Goal: Task Accomplishment & Management: Manage account settings

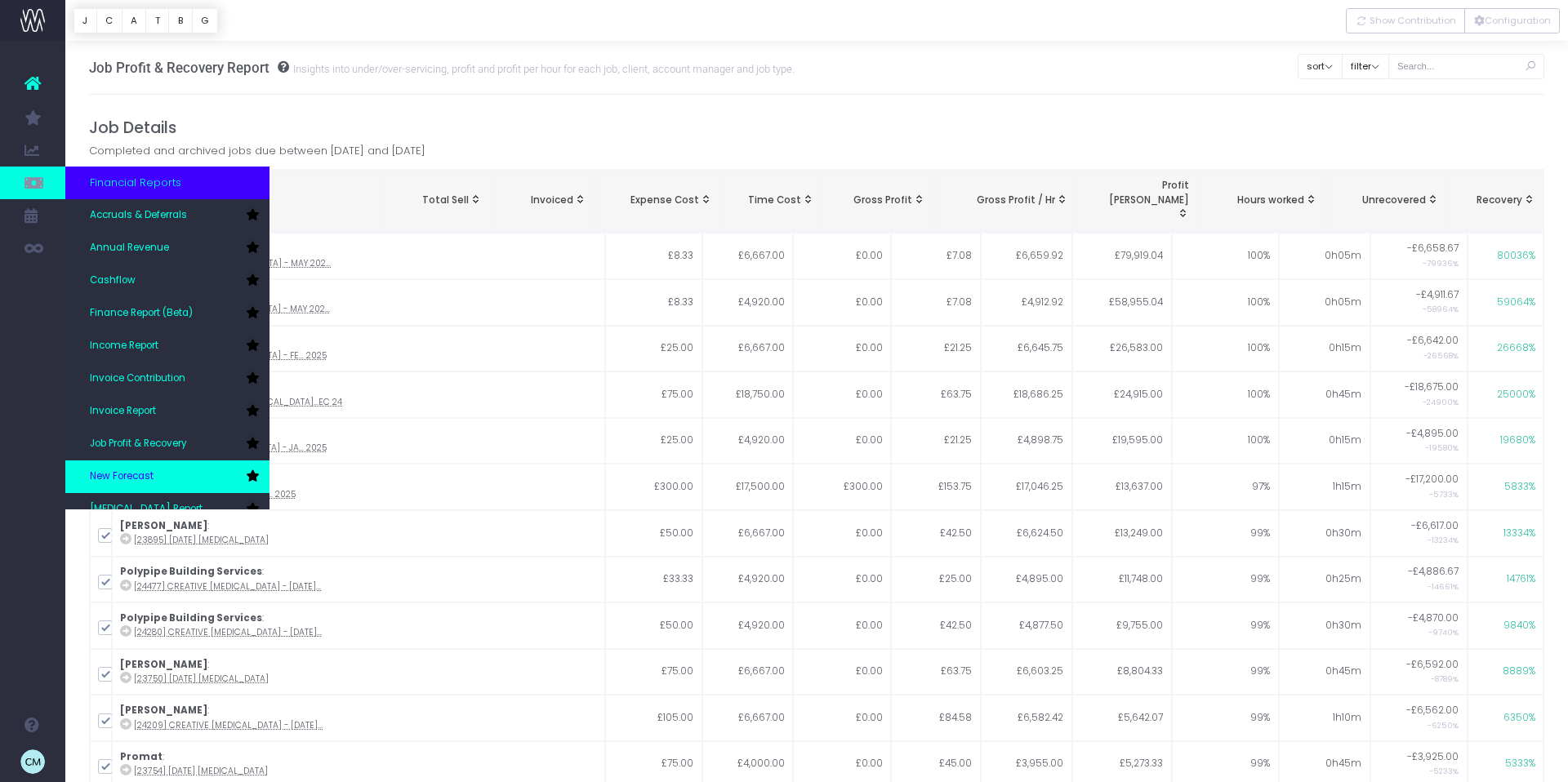
click at [150, 472] on span "New Forecast" at bounding box center [121, 477] width 64 height 15
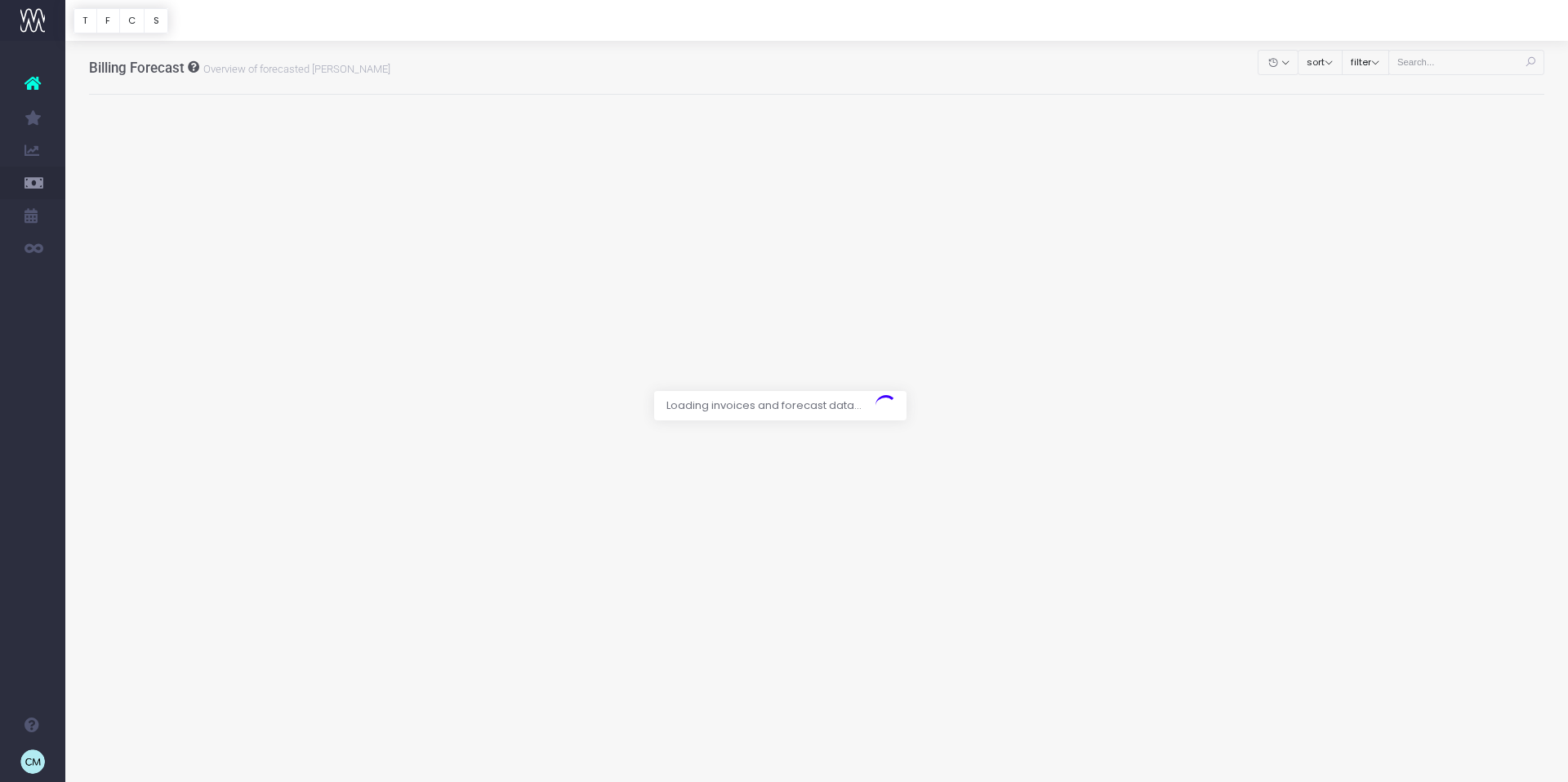
click at [1451, 56] on div at bounding box center [784, 391] width 1568 height 782
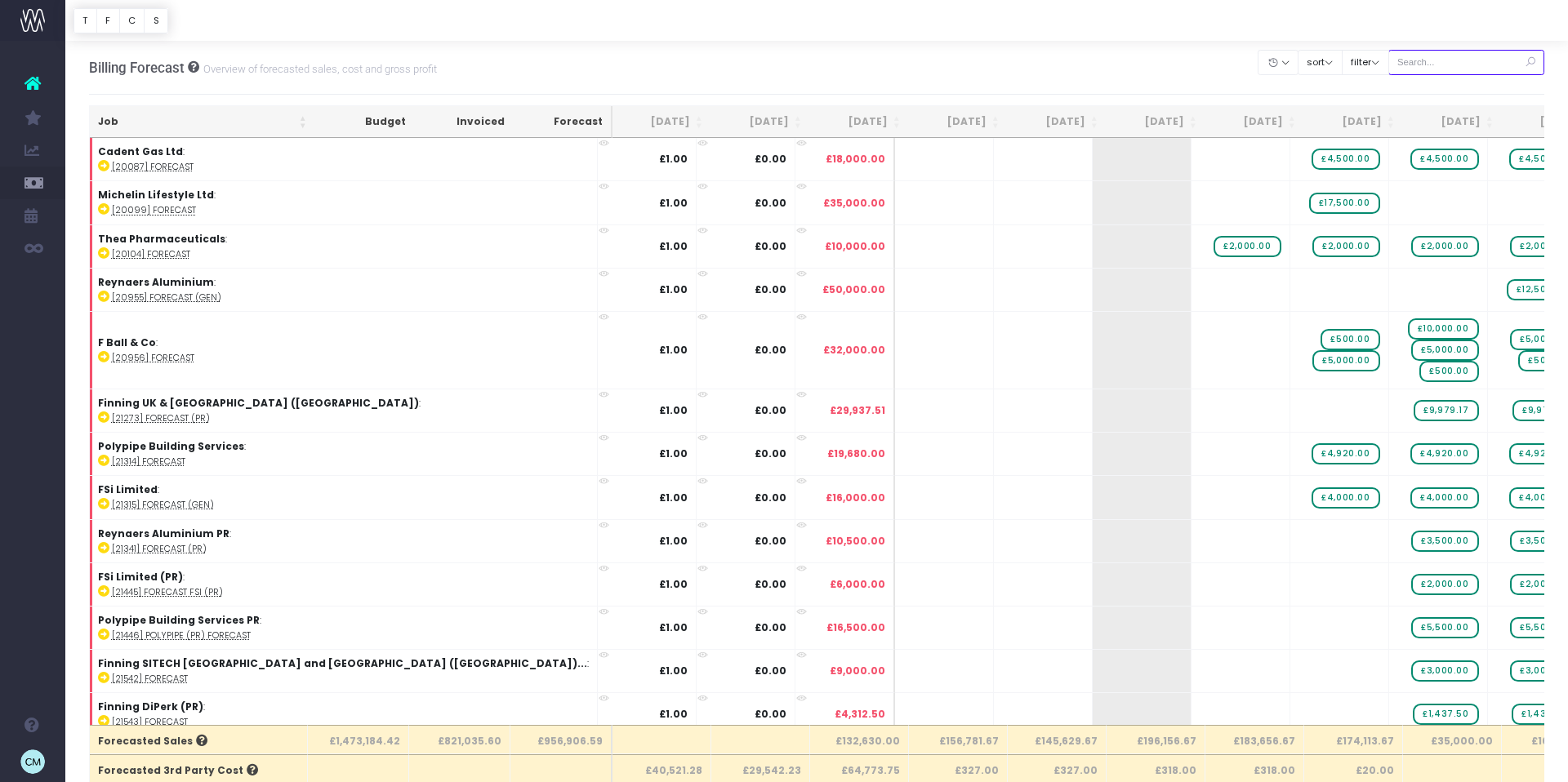
click at [1438, 65] on input "text" at bounding box center [1466, 62] width 157 height 25
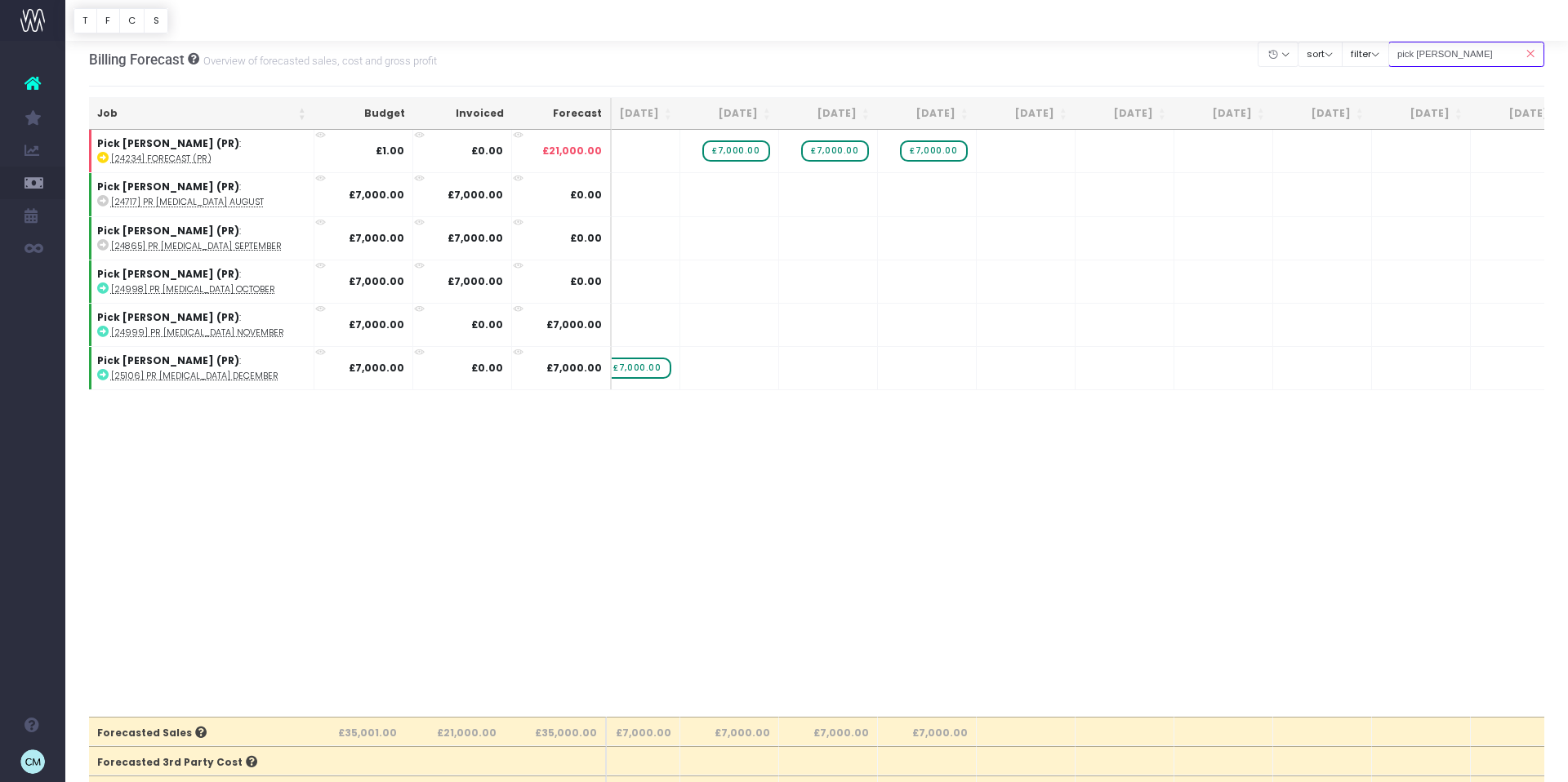
scroll to position [7, 0]
click at [1491, 50] on input "pick everard pr" at bounding box center [1466, 55] width 157 height 25
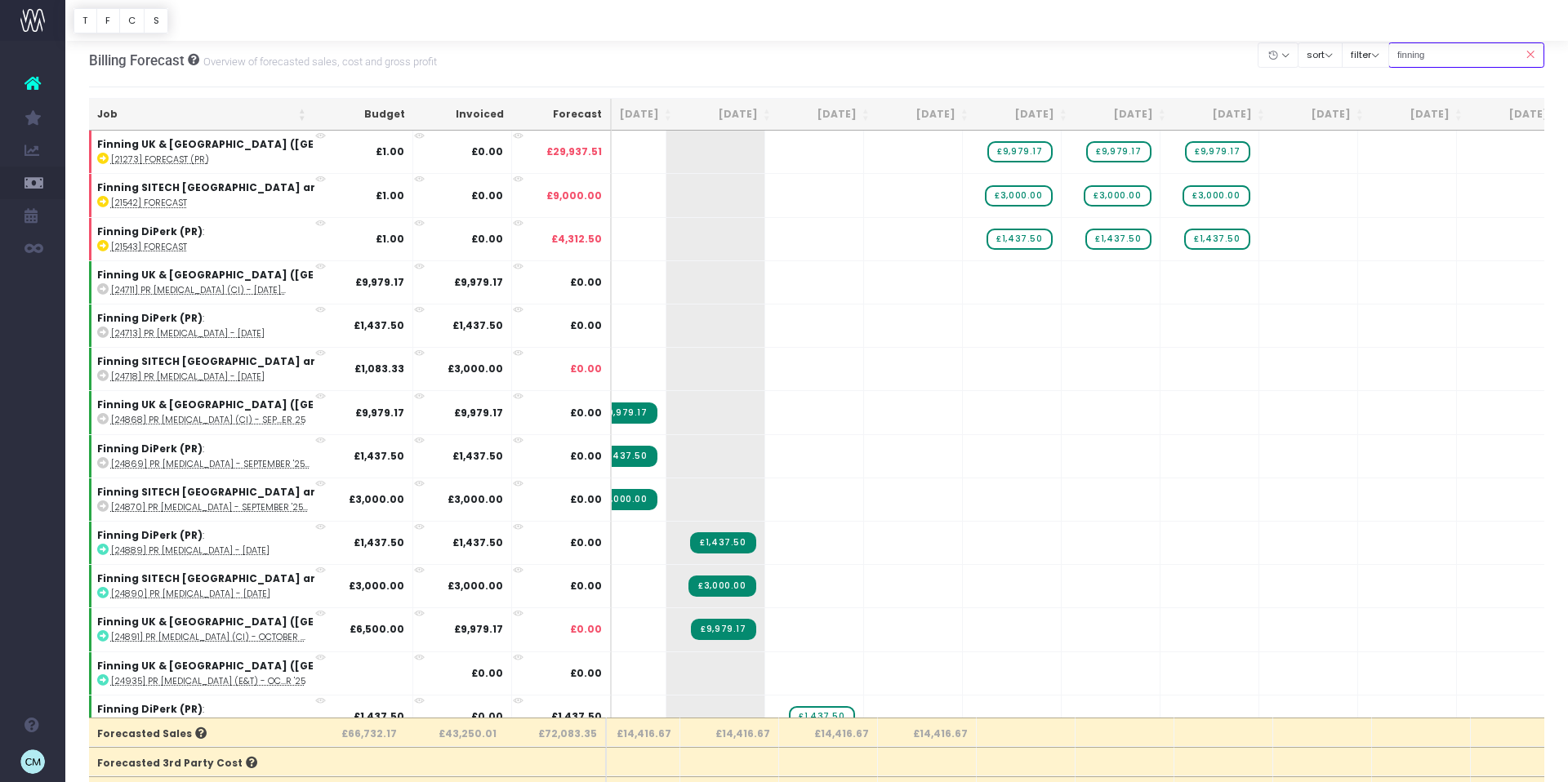
click at [1481, 56] on input "finning" at bounding box center [1466, 55] width 157 height 25
click at [1485, 53] on input "finning pr" at bounding box center [1466, 55] width 157 height 25
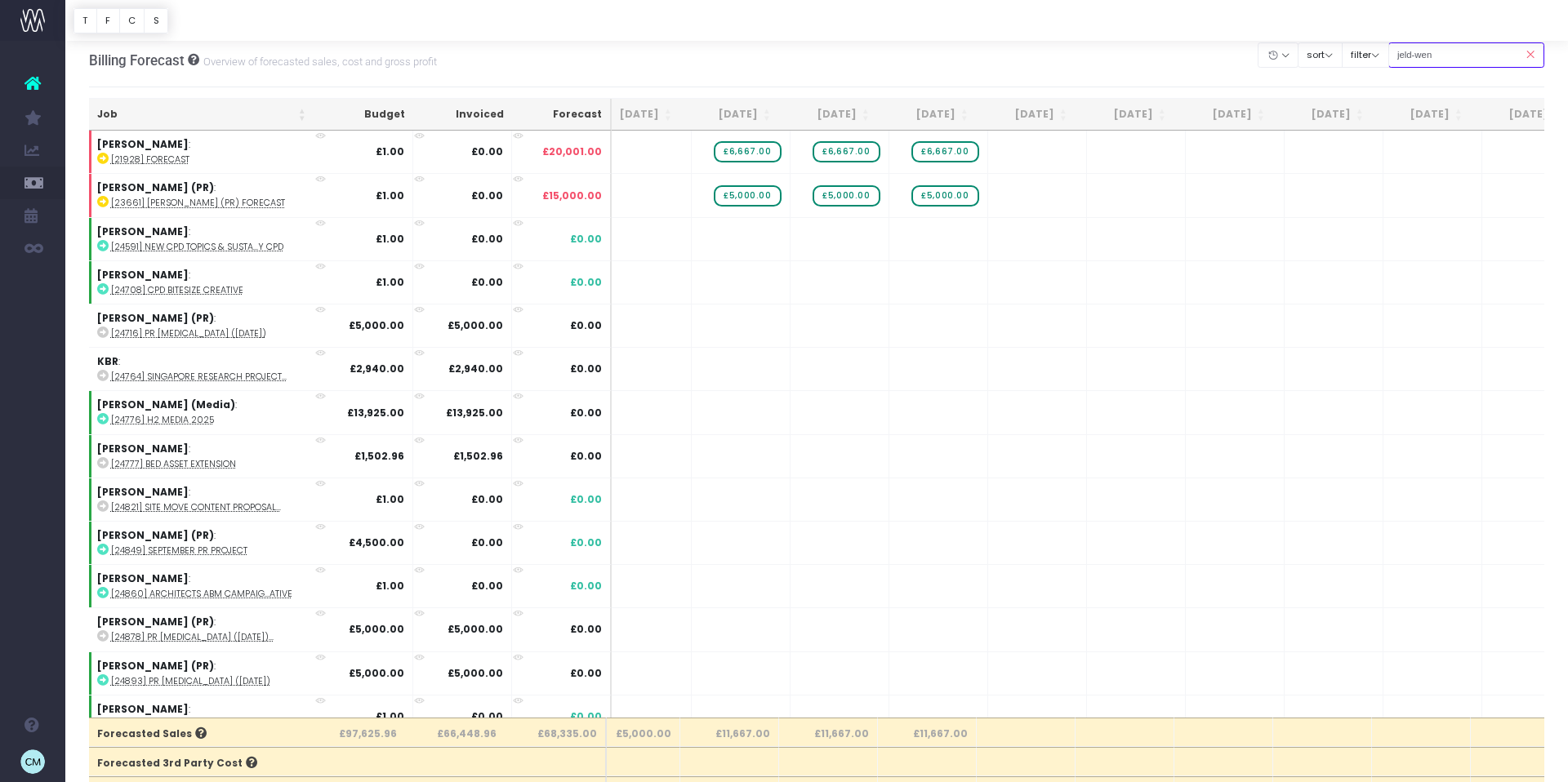
type input "jeld-wen"
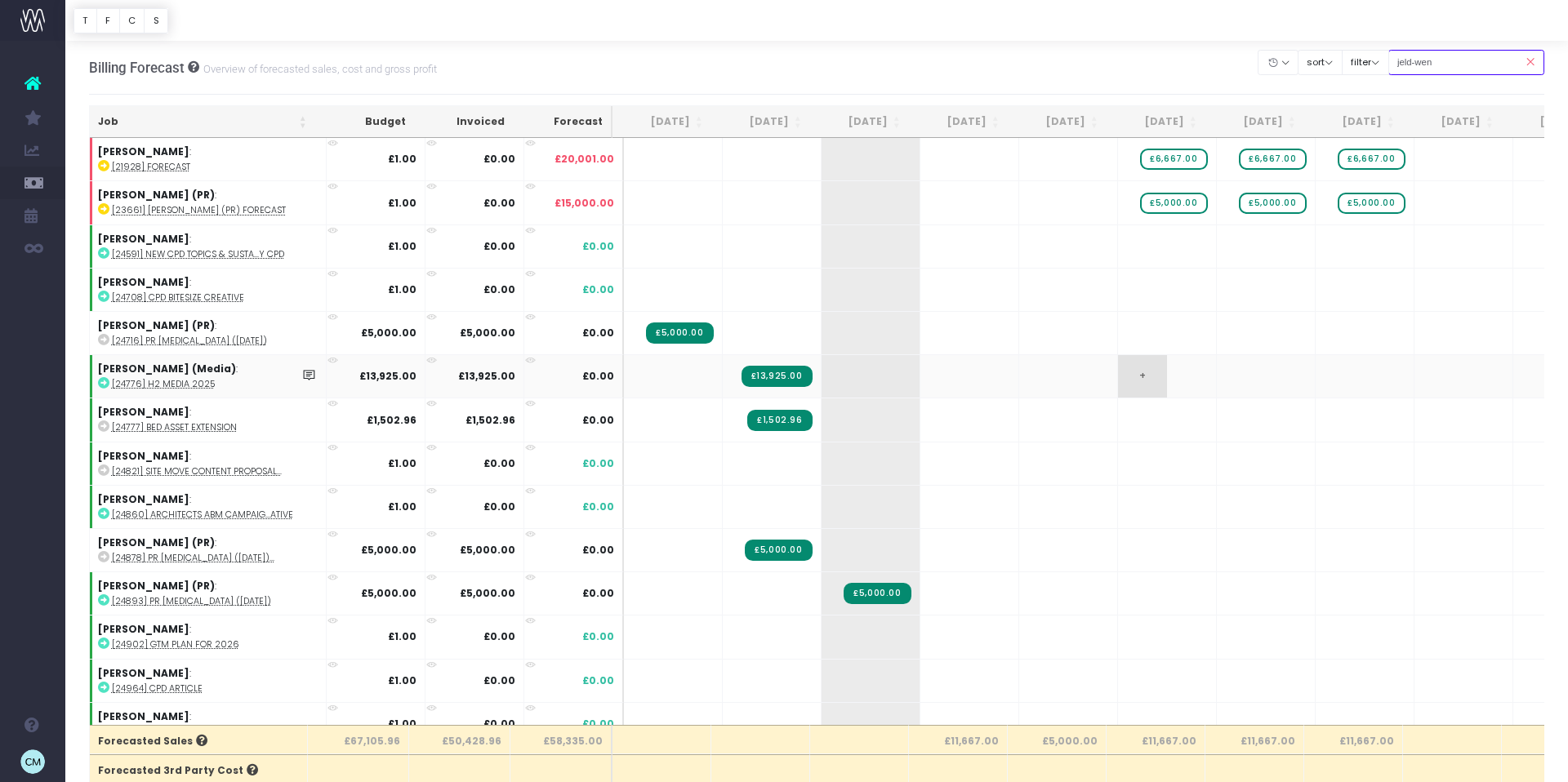
scroll to position [0, 81]
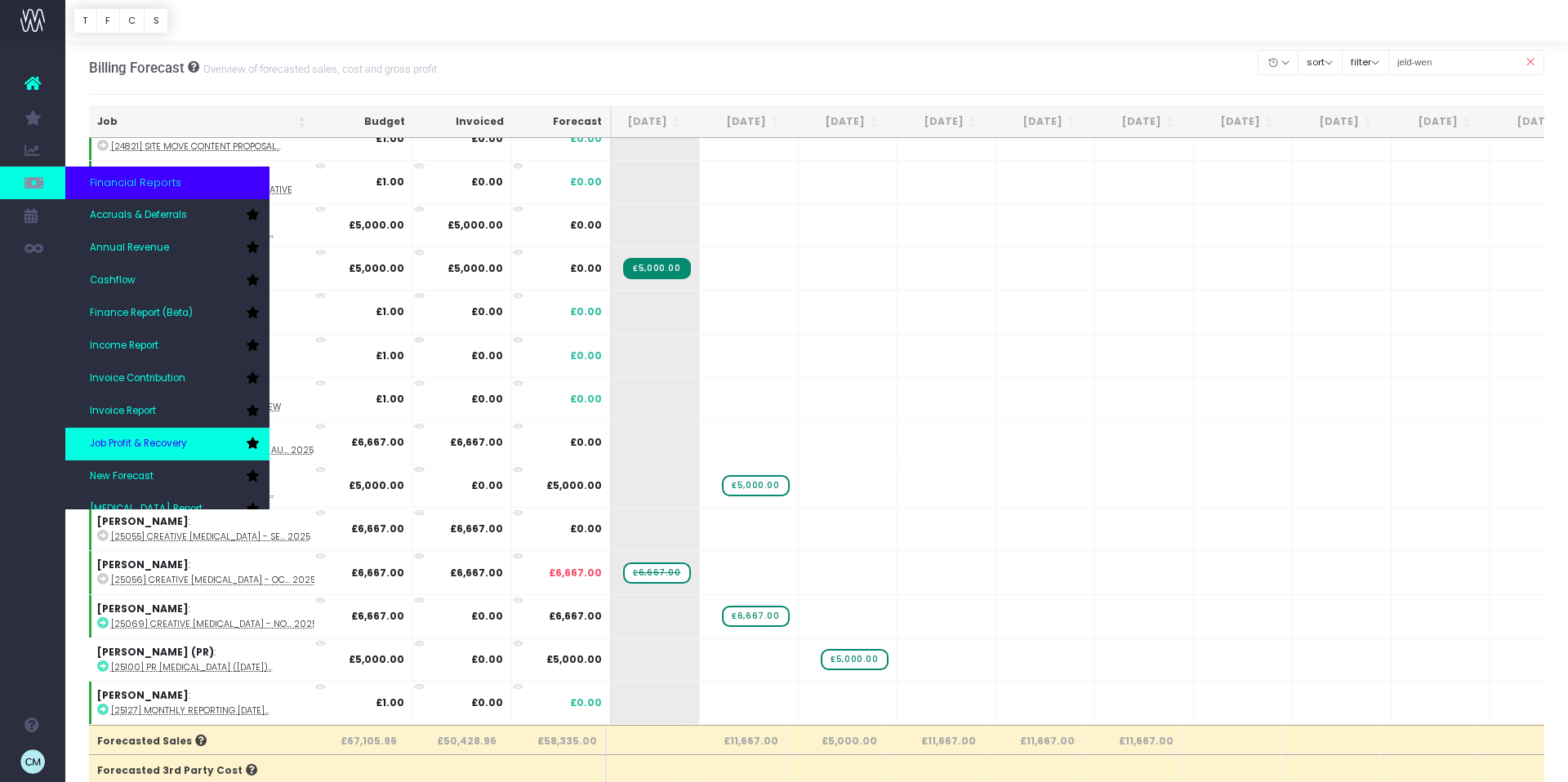
click at [116, 431] on link "Job Profit & Recovery" at bounding box center [168, 443] width 204 height 32
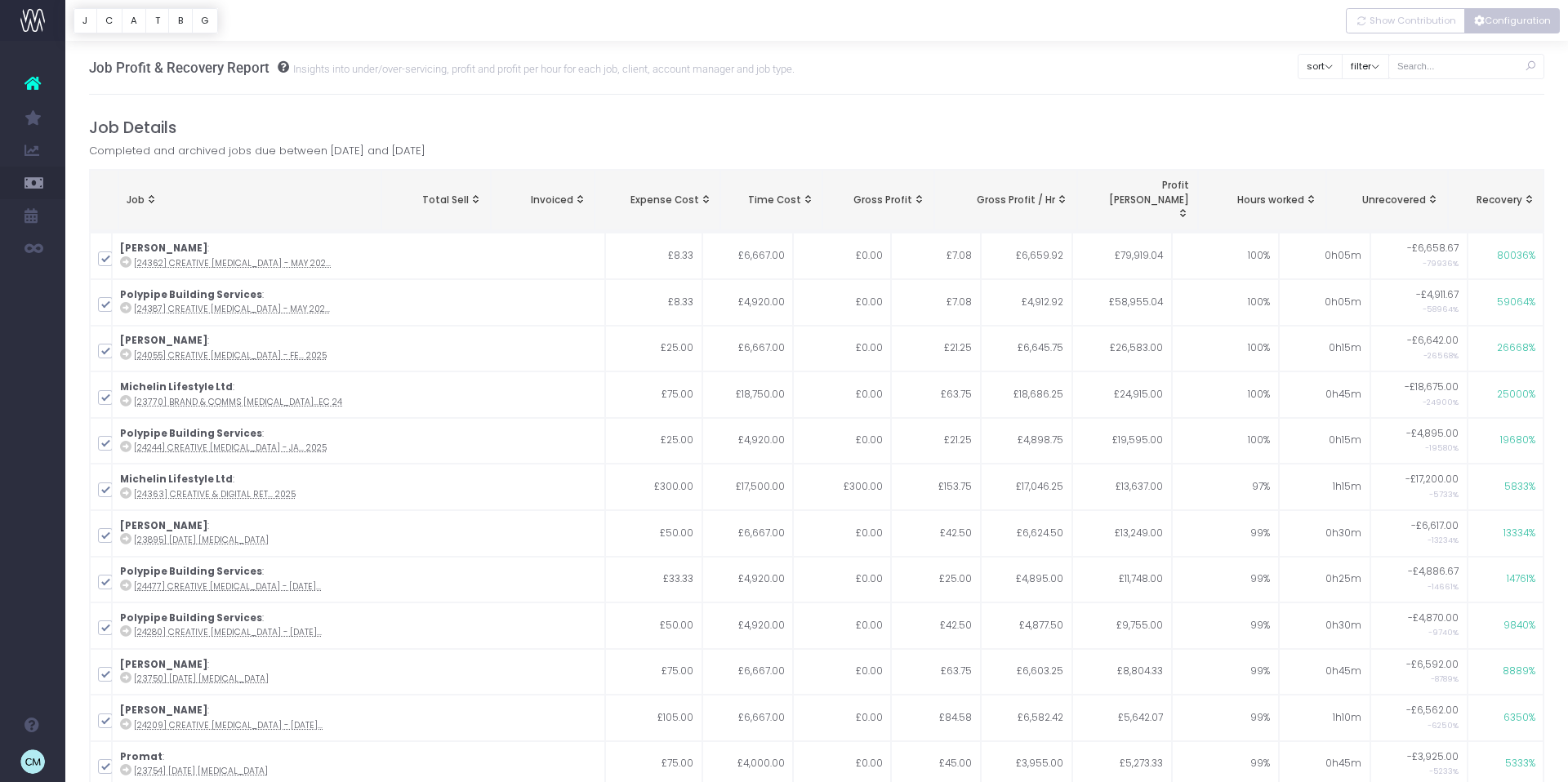
click at [1509, 18] on button "Configuration" at bounding box center [1512, 21] width 95 height 25
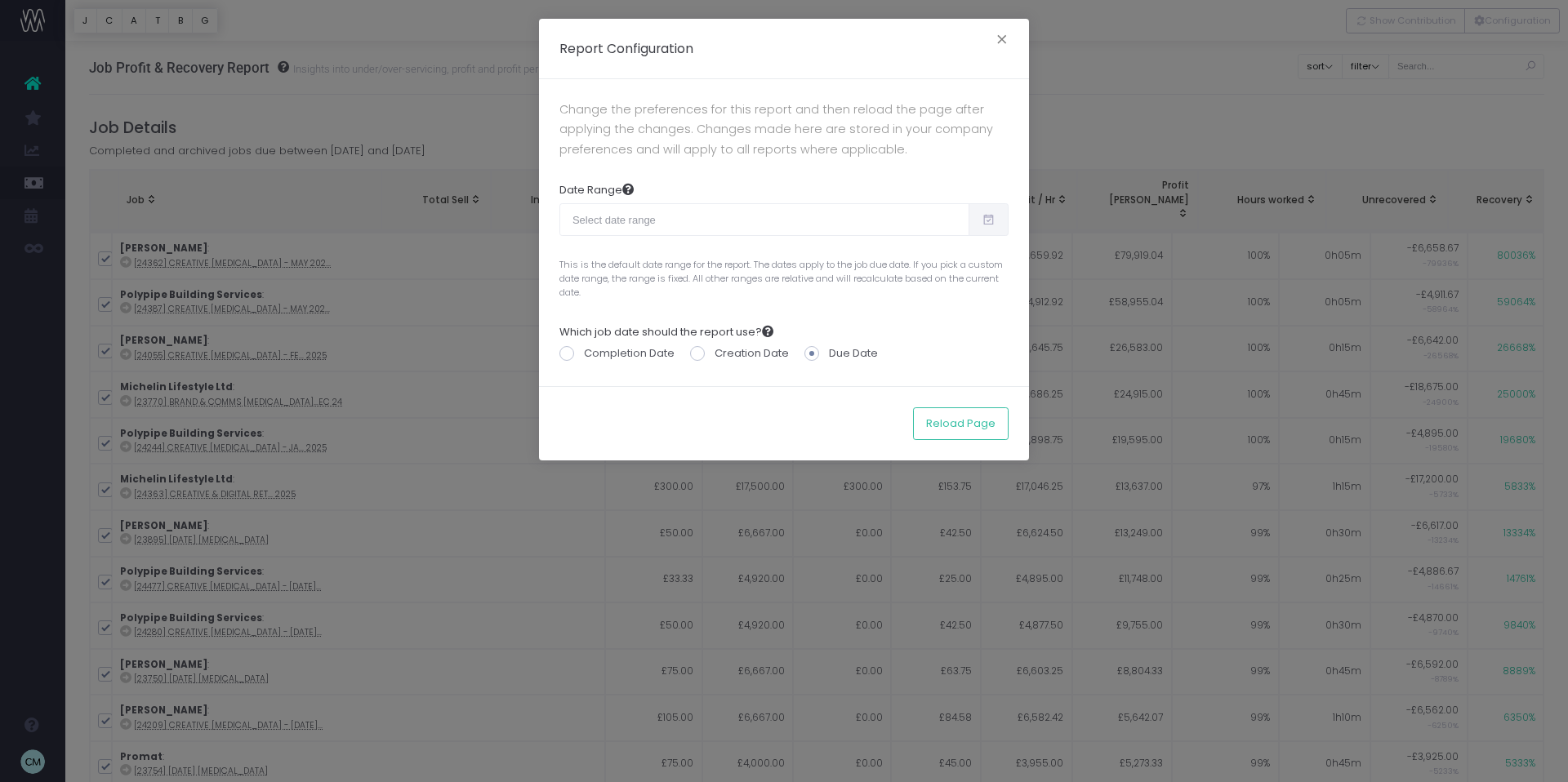
click at [986, 220] on icon at bounding box center [988, 220] width 14 height 0
type input "[DATE]"
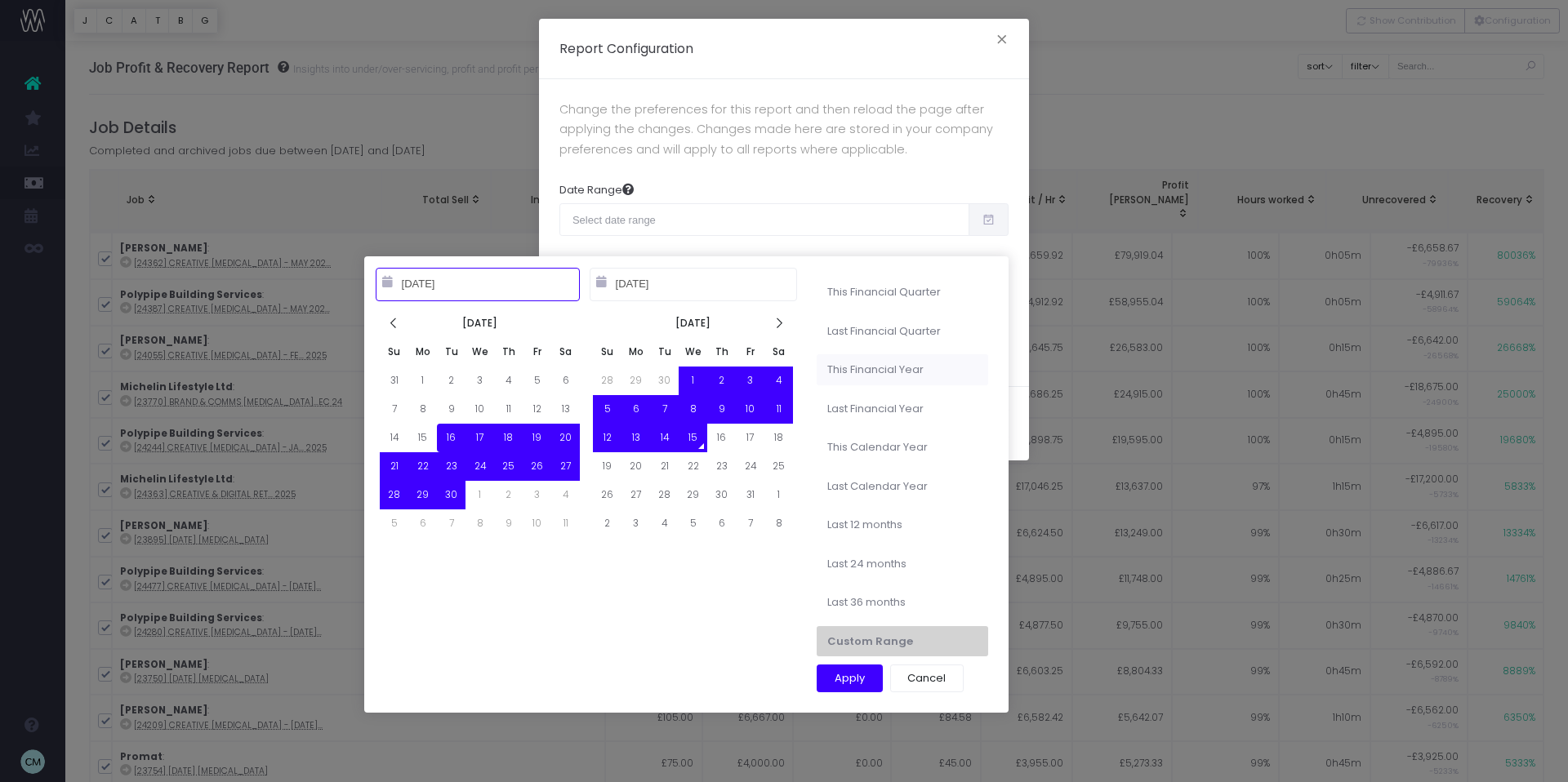
type input "[DATE]"
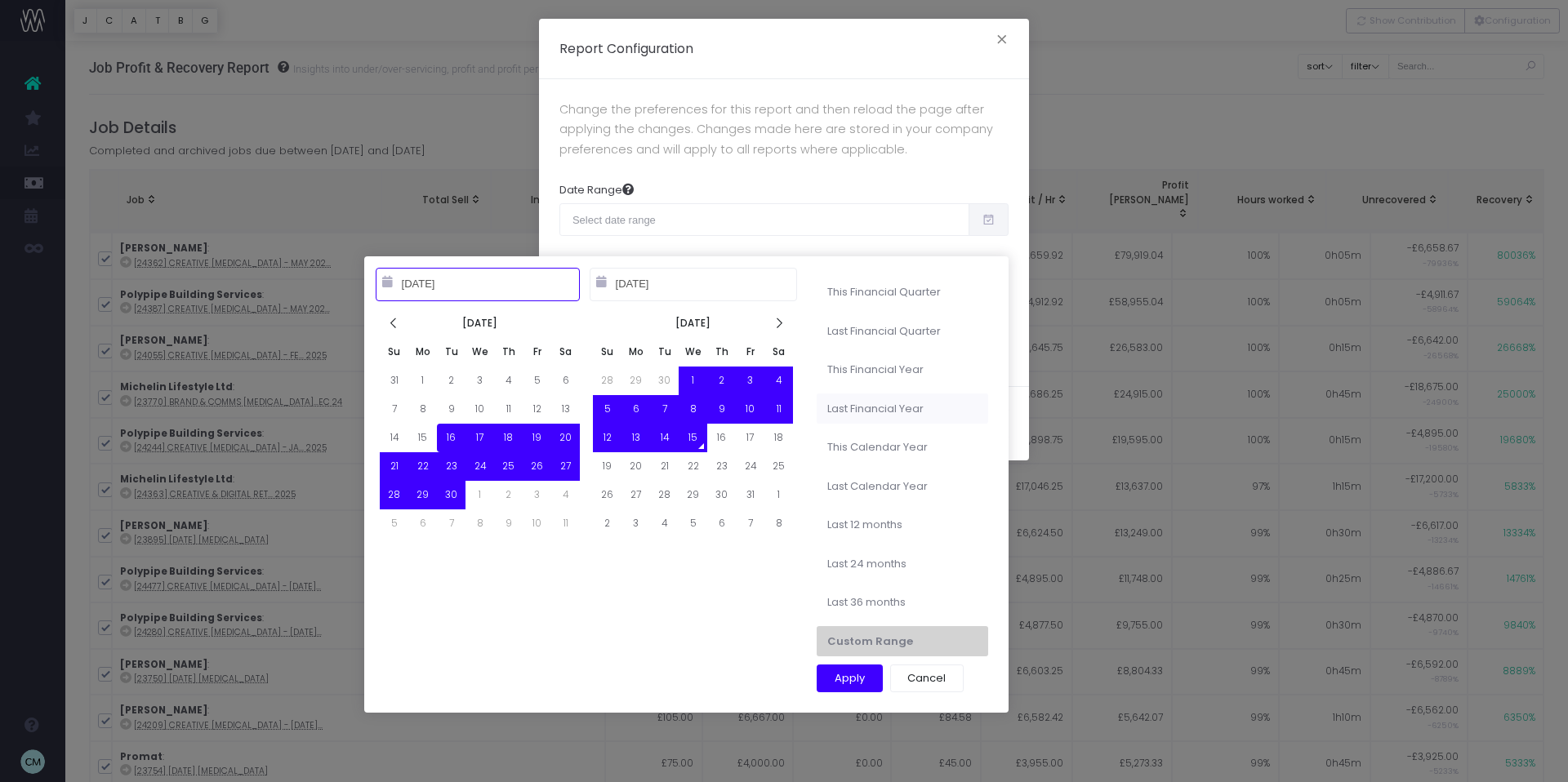
type input "[DATE]"
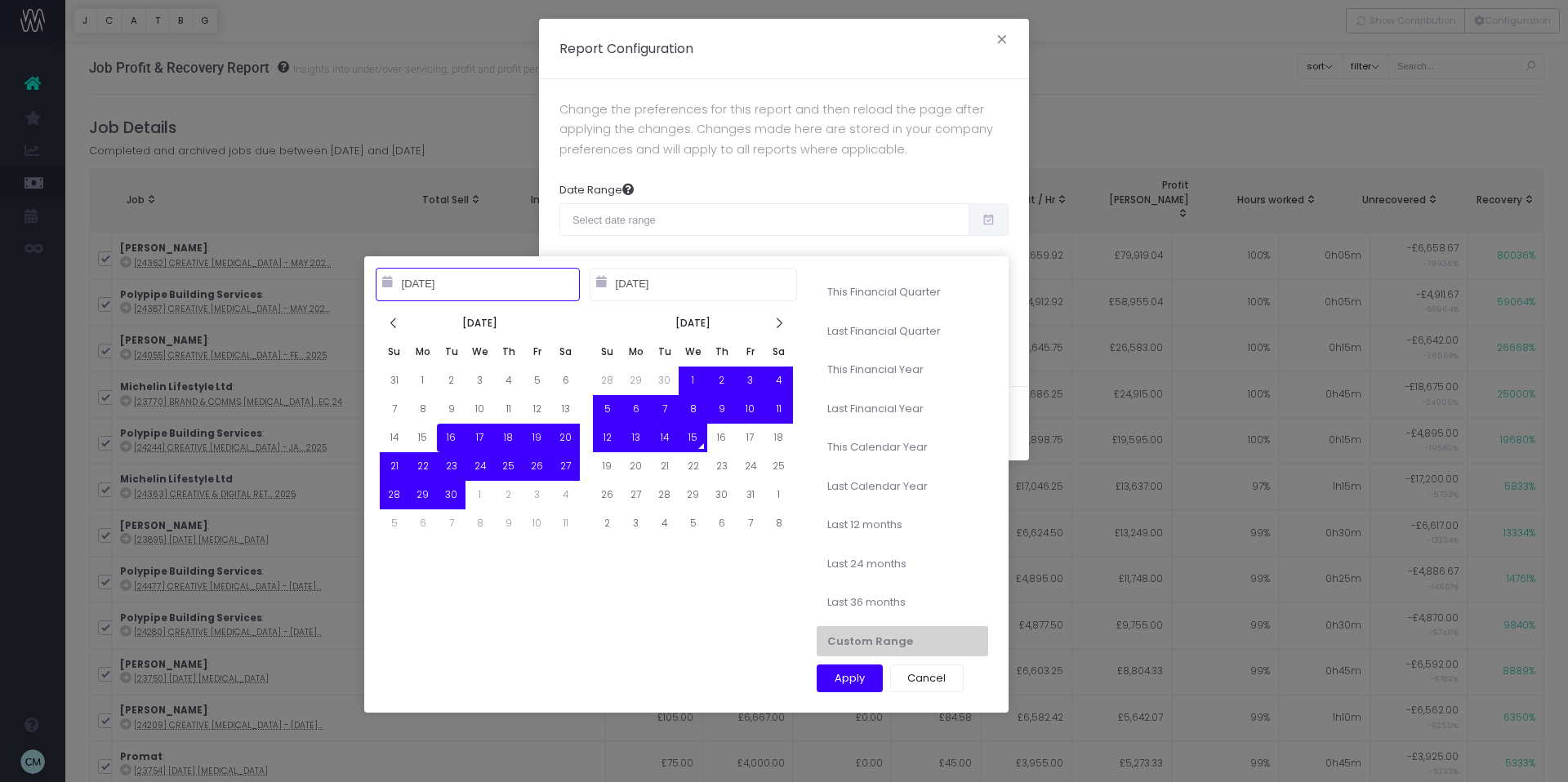
type input "[DATE]"
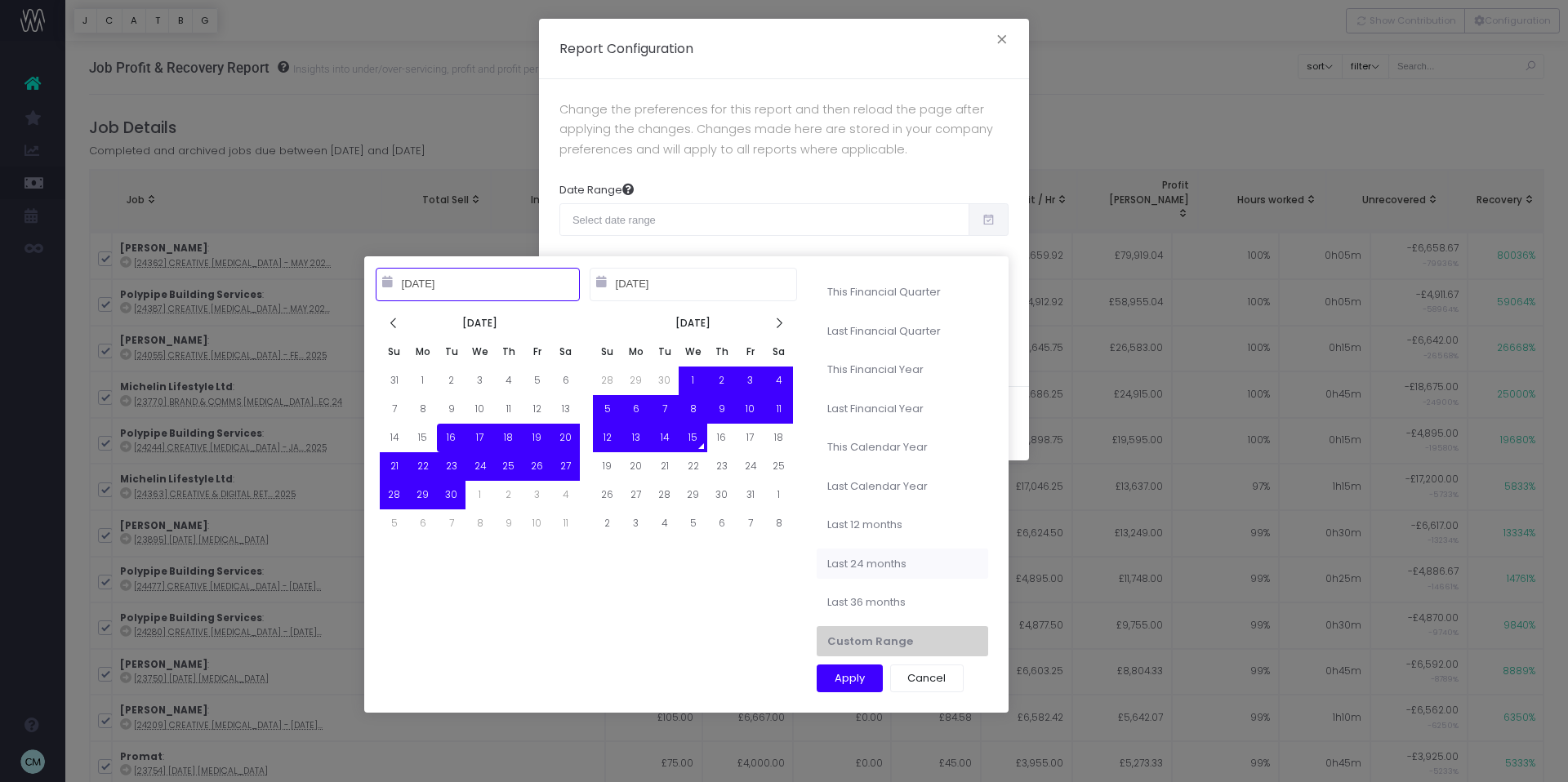
type input "[DATE]"
type input "10-15-2022"
type input "10-14-2025"
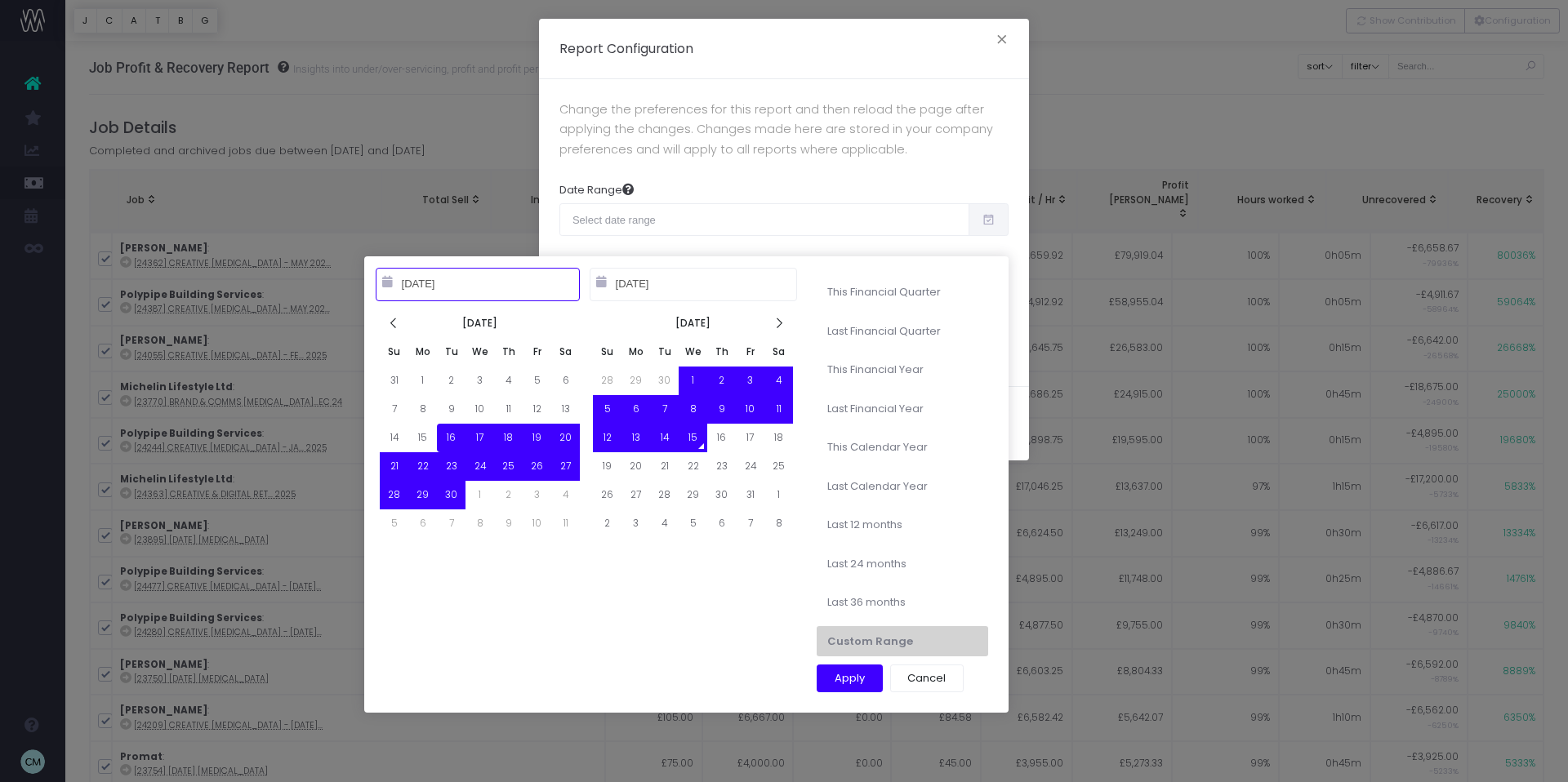
click at [877, 599] on li "Last 36 months" at bounding box center [902, 602] width 172 height 31
type input "Oct 15th 2022 – Oct 14th 2025"
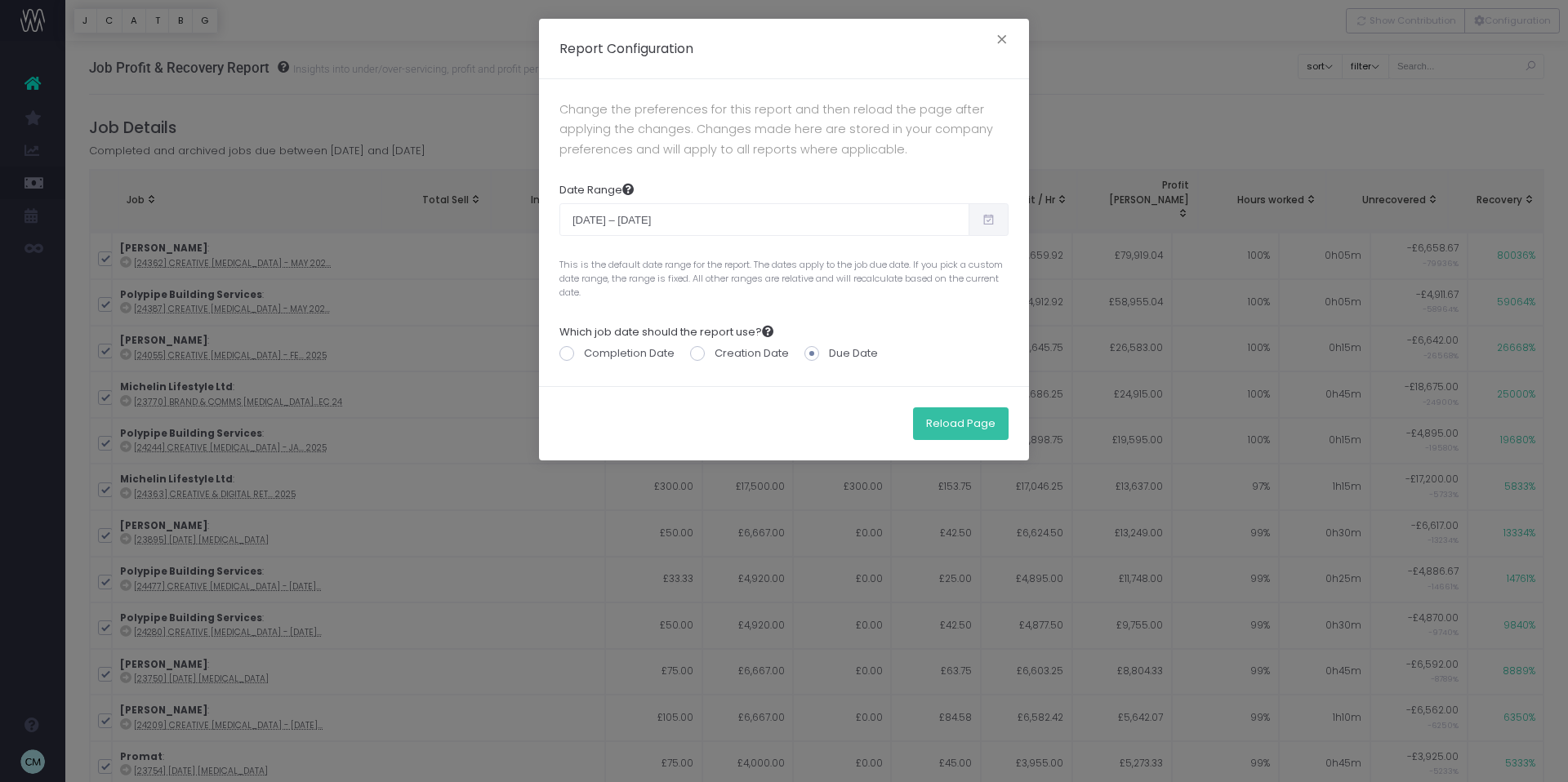
click at [945, 421] on button "Reload Page" at bounding box center [960, 423] width 95 height 32
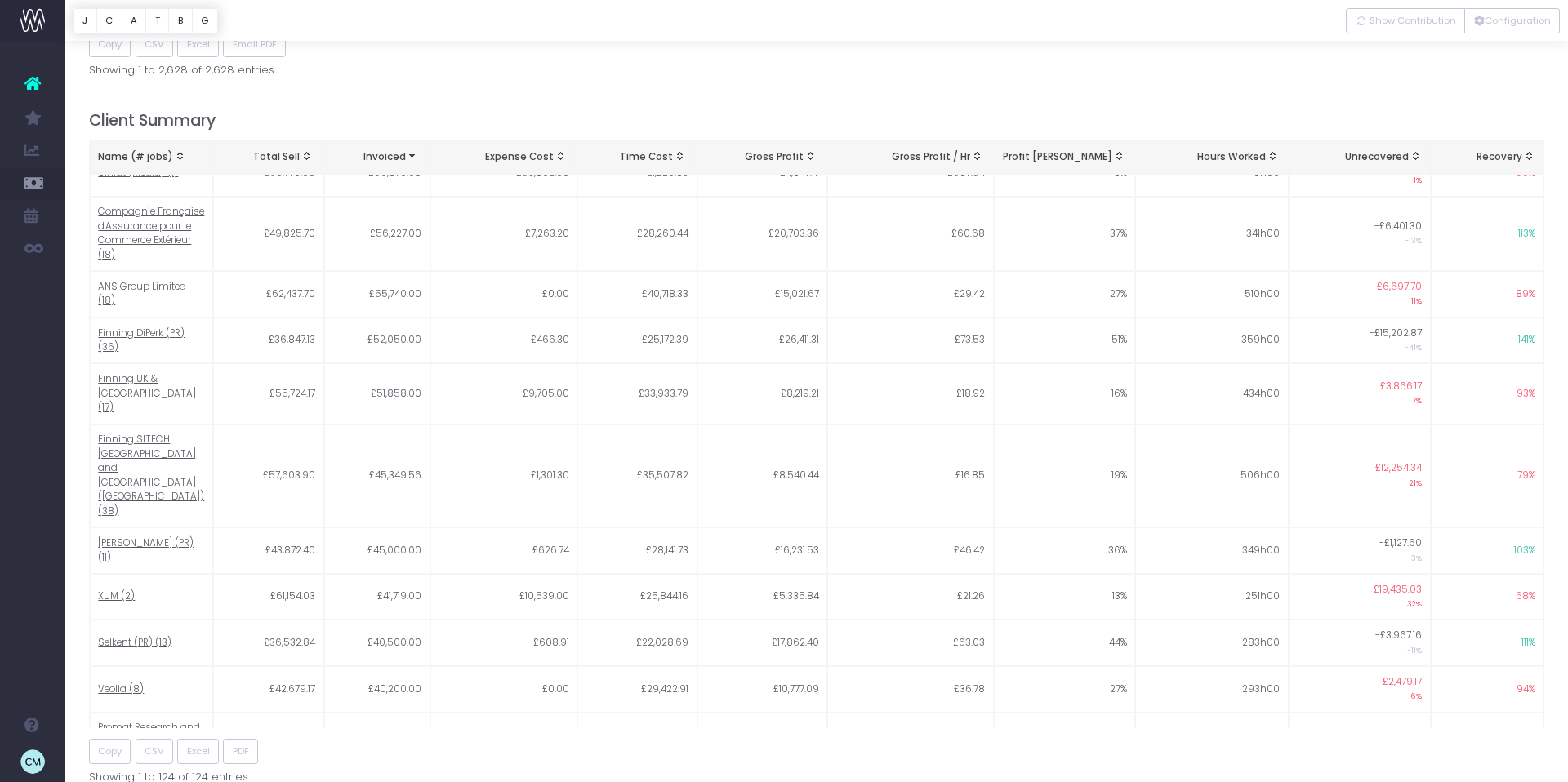
scroll to position [796, 0]
click at [1487, 17] on button "Configuration" at bounding box center [1512, 21] width 95 height 25
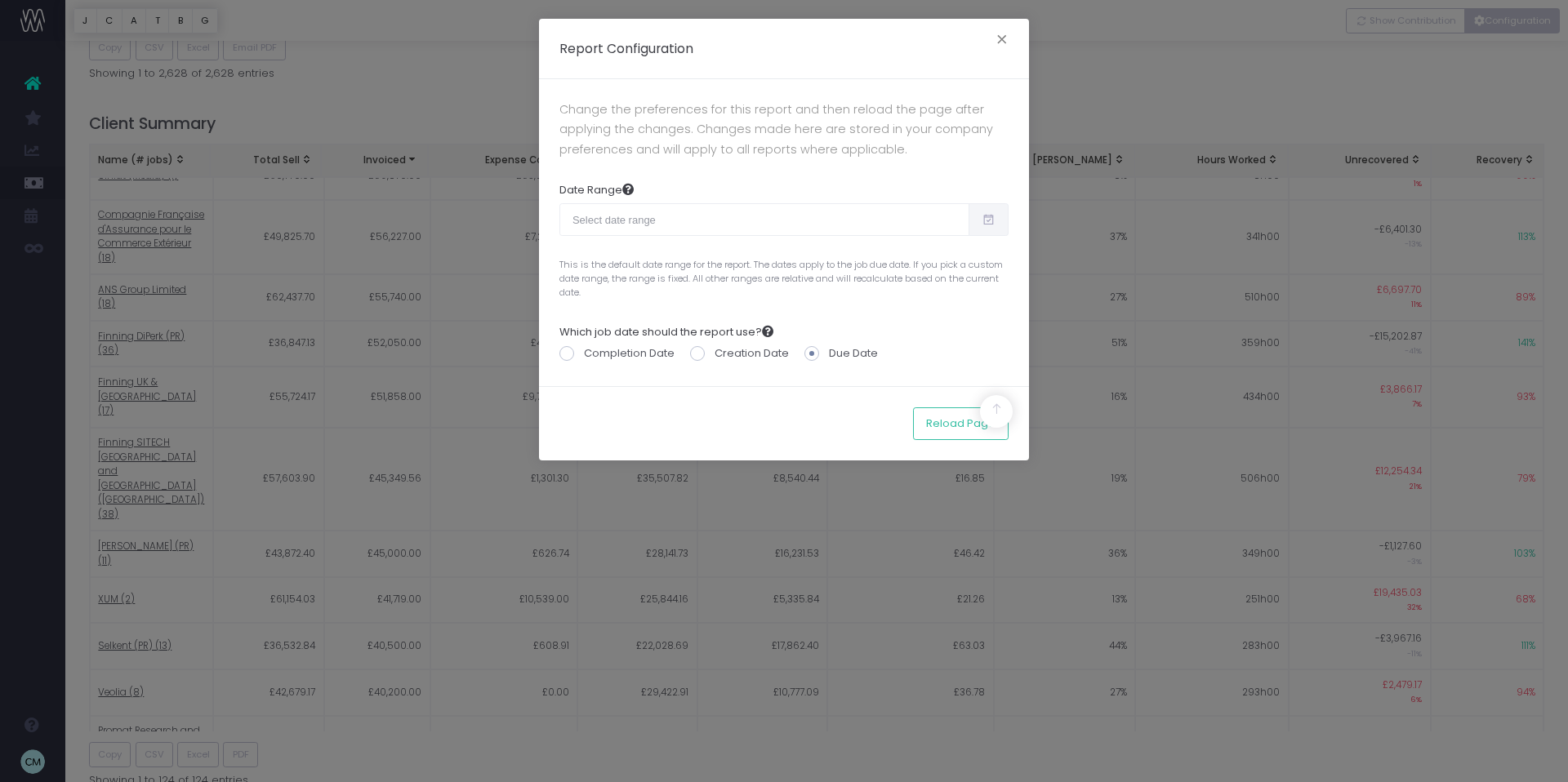
scroll to position [793, 0]
click at [989, 220] on icon at bounding box center [988, 220] width 14 height 0
type input "[DATE]"
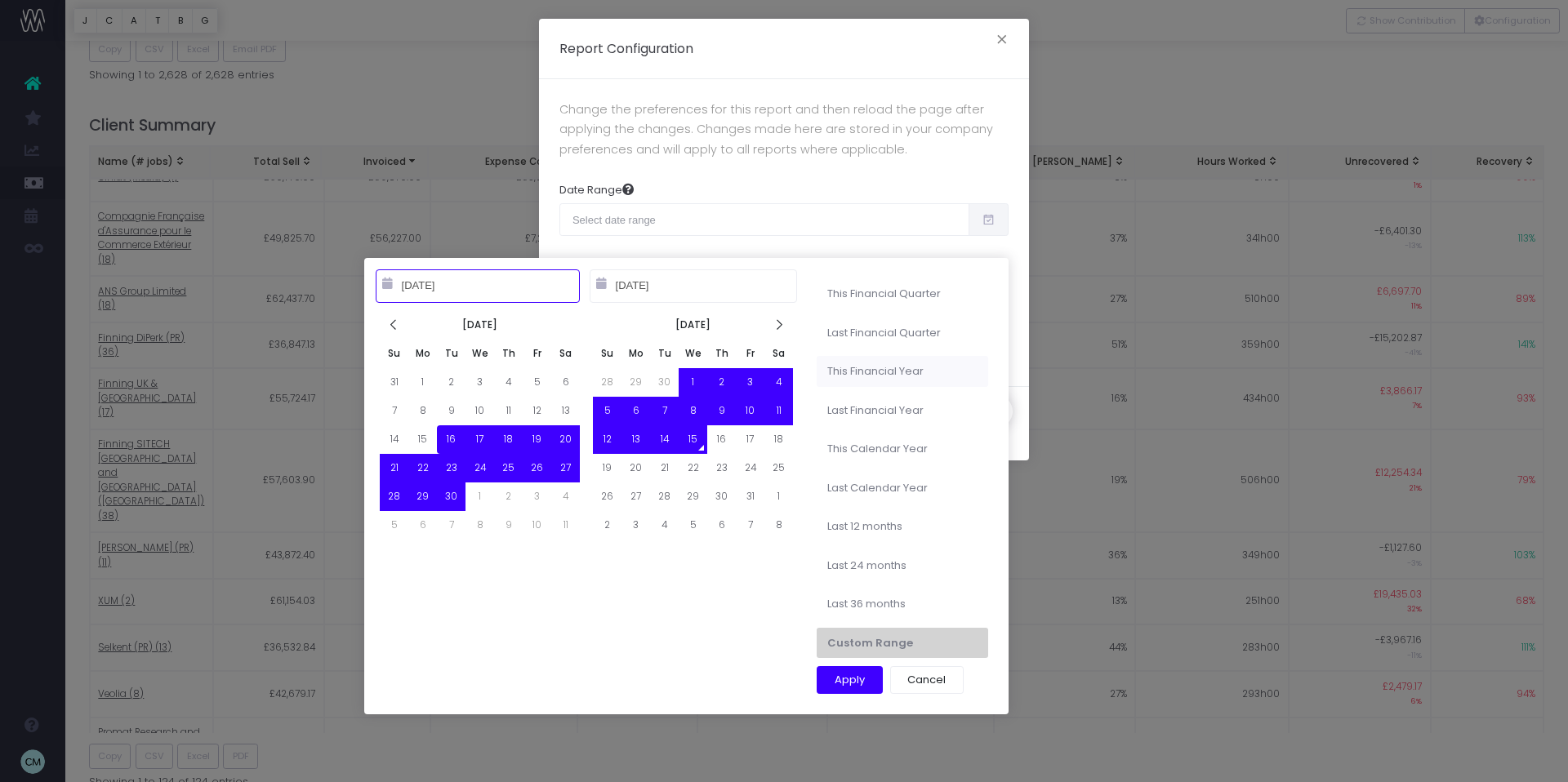
type input "[DATE]"
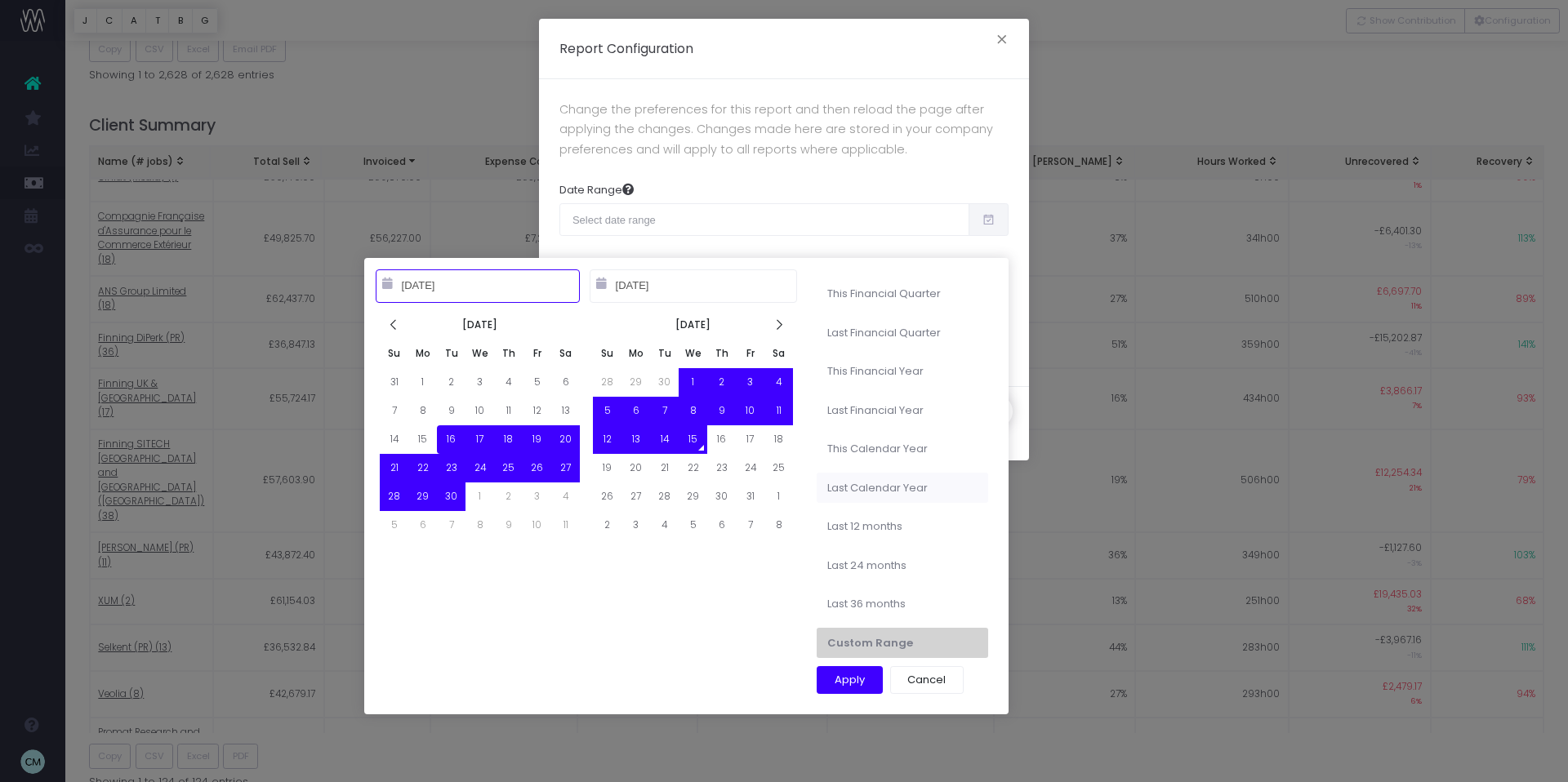
type input "[DATE]"
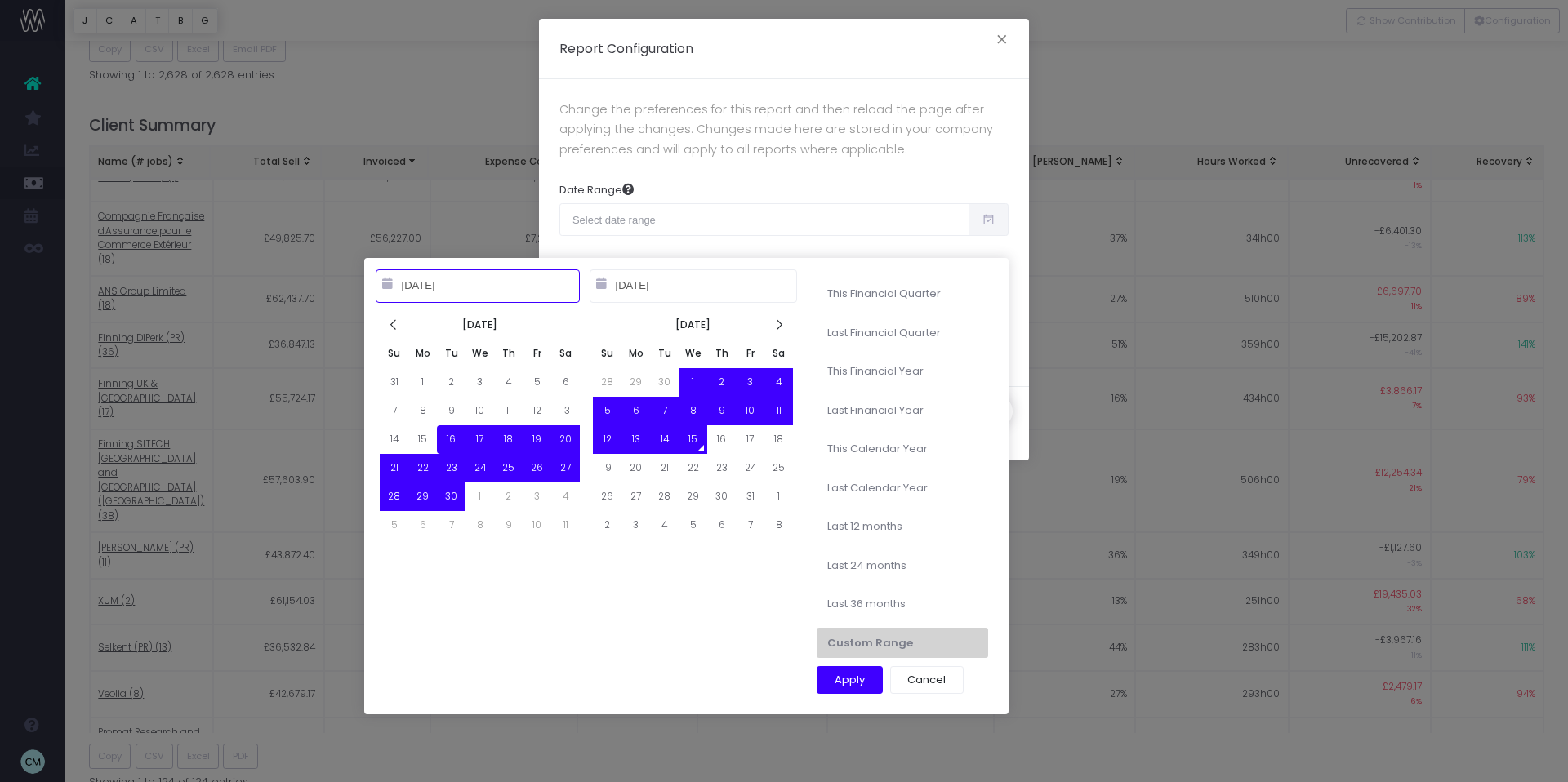
type input "[DATE]"
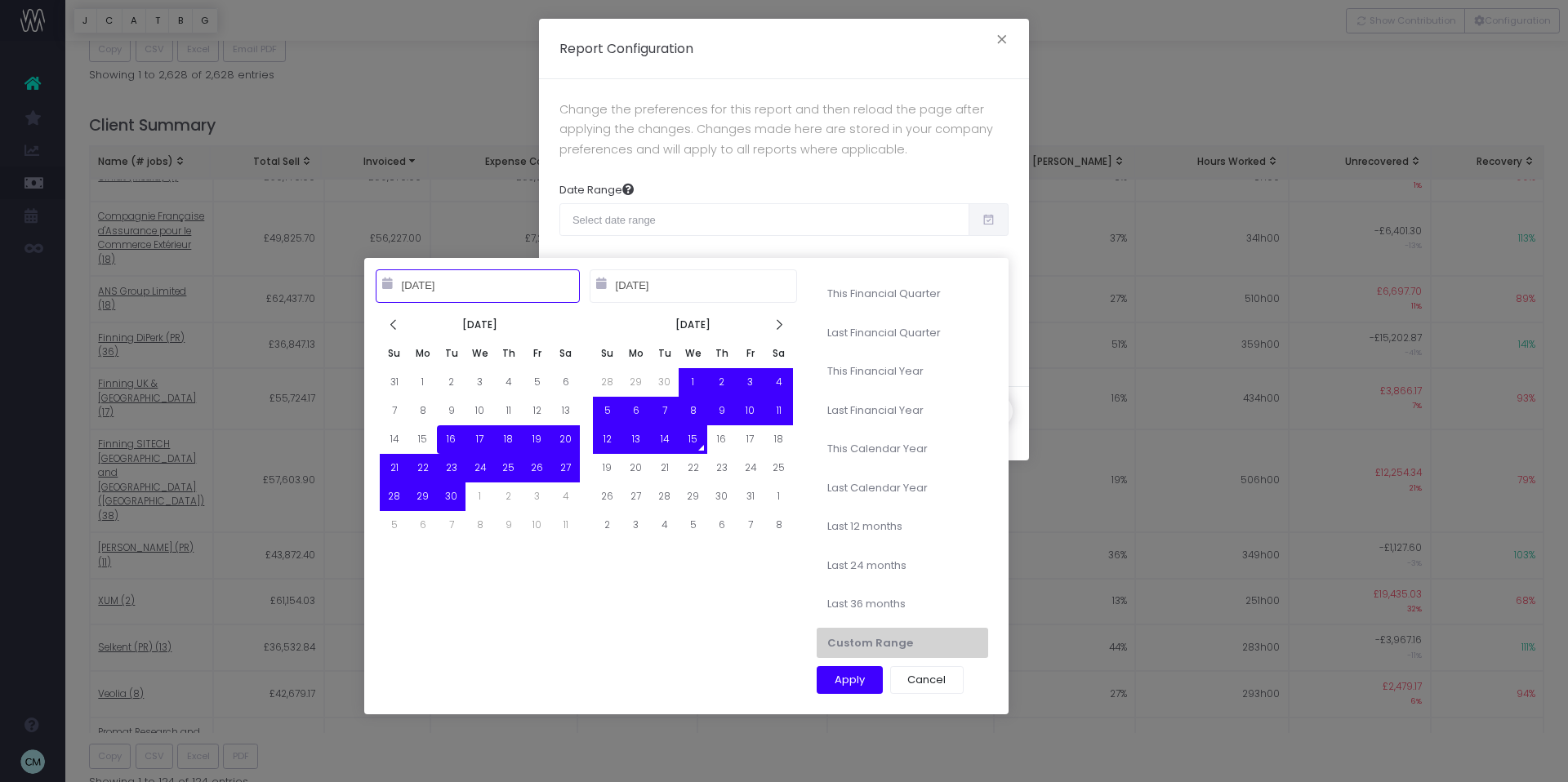
type input "[DATE]"
type input "10-15-2022"
type input "[DATE]"
click at [872, 602] on li "Last 36 months" at bounding box center [902, 604] width 172 height 31
type input "Oct 15th 2022 – Oct 14th 2025"
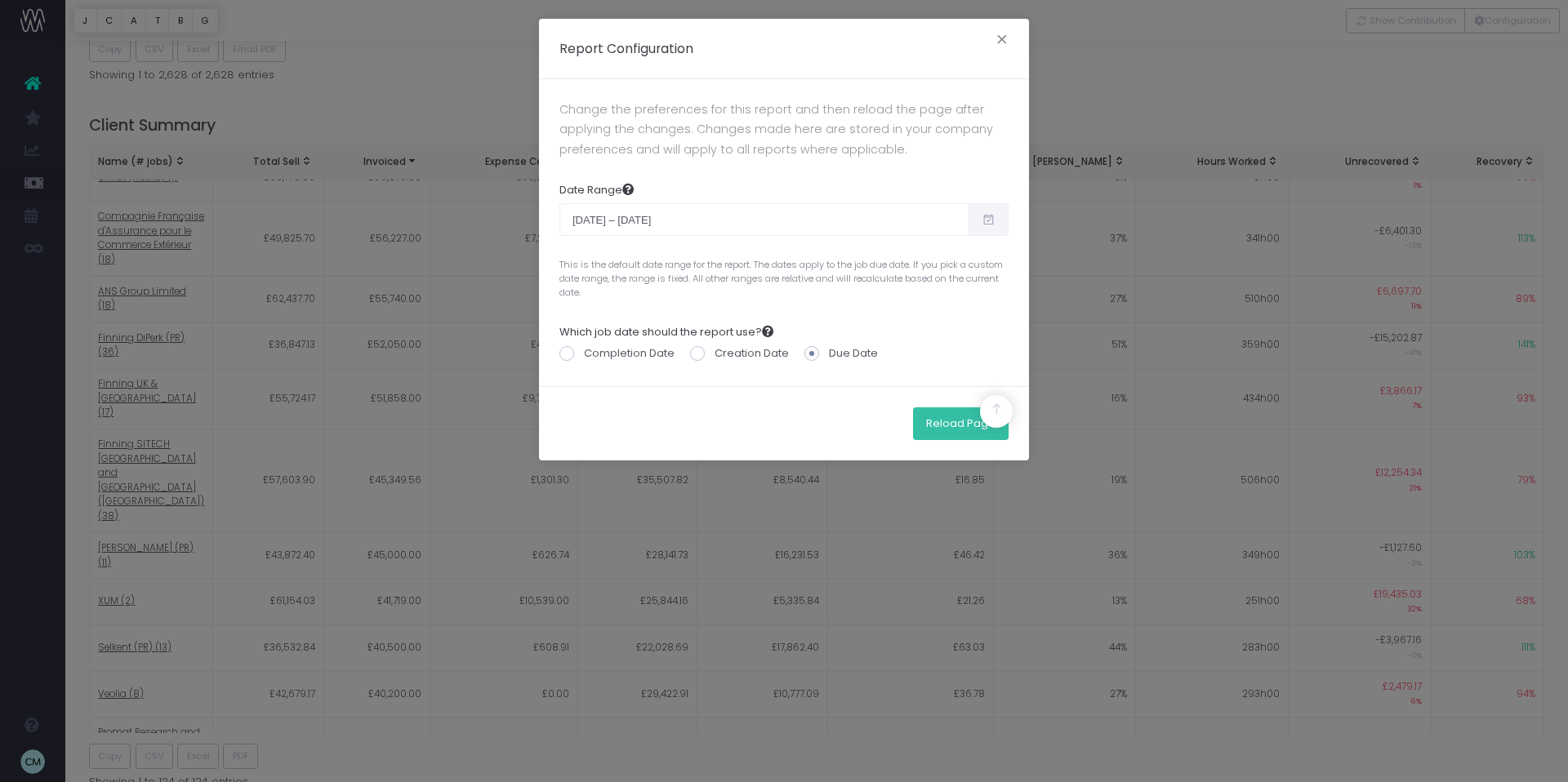
click at [942, 429] on button "Reload Page" at bounding box center [960, 423] width 95 height 32
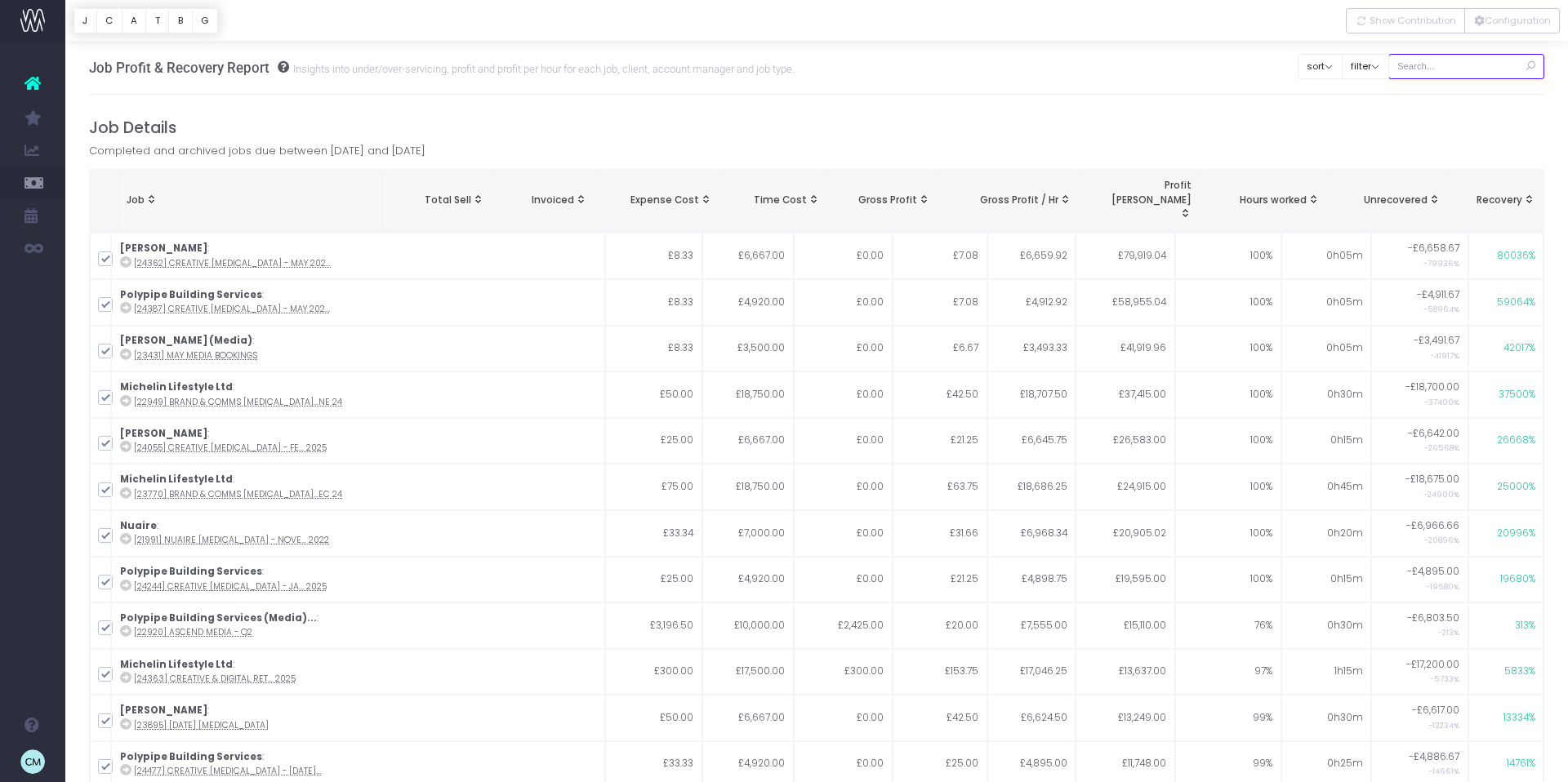
click at [1451, 64] on input "text" at bounding box center [1466, 66] width 157 height 25
type input "promat (pr)"
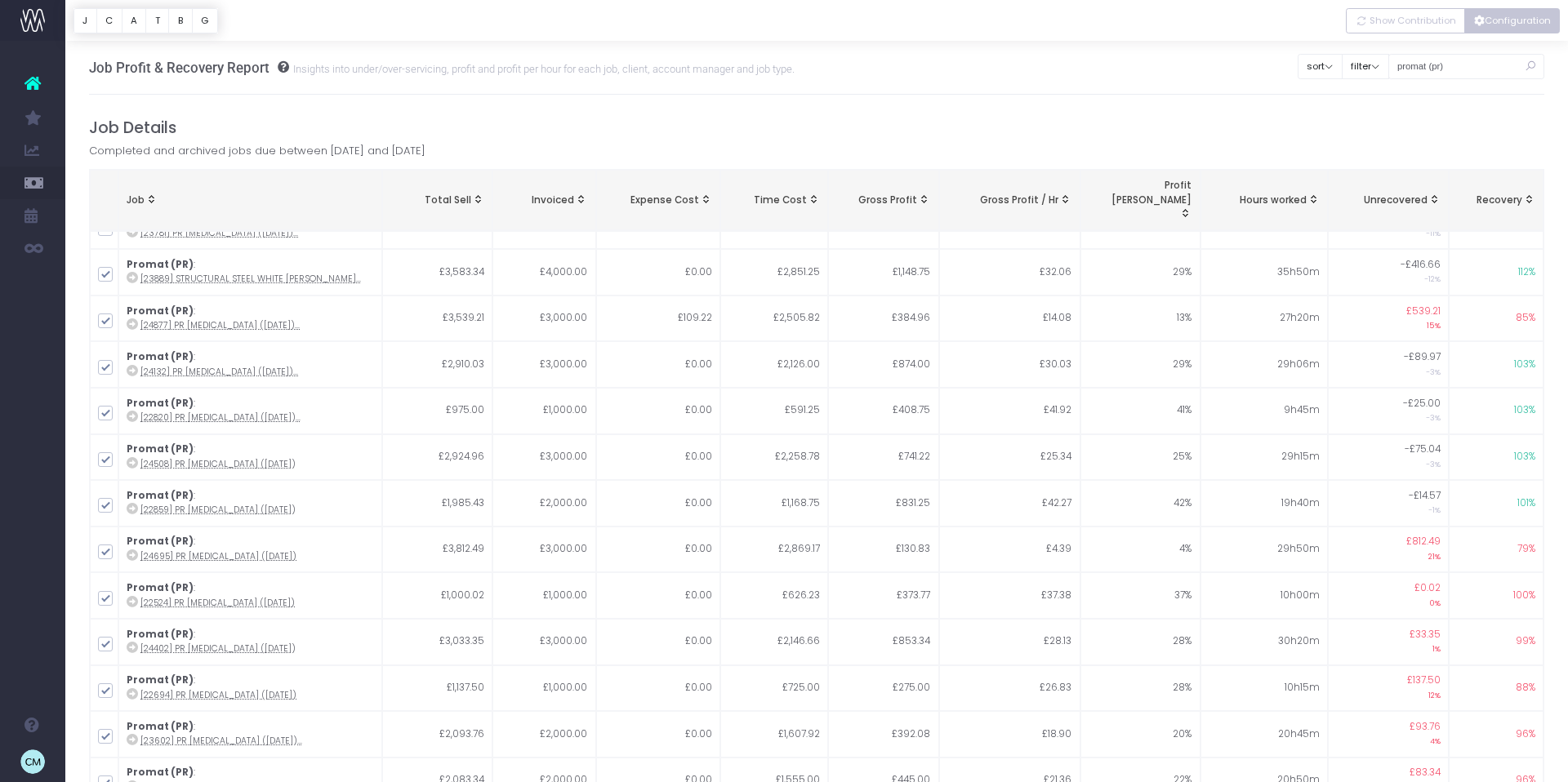
click at [1526, 18] on button "Configuration" at bounding box center [1512, 21] width 95 height 25
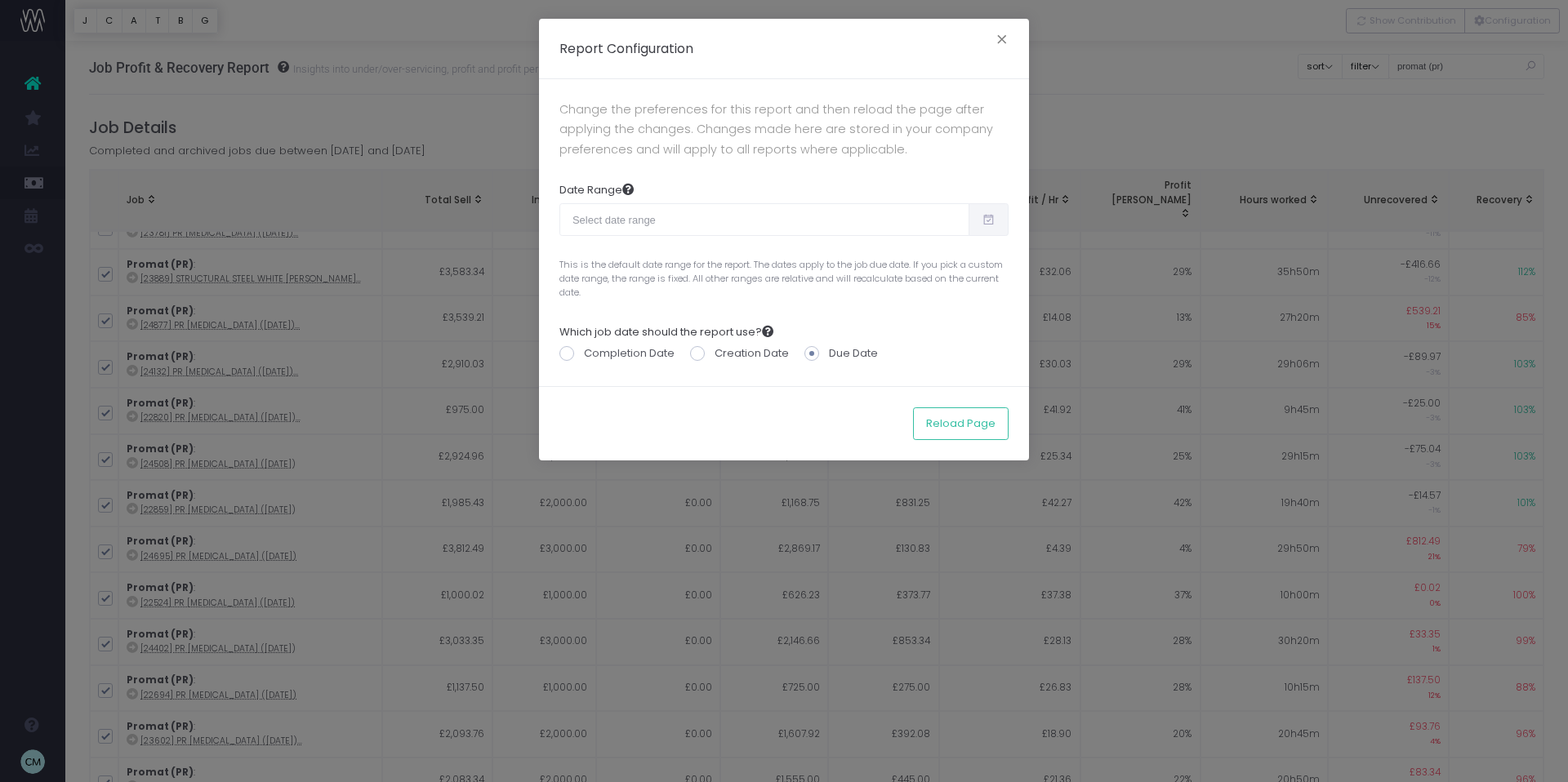
click at [984, 220] on icon at bounding box center [988, 220] width 14 height 0
type input "[DATE]"
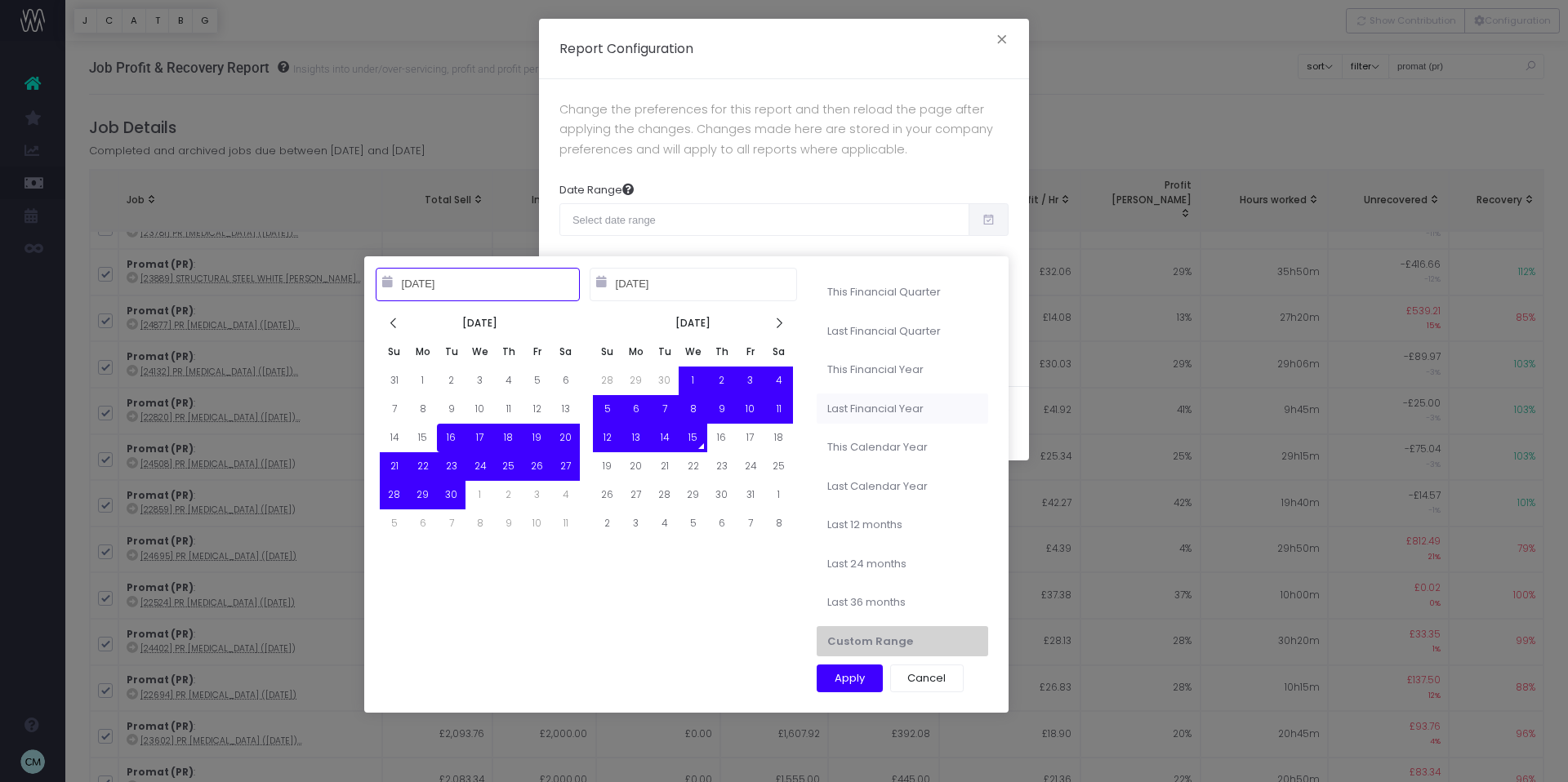
type input "[DATE]"
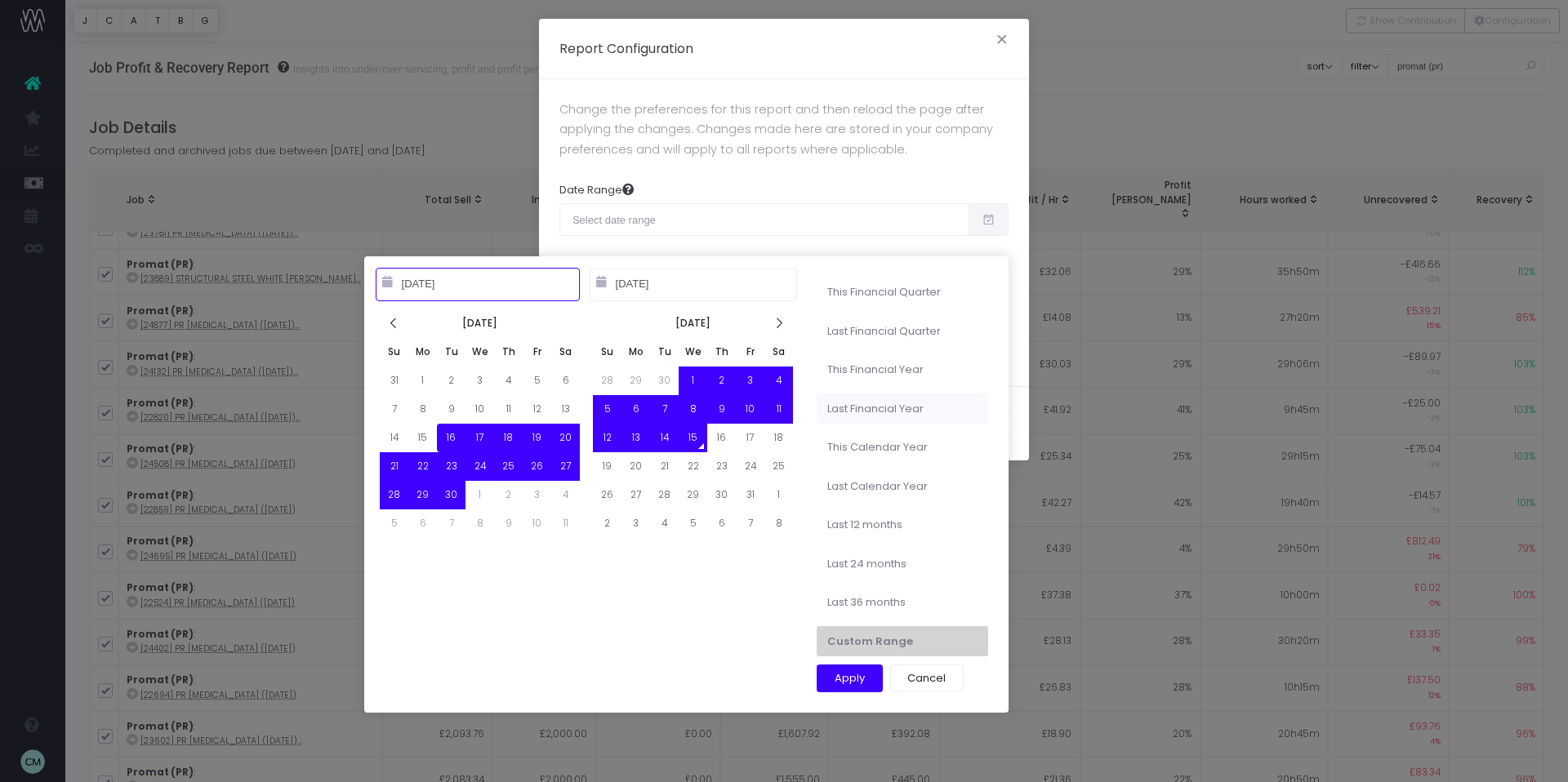
type input "[DATE]"
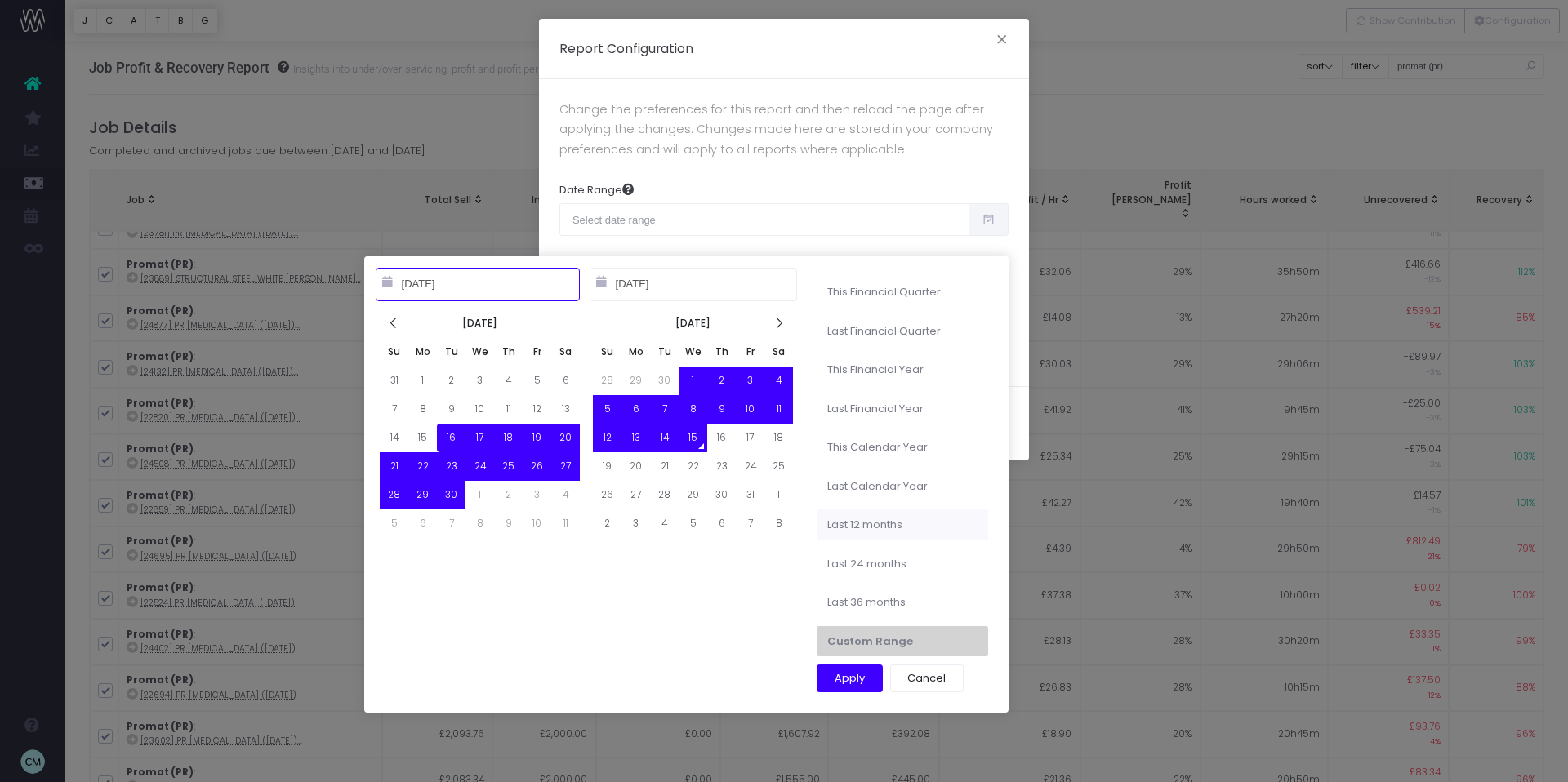
type input "[DATE]"
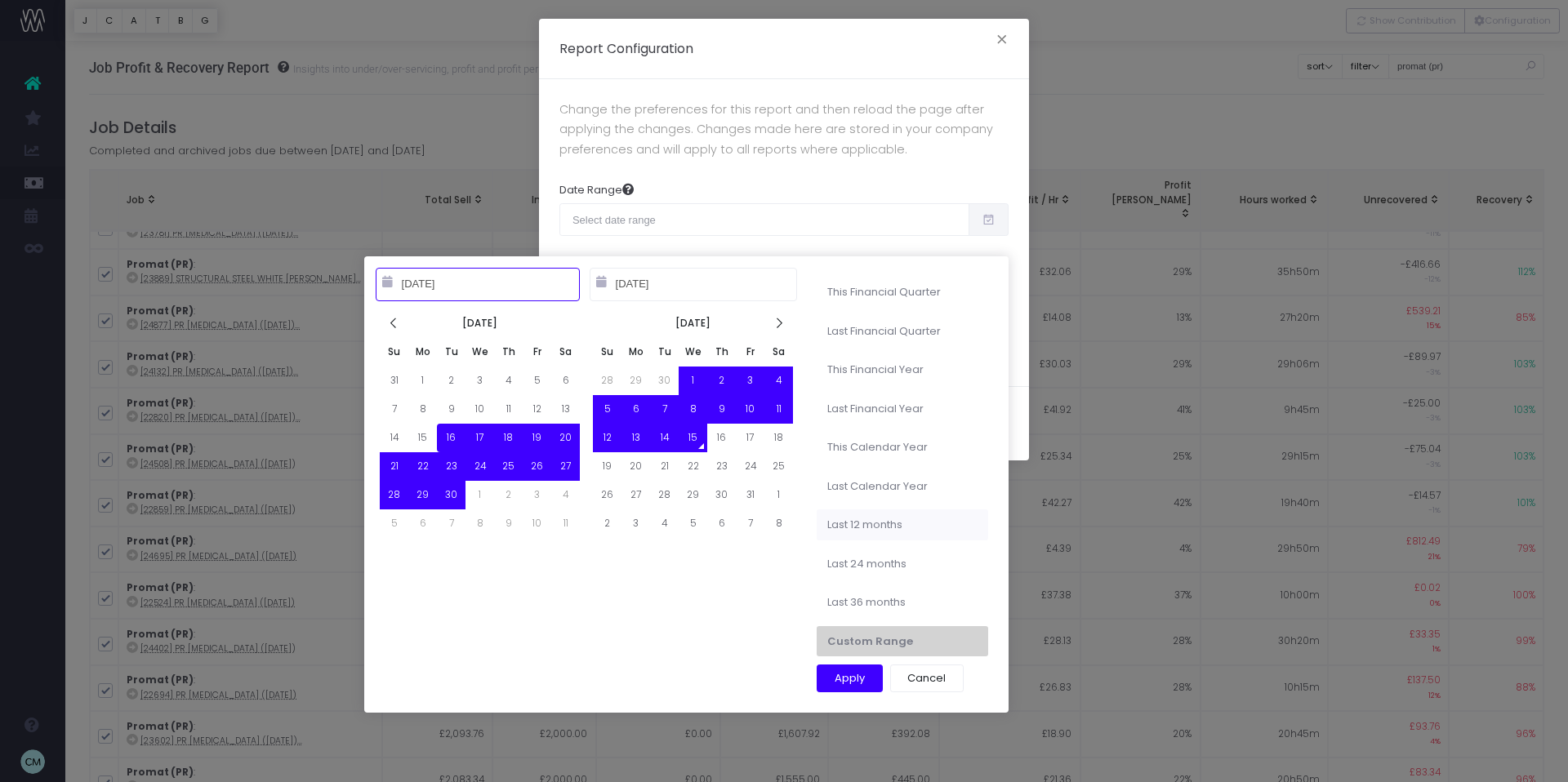
type input "[DATE]"
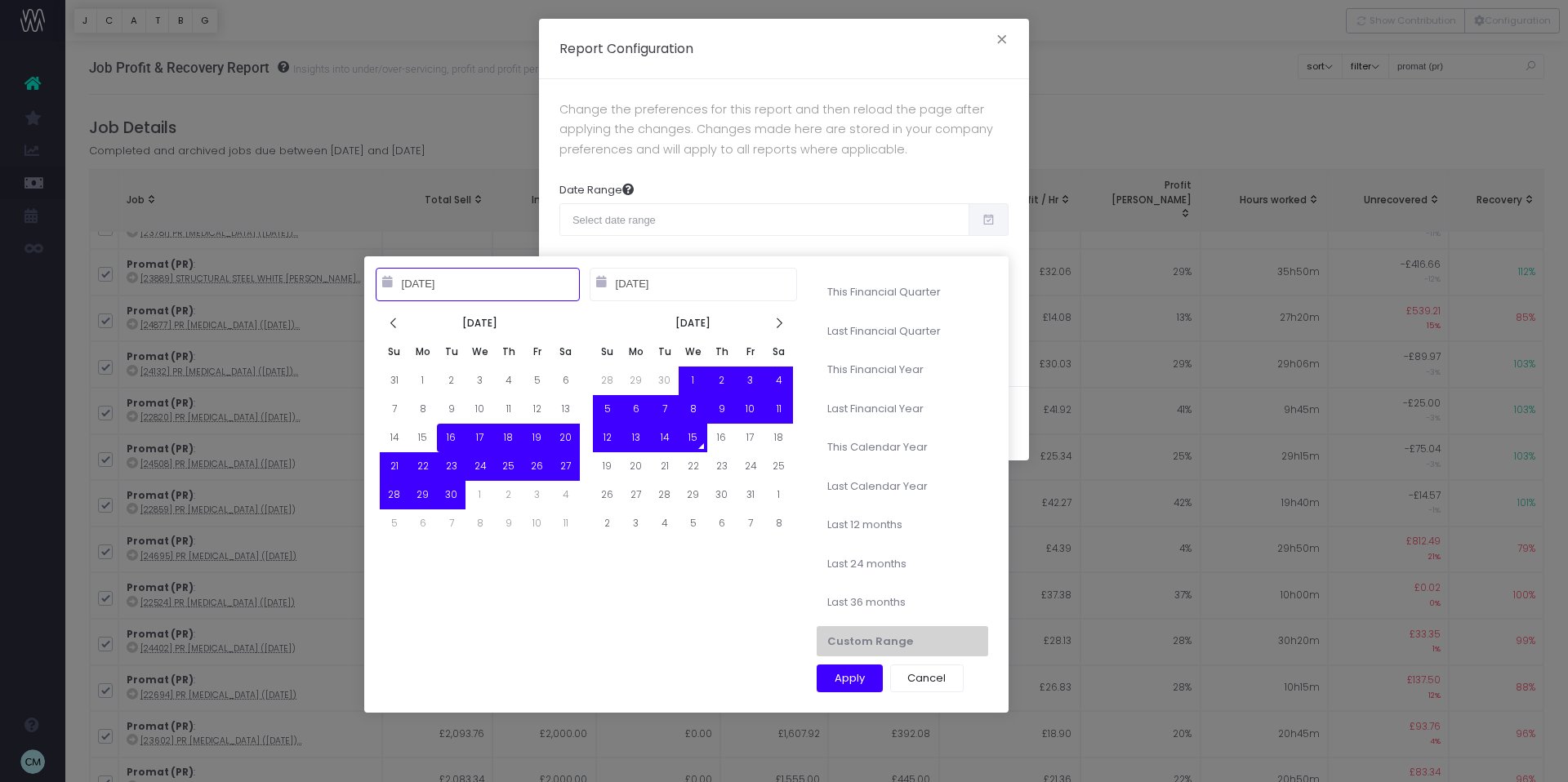
type input "[DATE]"
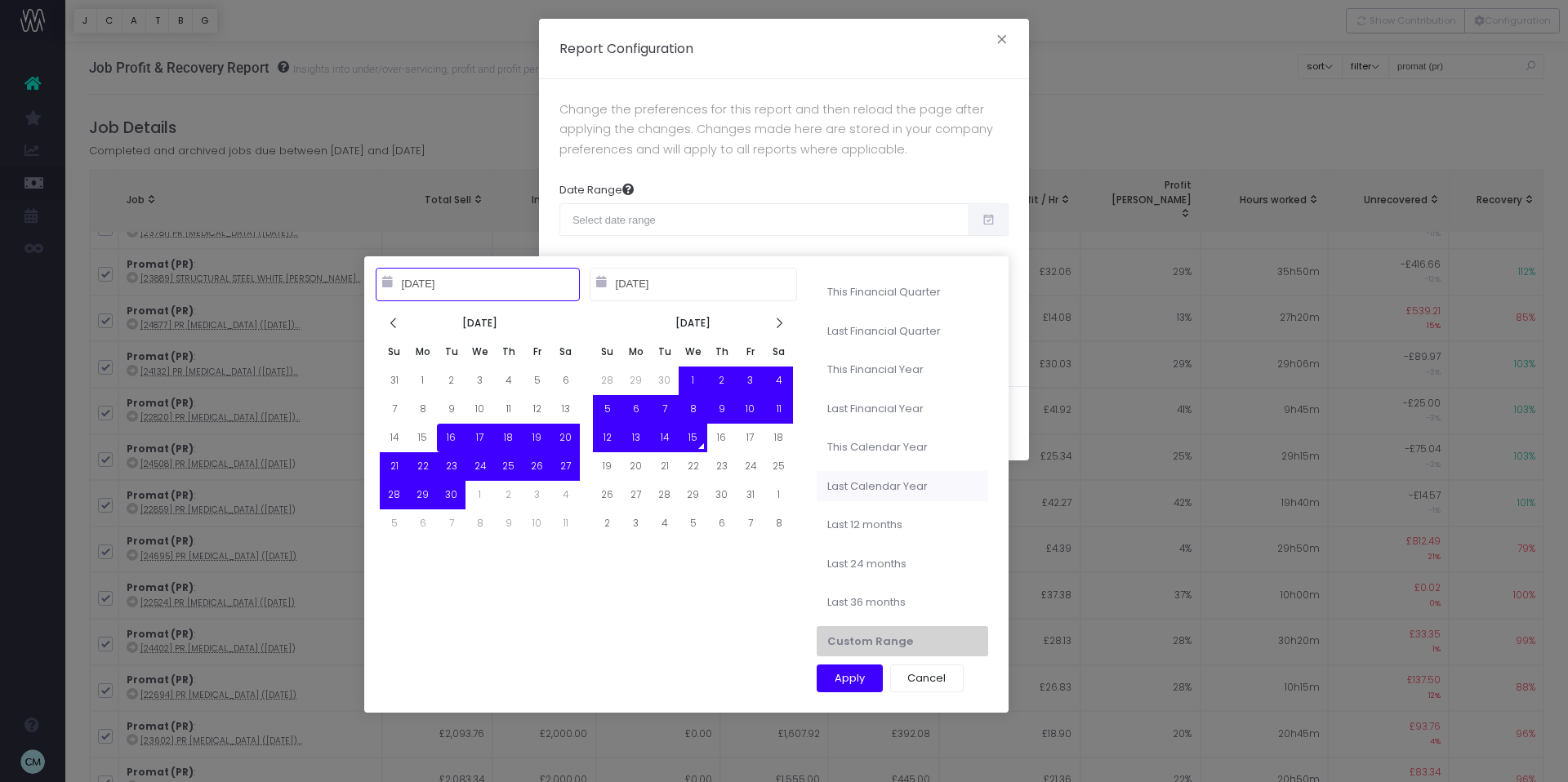
type input "[DATE]"
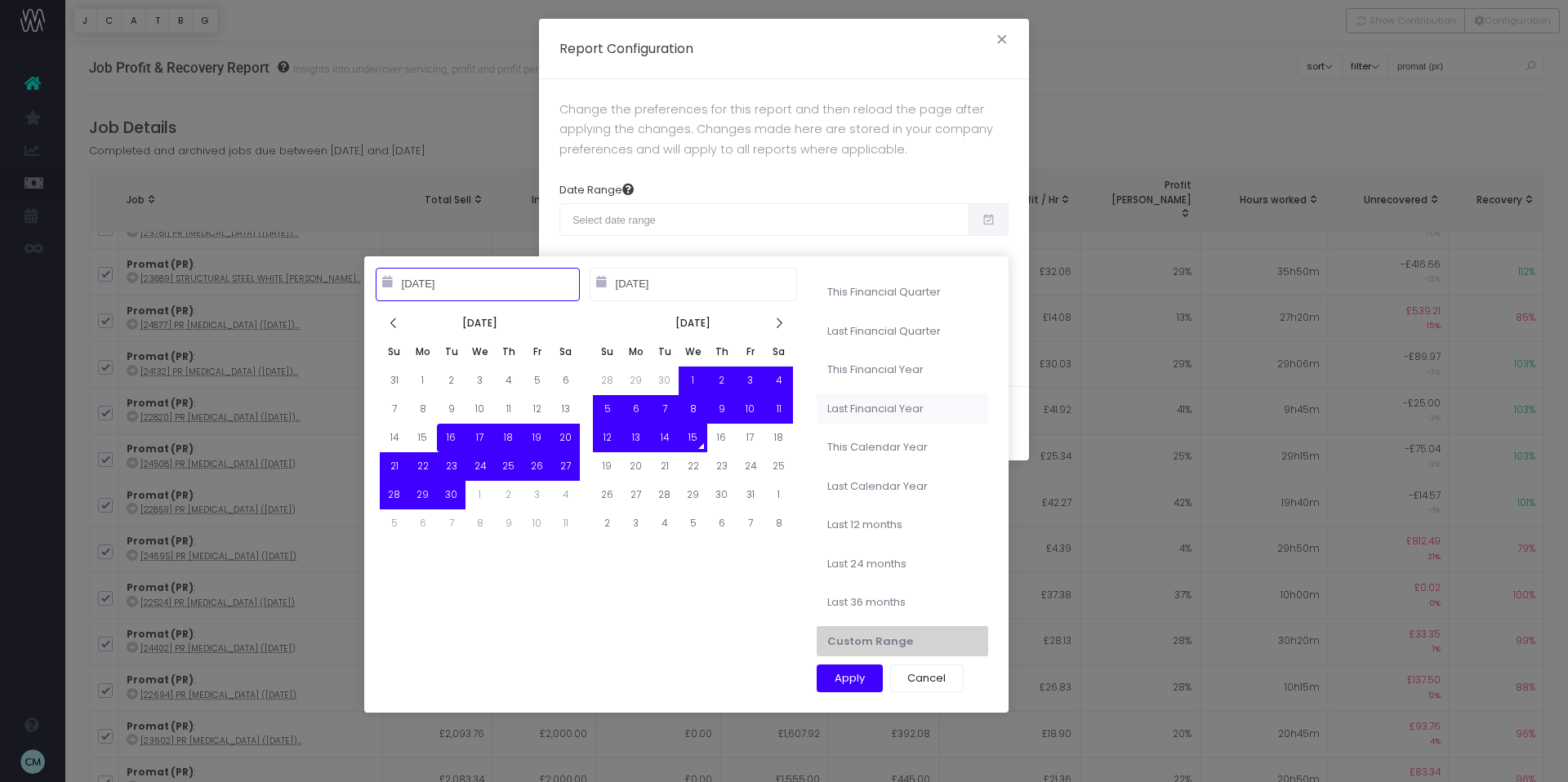
type input "[DATE]"
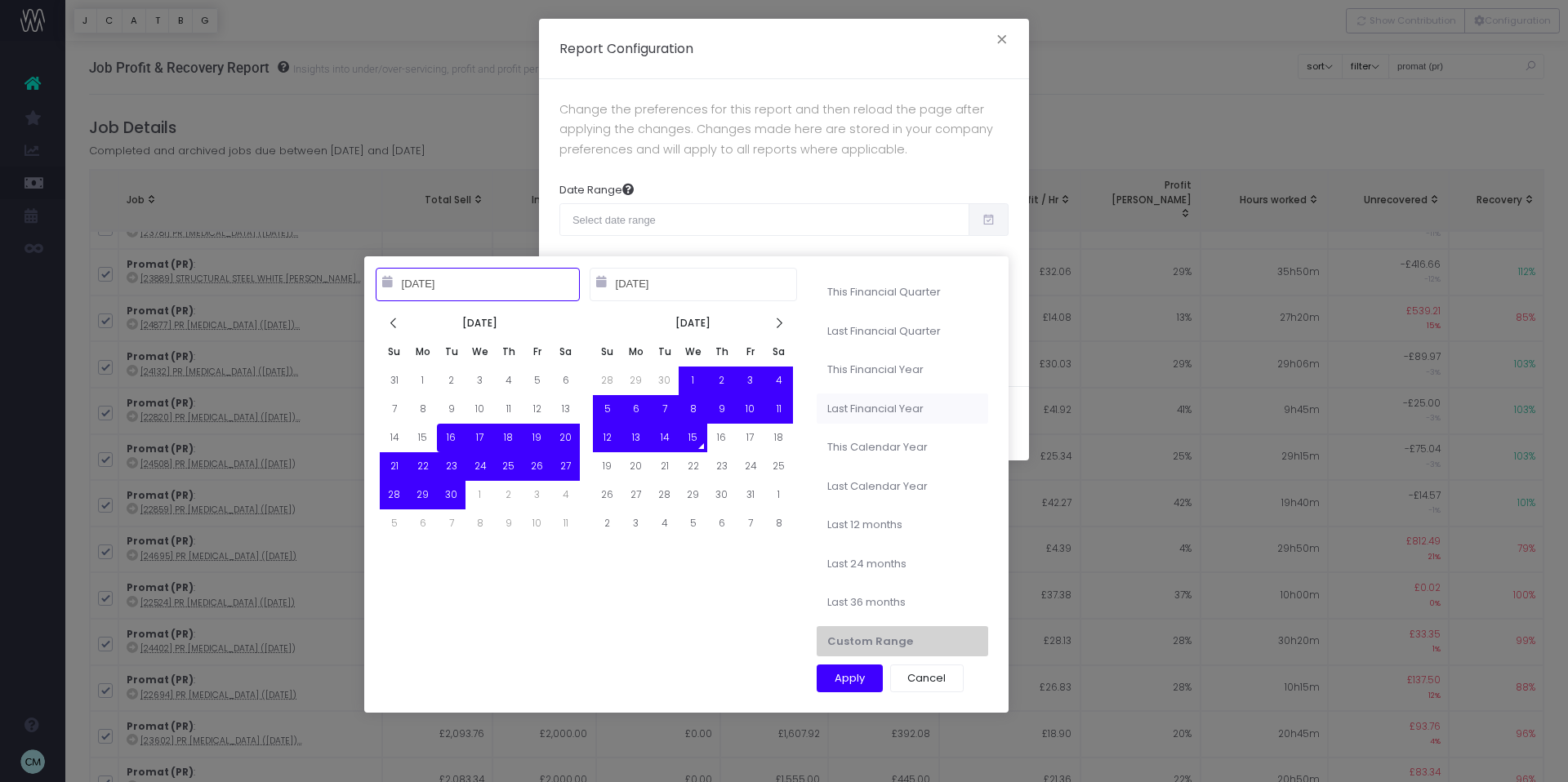
type input "[DATE]"
click at [895, 403] on li "Last Financial Year" at bounding box center [902, 408] width 172 height 31
type input "Oct 1st 2024 – Sep 30th 2025"
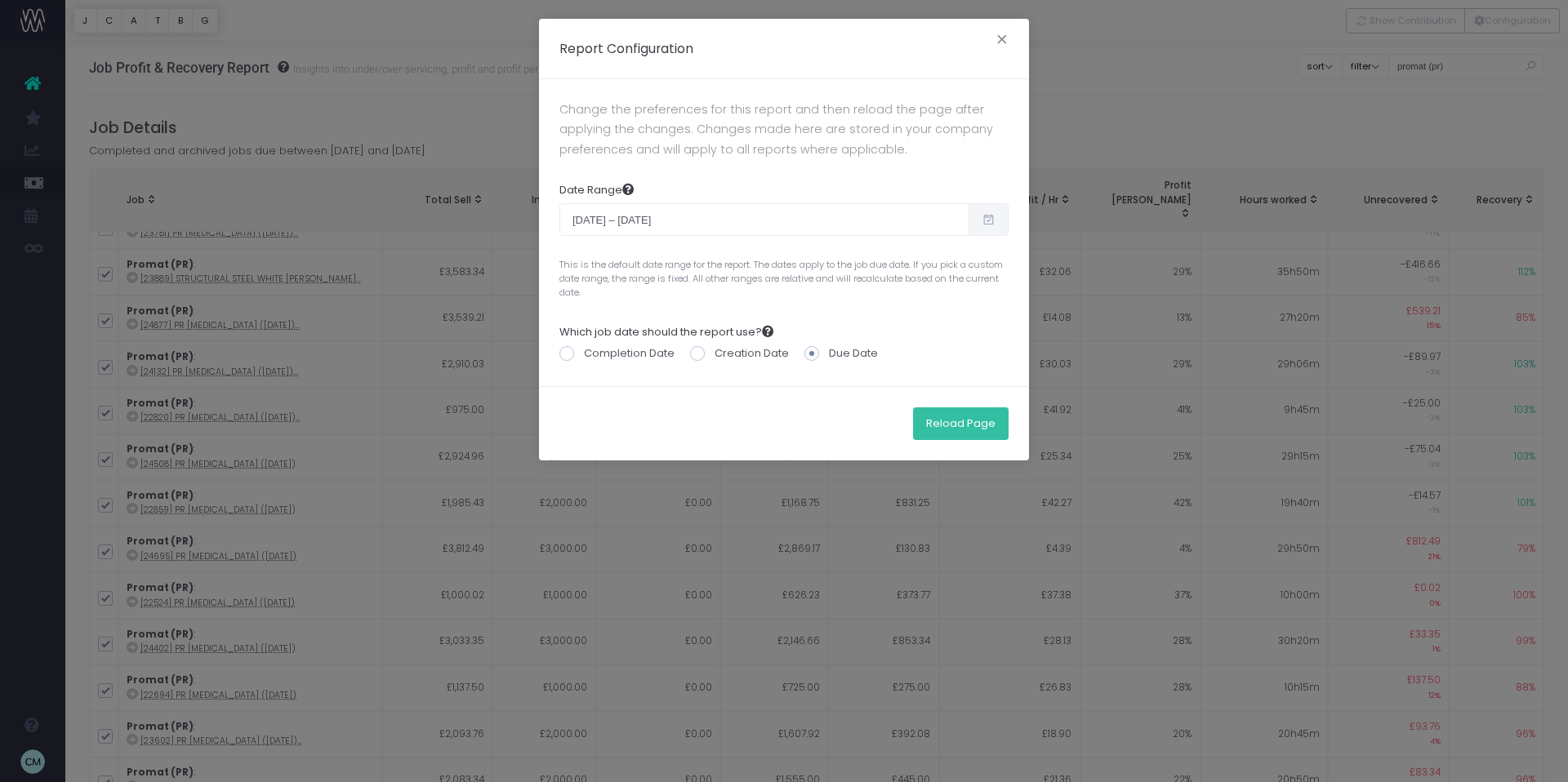
click at [945, 428] on button "Reload Page" at bounding box center [960, 423] width 95 height 32
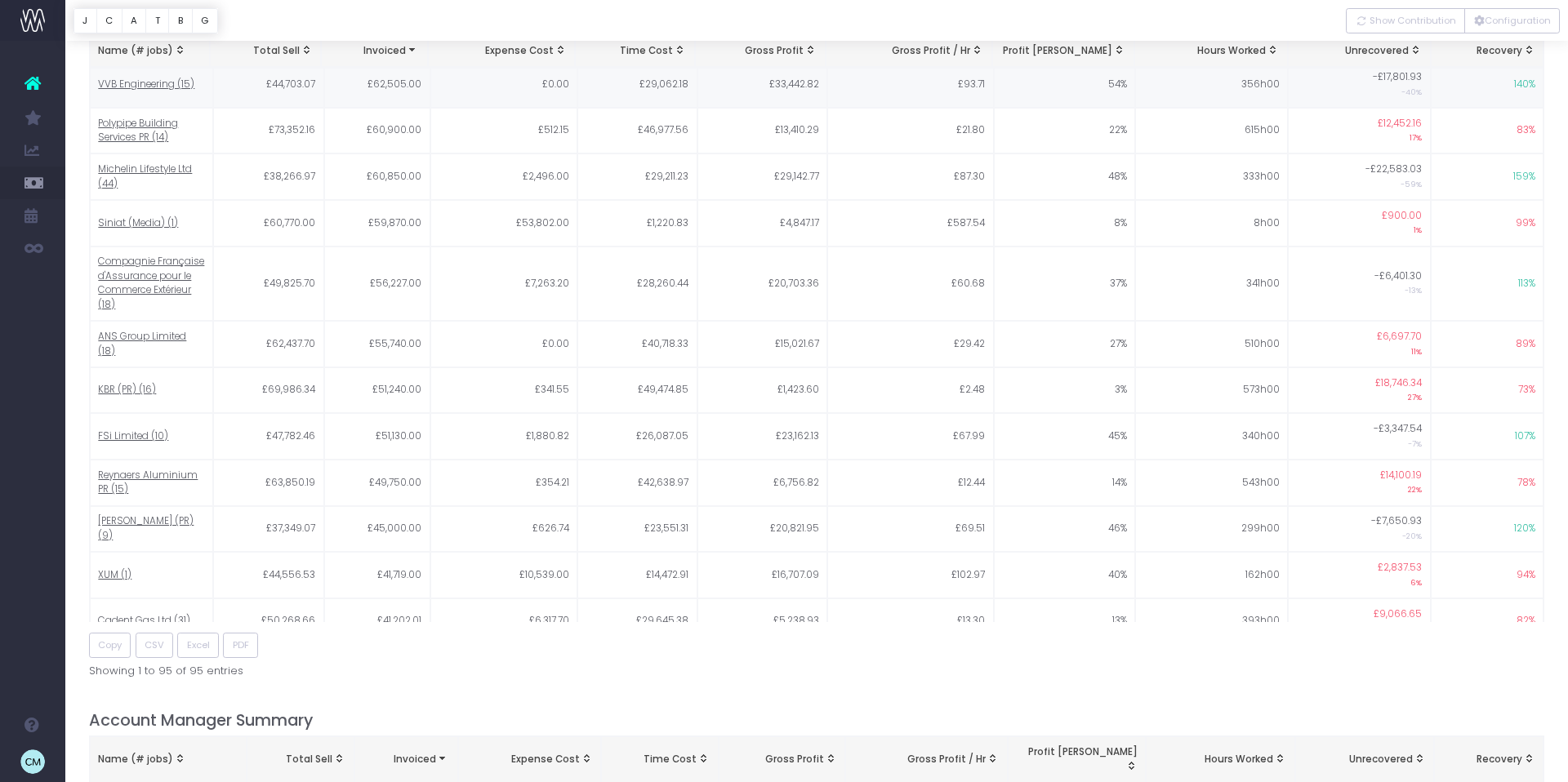
scroll to position [593, 0]
click at [1521, 17] on button "Configuration" at bounding box center [1512, 21] width 95 height 25
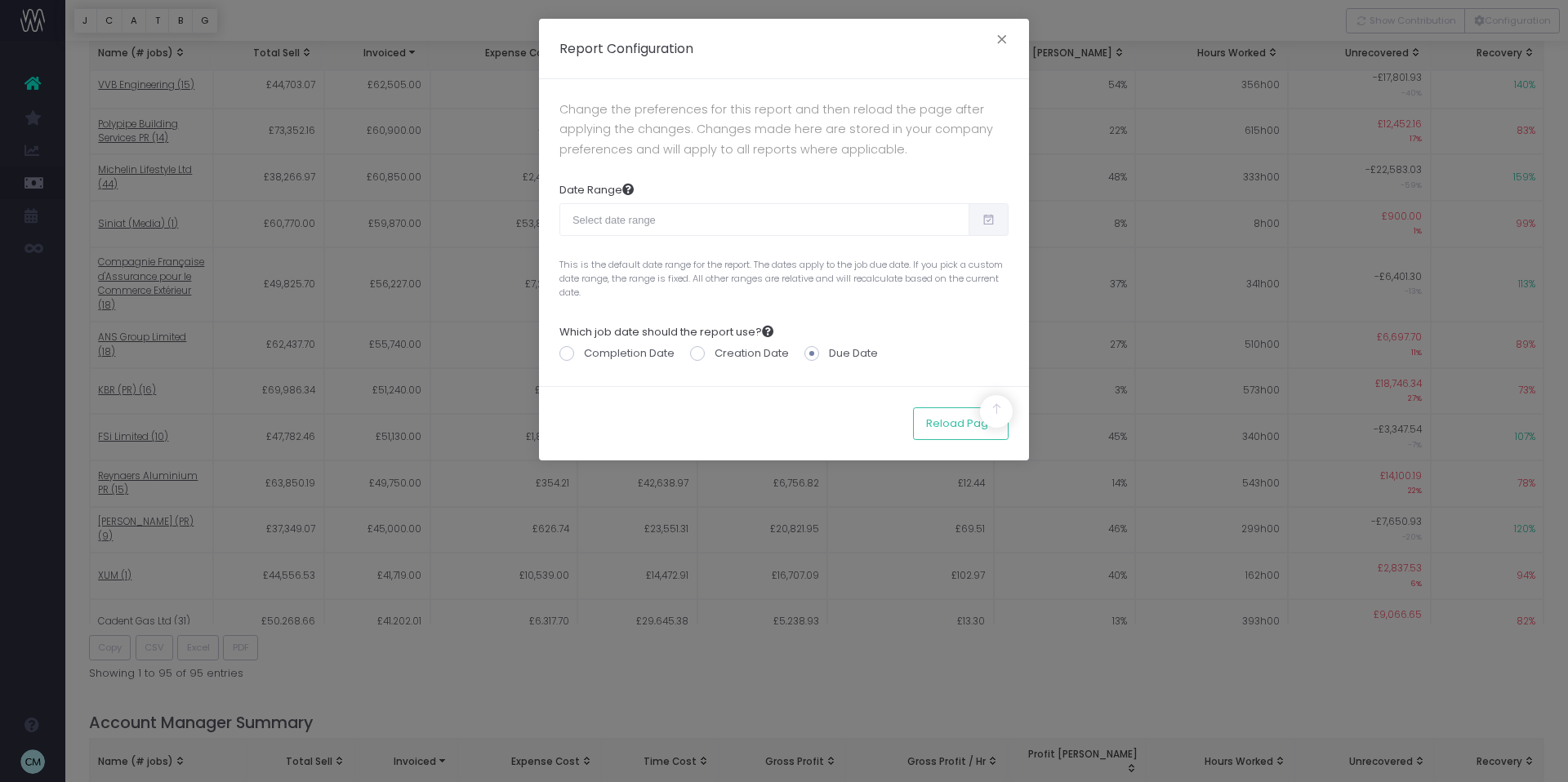
click at [994, 220] on icon at bounding box center [988, 220] width 14 height 0
type input "[DATE]"
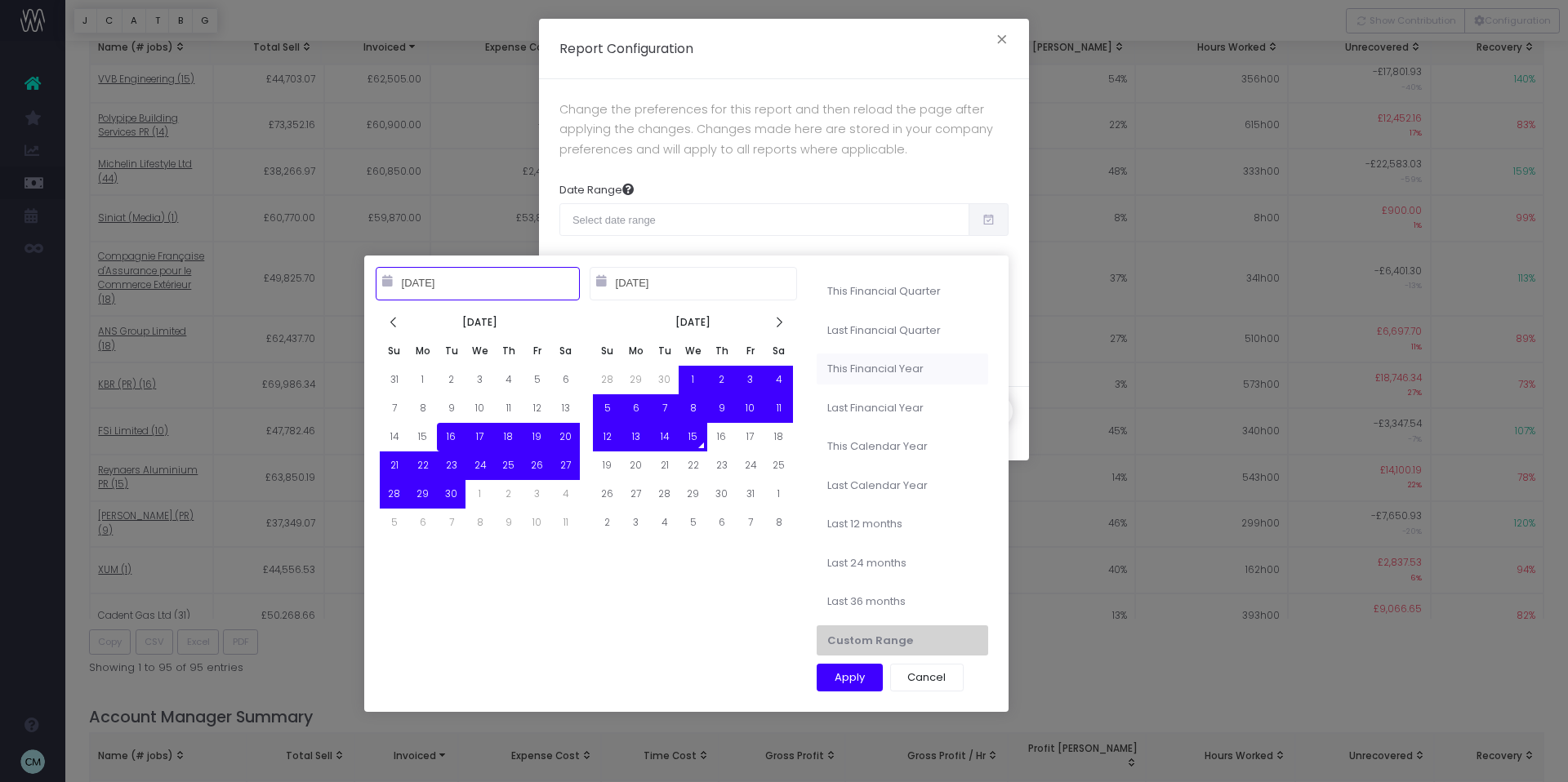
type input "[DATE]"
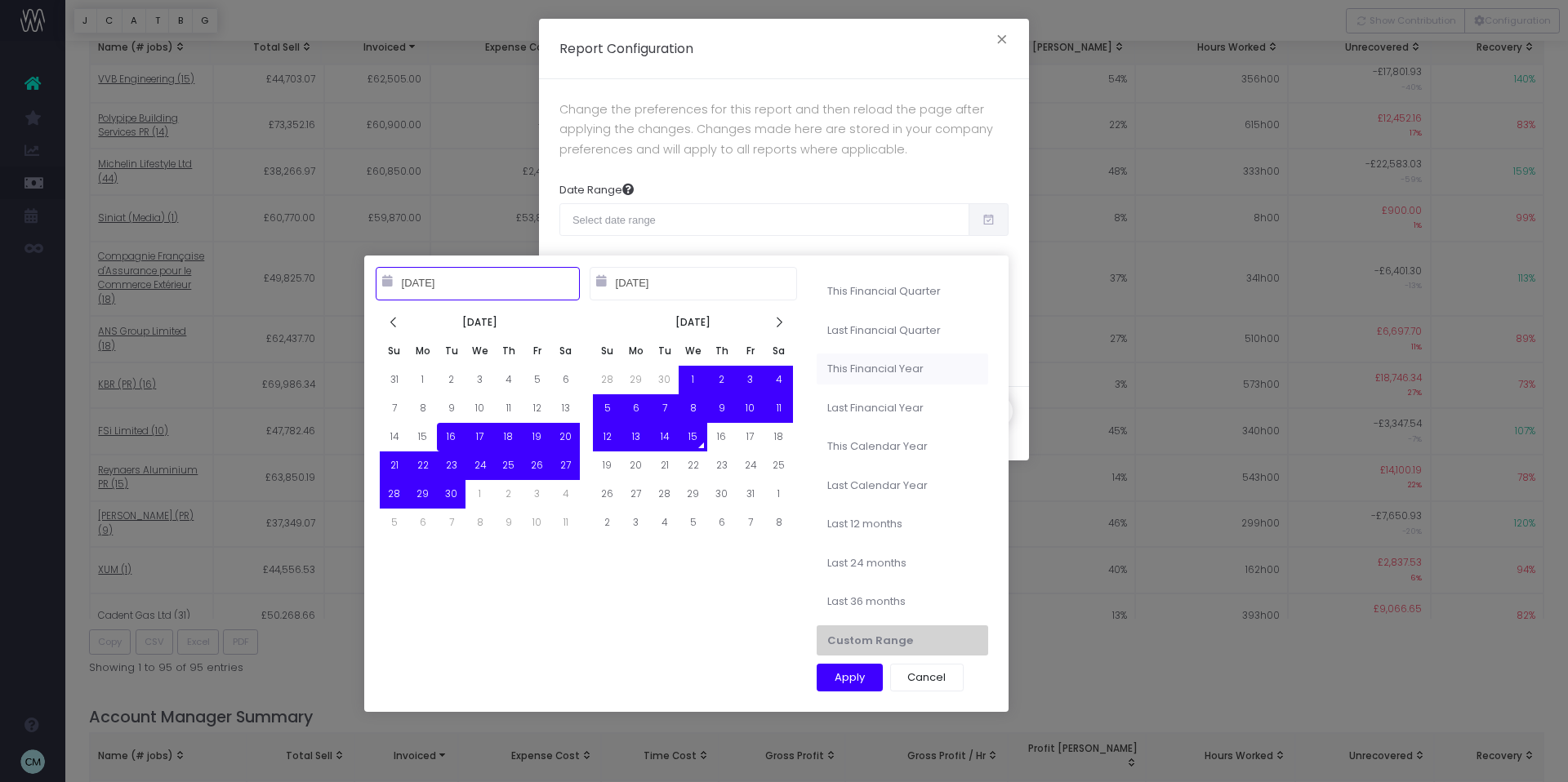
type input "[DATE]"
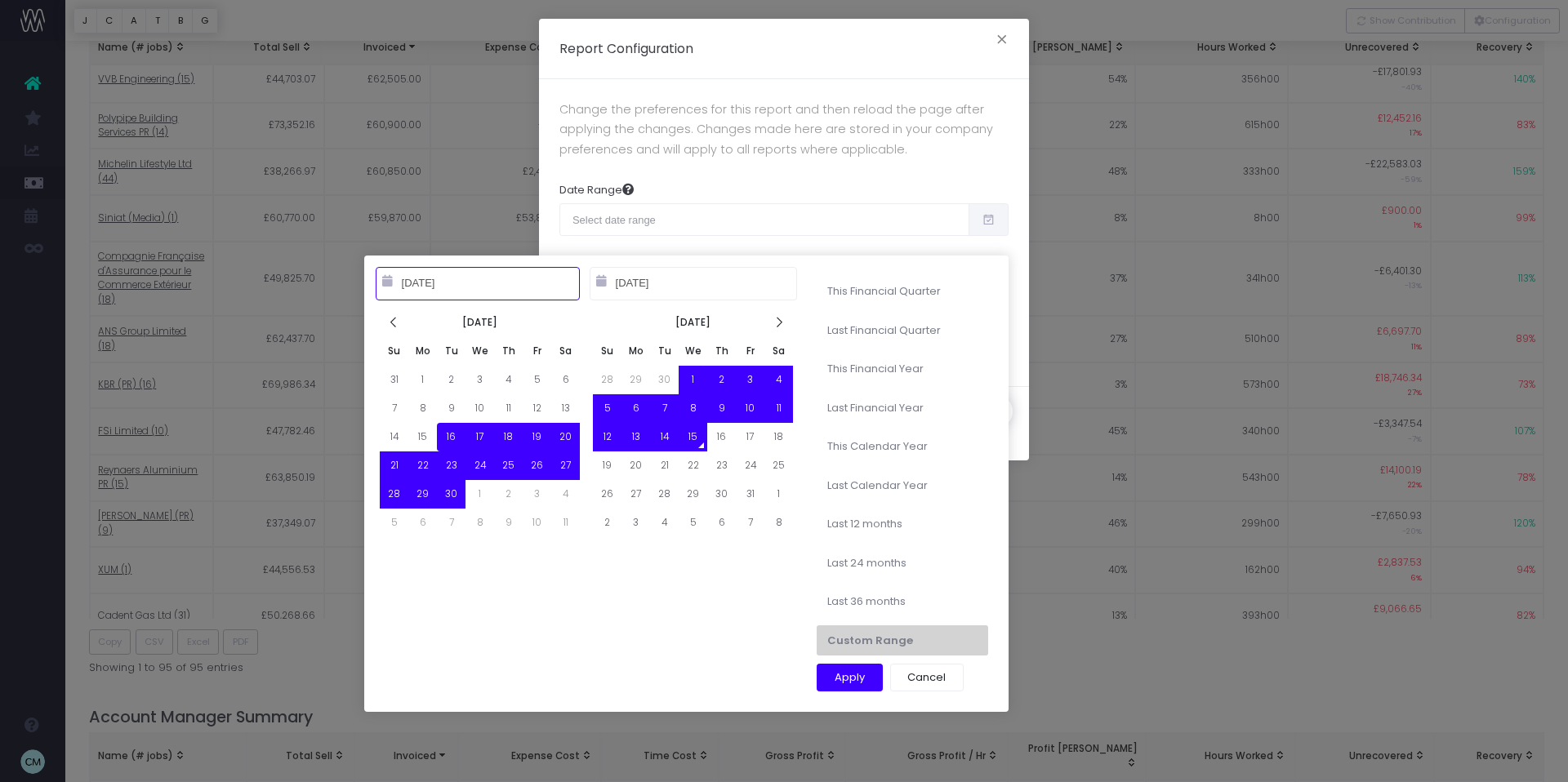
type input "[DATE]"
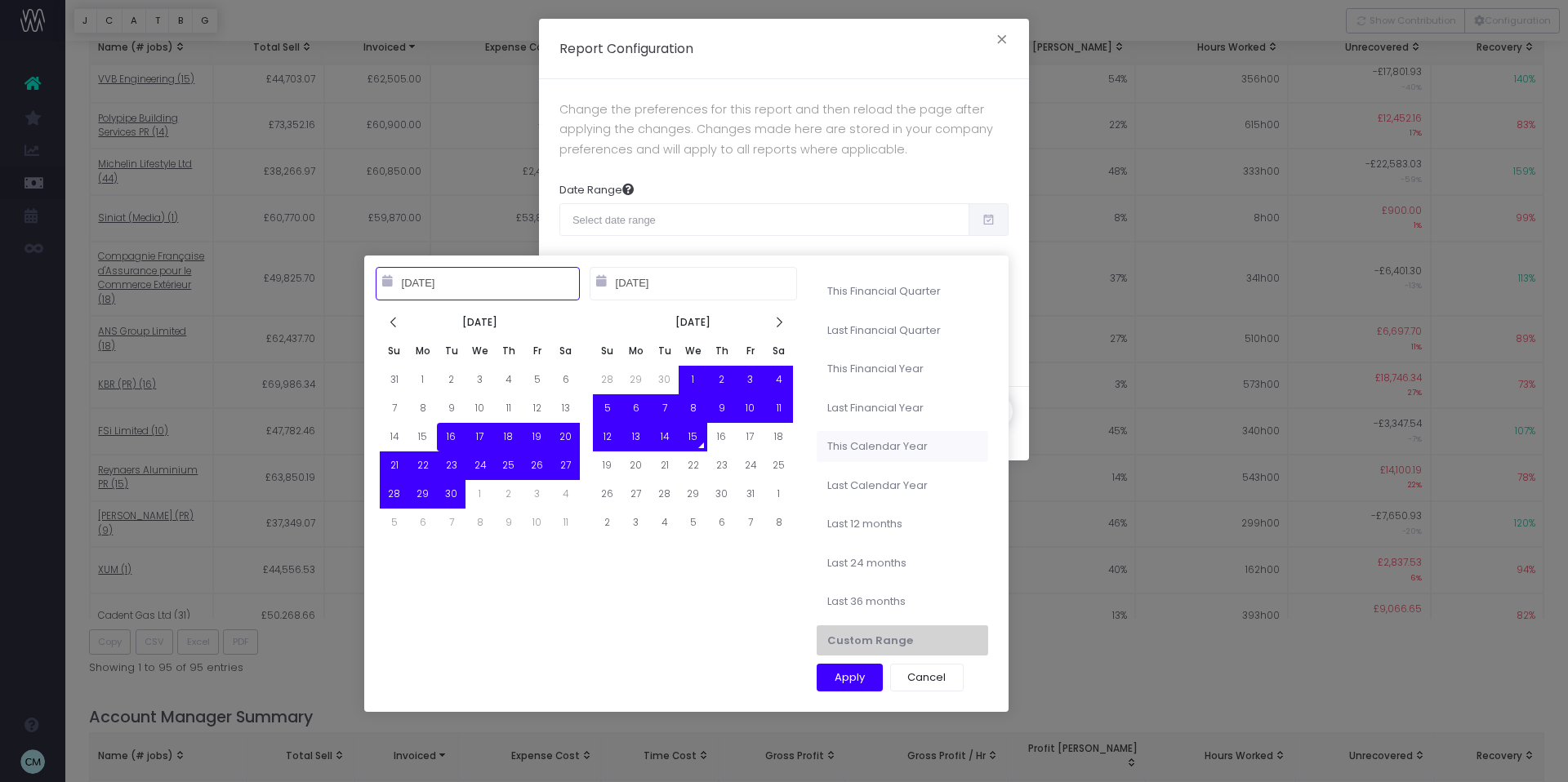
type input "[DATE]"
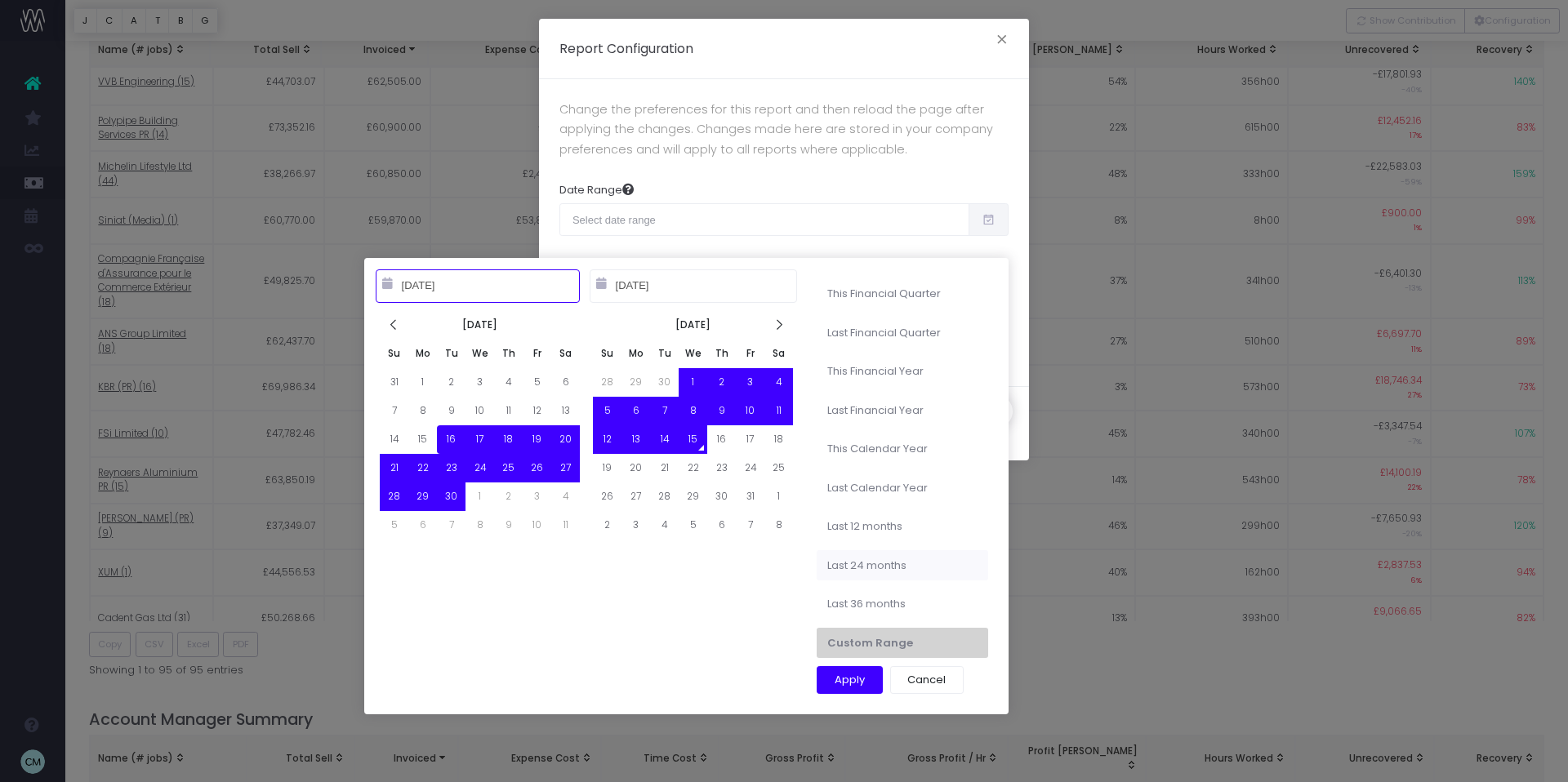
type input "[DATE]"
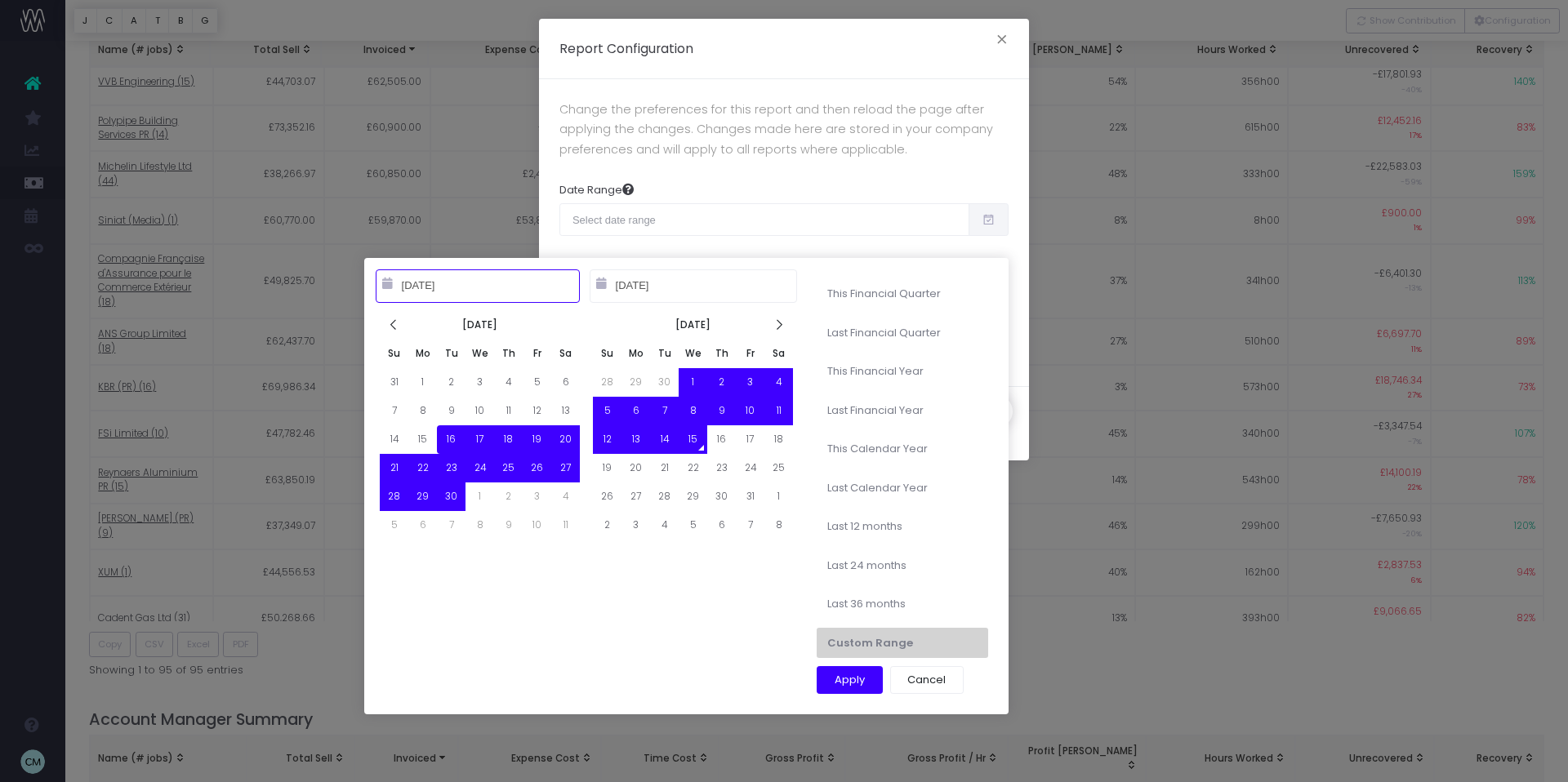
type input "[DATE]"
type input "10-15-2022"
type input "[DATE]"
type input "10-15-2025"
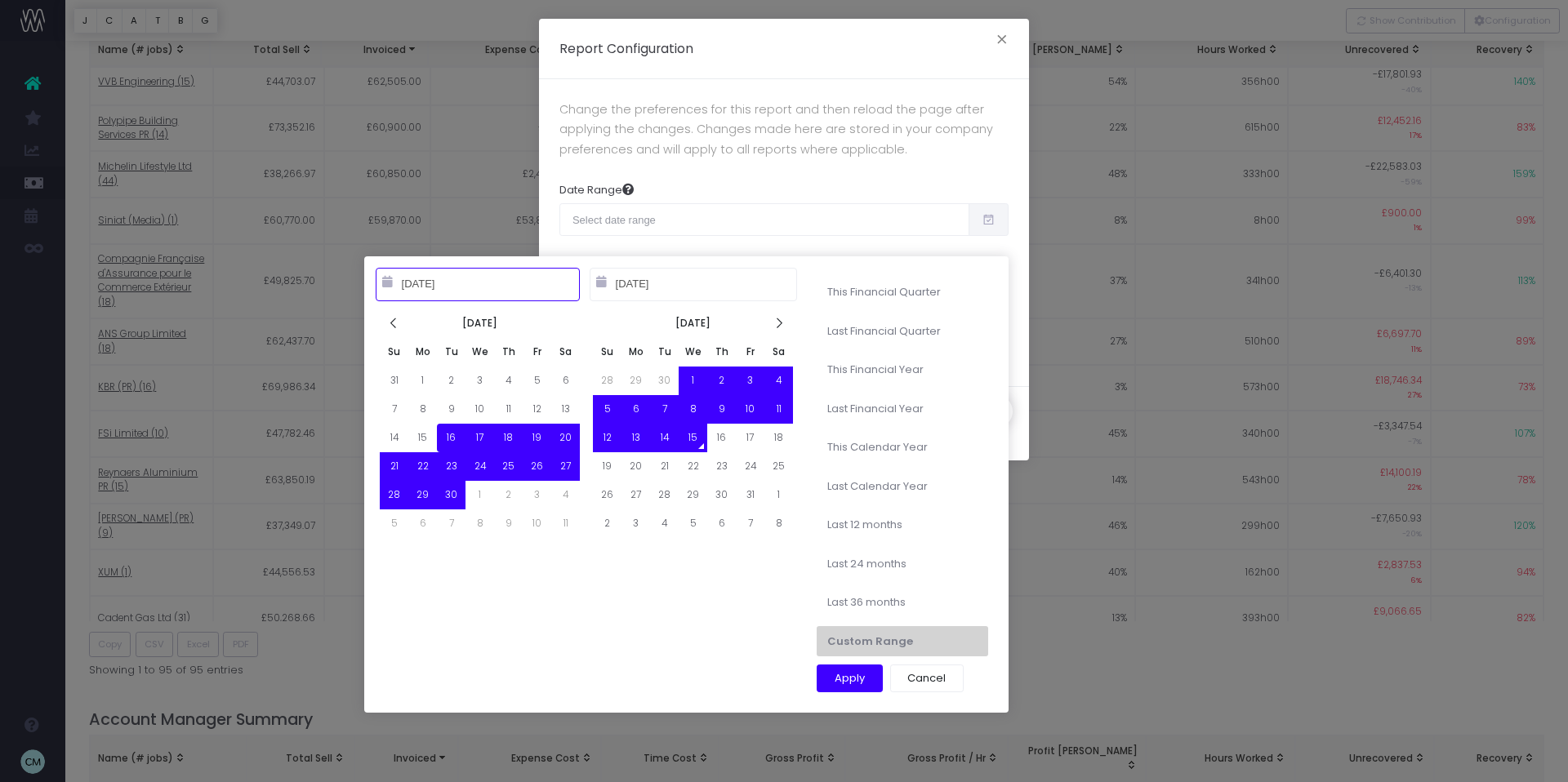
type input "10-15-2022"
type input "10-14-2025"
type input "09-16-2025"
type input "10-15-2025"
type input "10-15-2023"
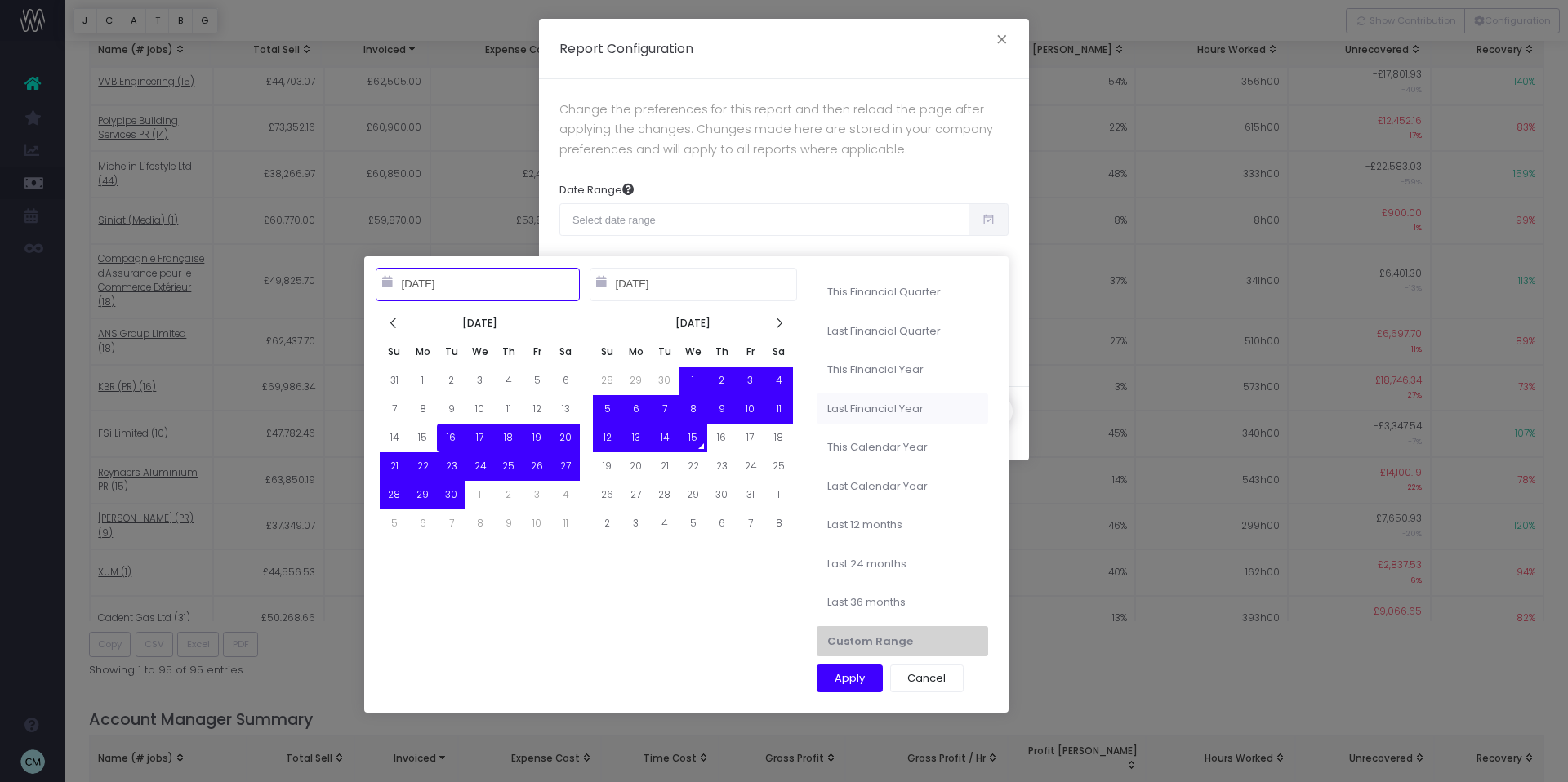
type input "10-14-2025"
type input "09-16-2025"
type input "10-15-2025"
type input "10-15-2024"
type input "10-14-2025"
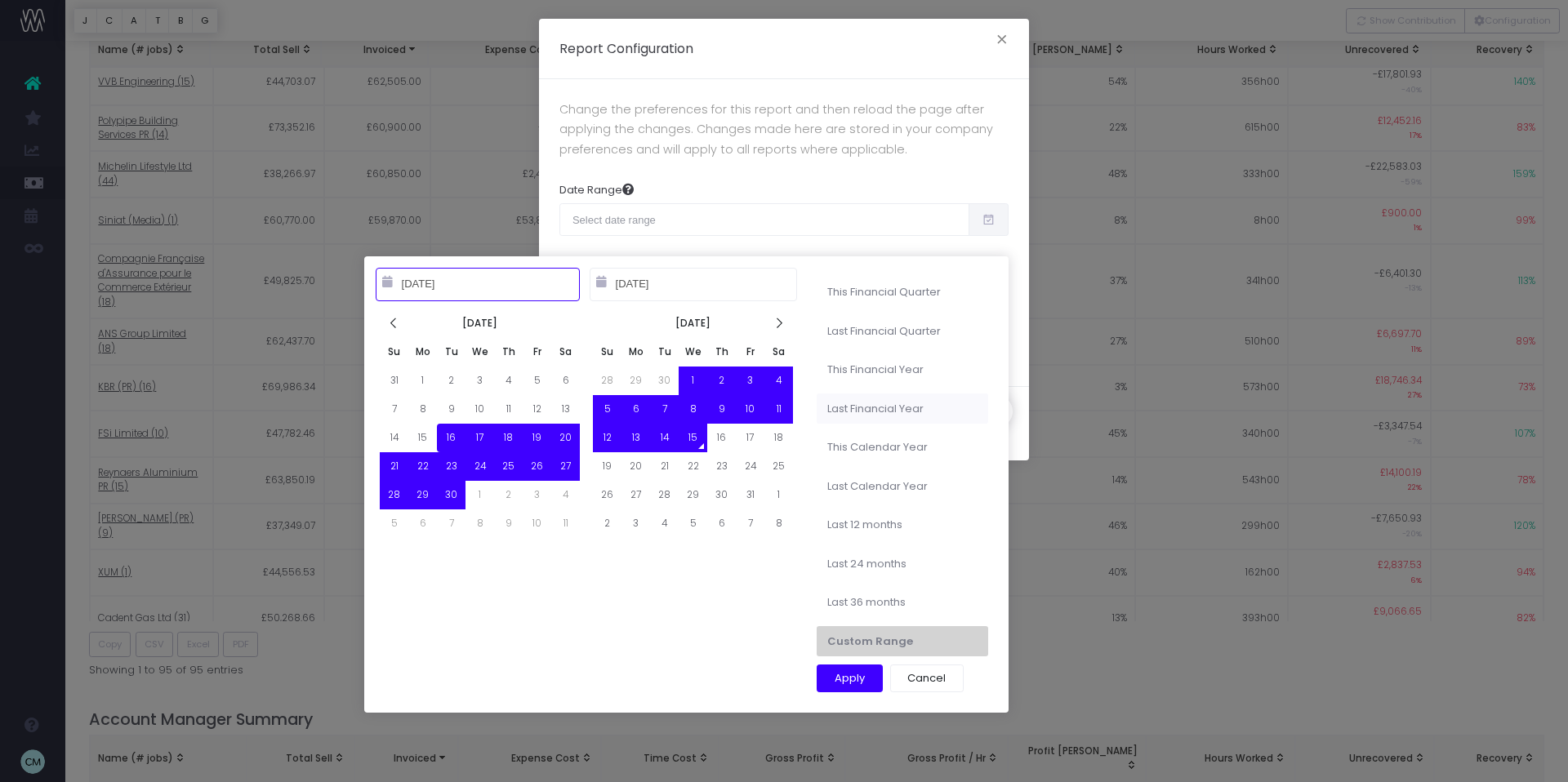
type input "09-16-2025"
type input "10-15-2025"
type input "01-01-2024"
type input "12-31-2024"
type input "09-16-2025"
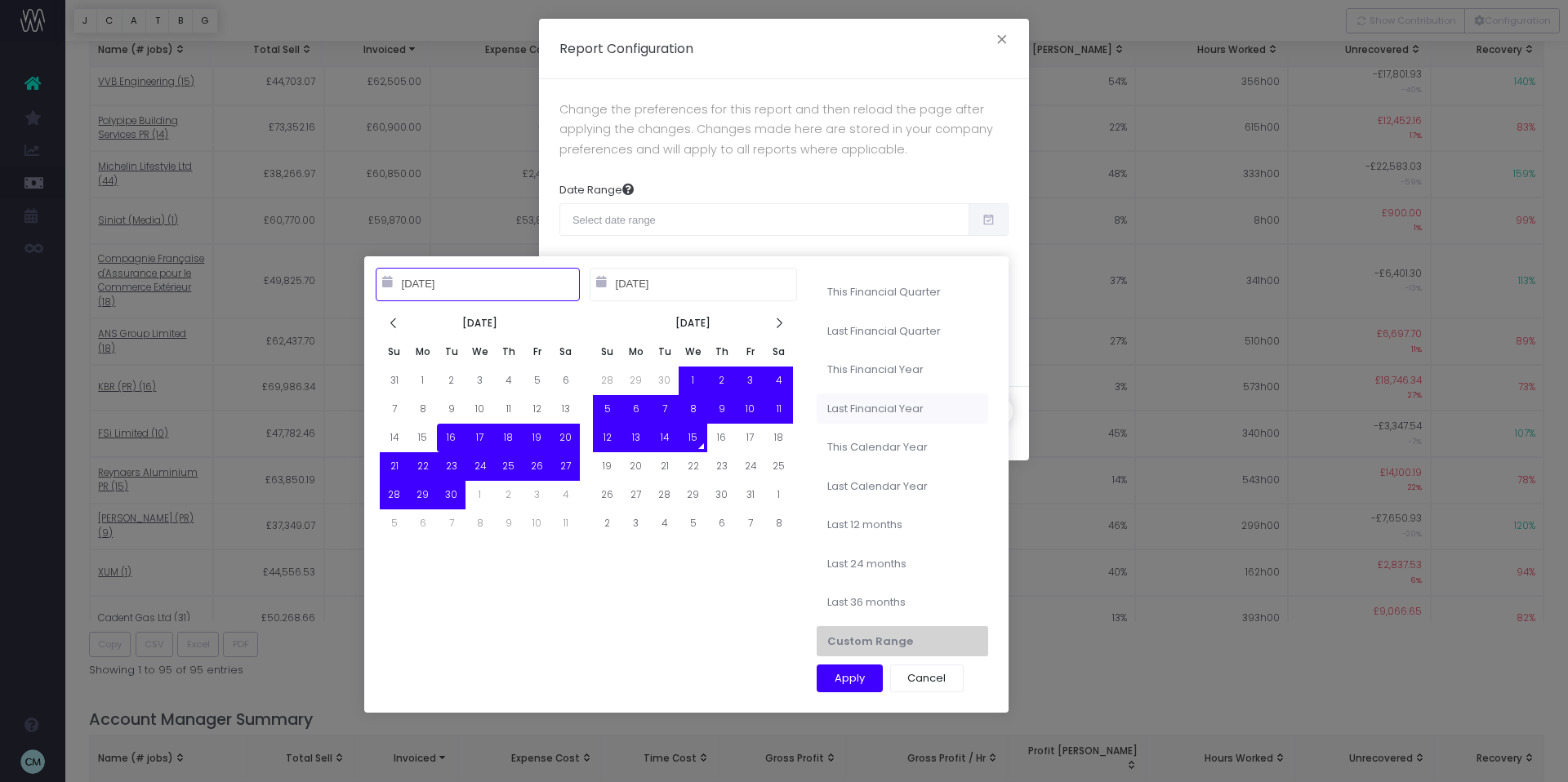
type input "10-15-2025"
type input "01-01-2025"
type input "12-31-2025"
type input "10-01-2024"
type input "09-30-2025"
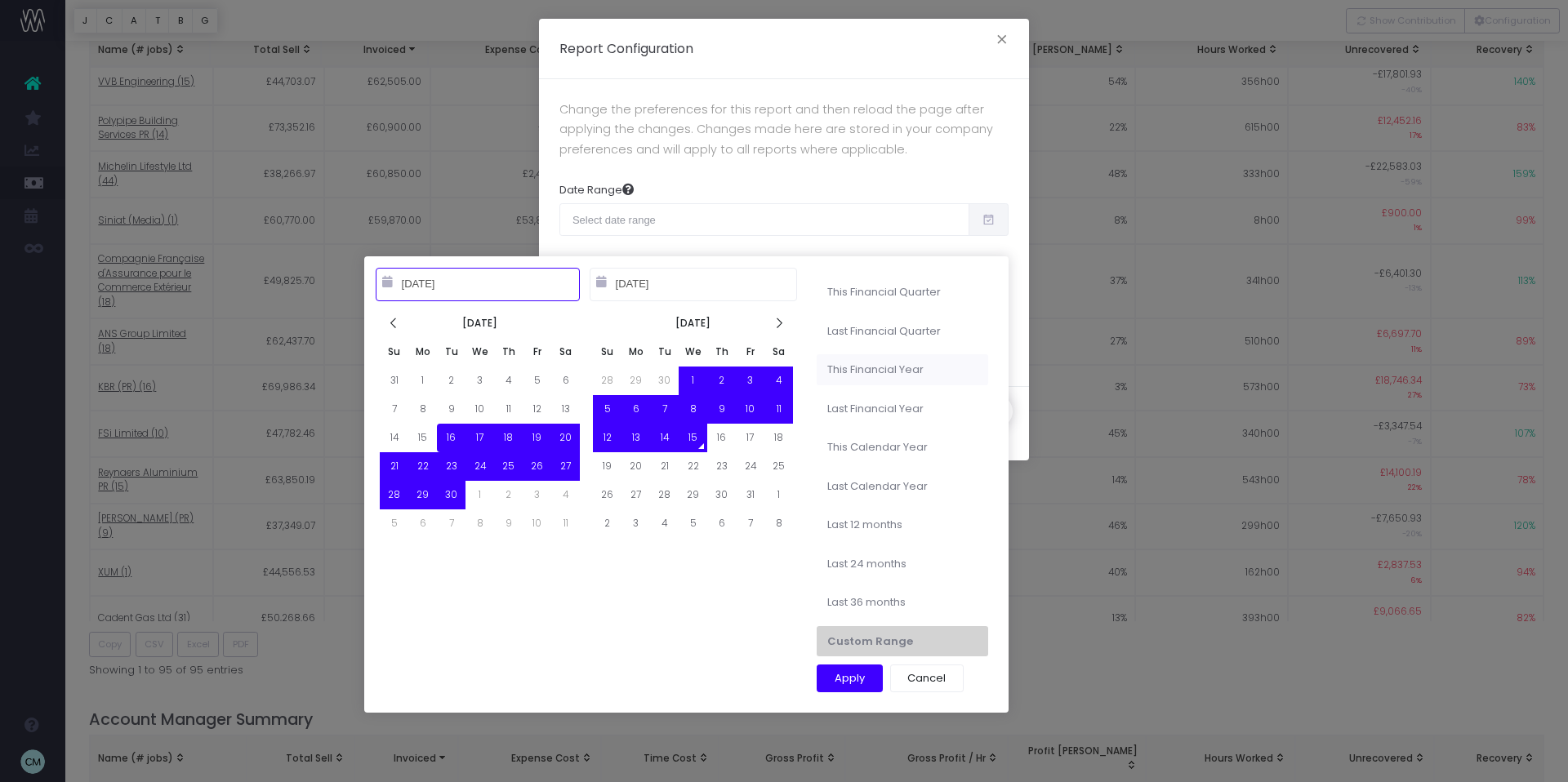
type input "10-01-2025"
type input "09-30-2026"
type input "07-01-2025"
type input "09-30-2025"
type input "10-01-2025"
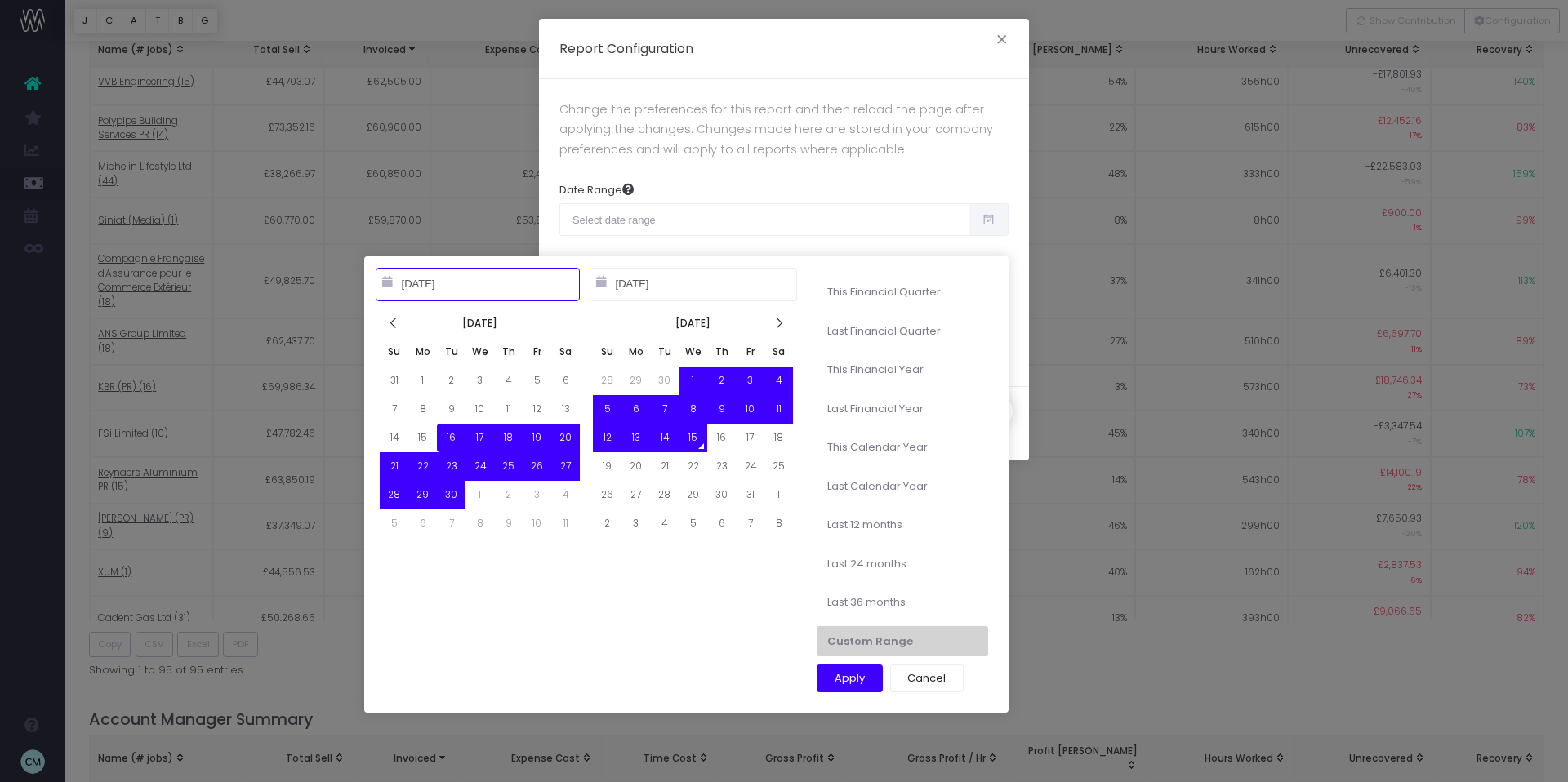
type input "12-31-2025"
type input "09-16-2025"
type input "10-15-2025"
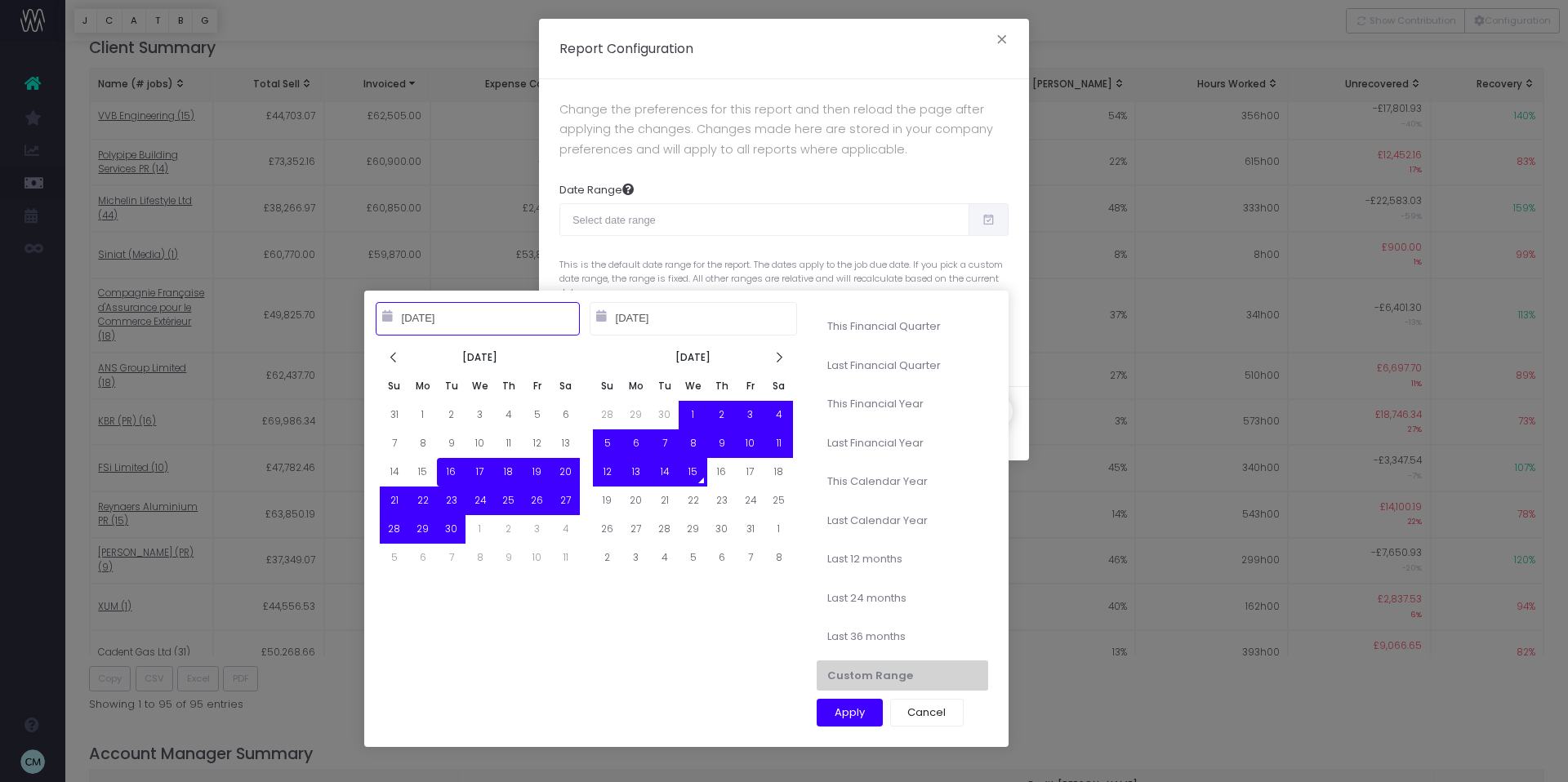
type input "10-01-2025"
type input "12-31-2025"
type input "09-16-2025"
type input "10-15-2025"
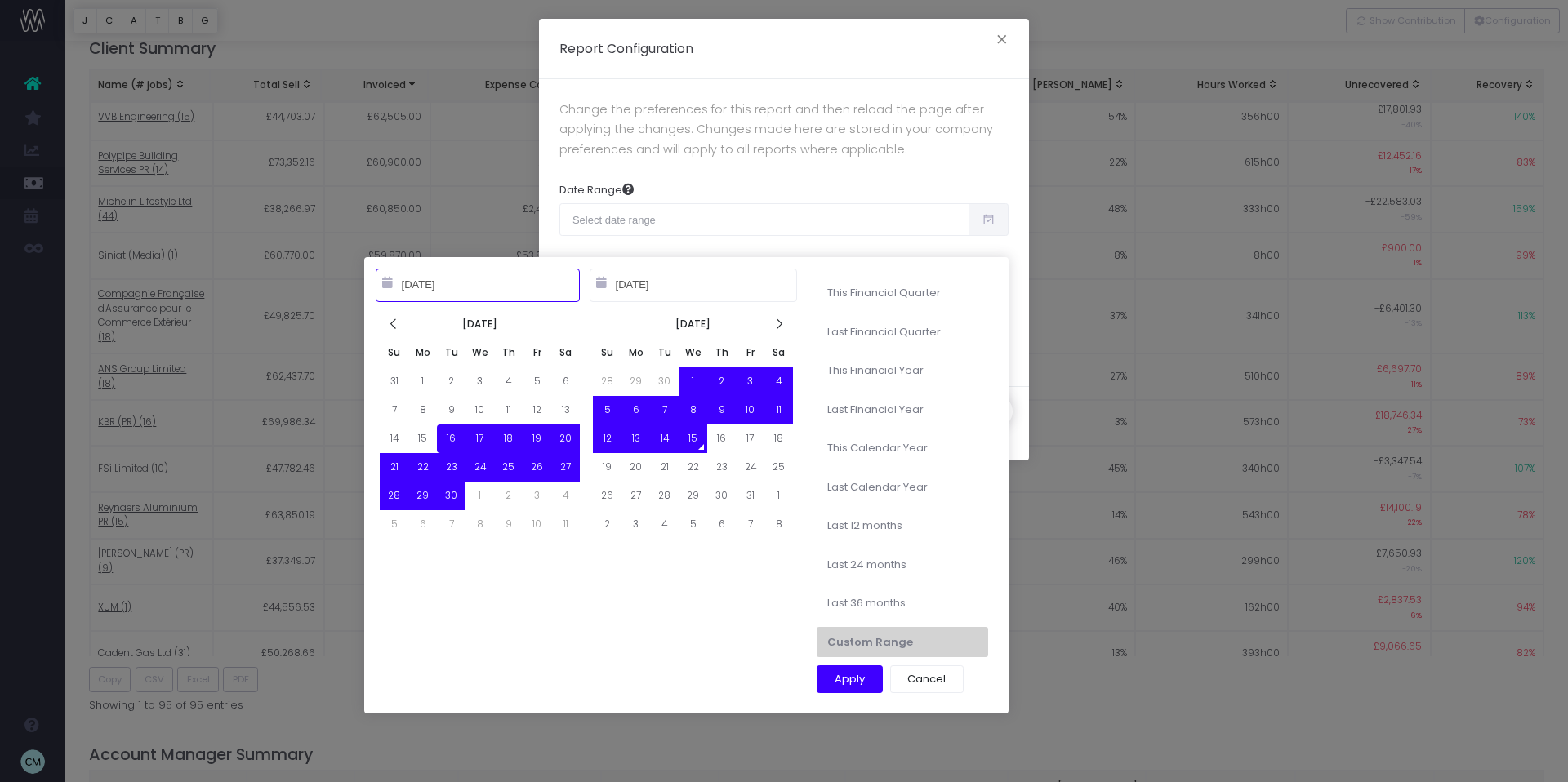
click at [863, 637] on li "Custom Range" at bounding box center [902, 642] width 172 height 31
click at [866, 637] on li "Custom Range" at bounding box center [902, 641] width 172 height 31
type input "10-15-2022"
type input "10-14-2025"
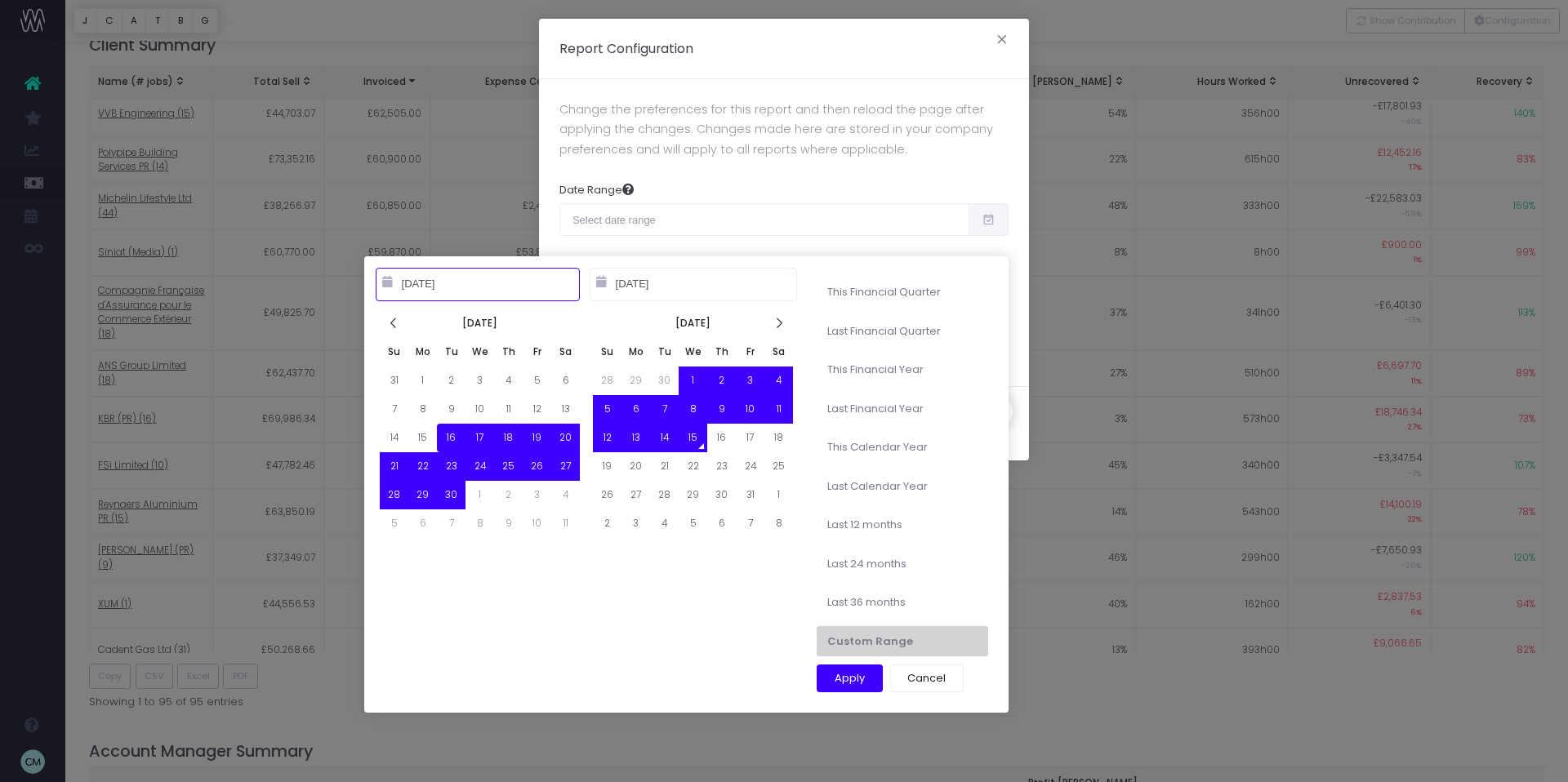
type input "09-16-2025"
type input "10-15-2025"
type input "09-01-2025"
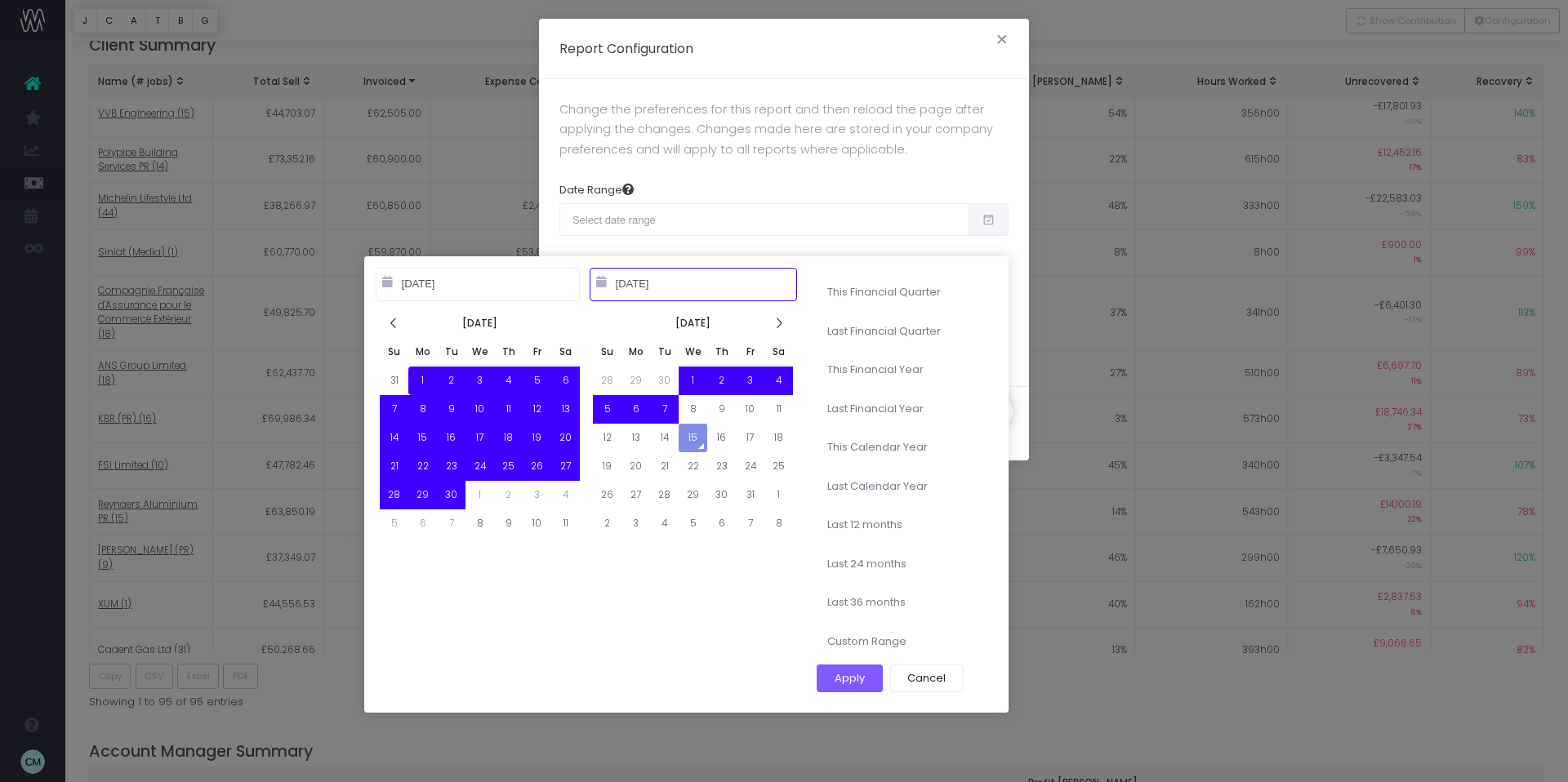
type input "09-30-2025"
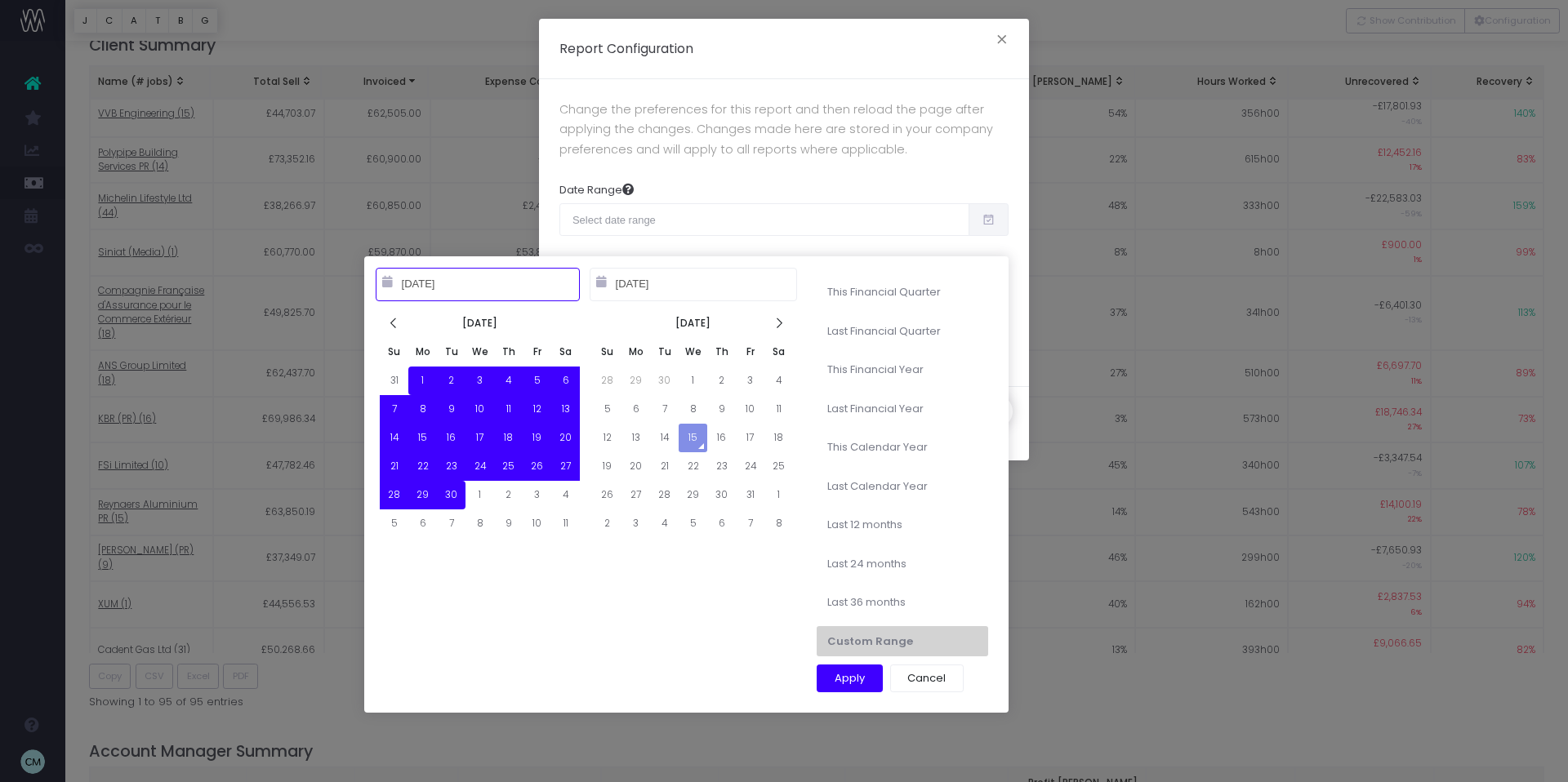
type input "09-01-2025"
click at [857, 672] on button "Apply" at bounding box center [850, 678] width 66 height 27
type input "Sep 1st 2025 – Sep 30th 2025"
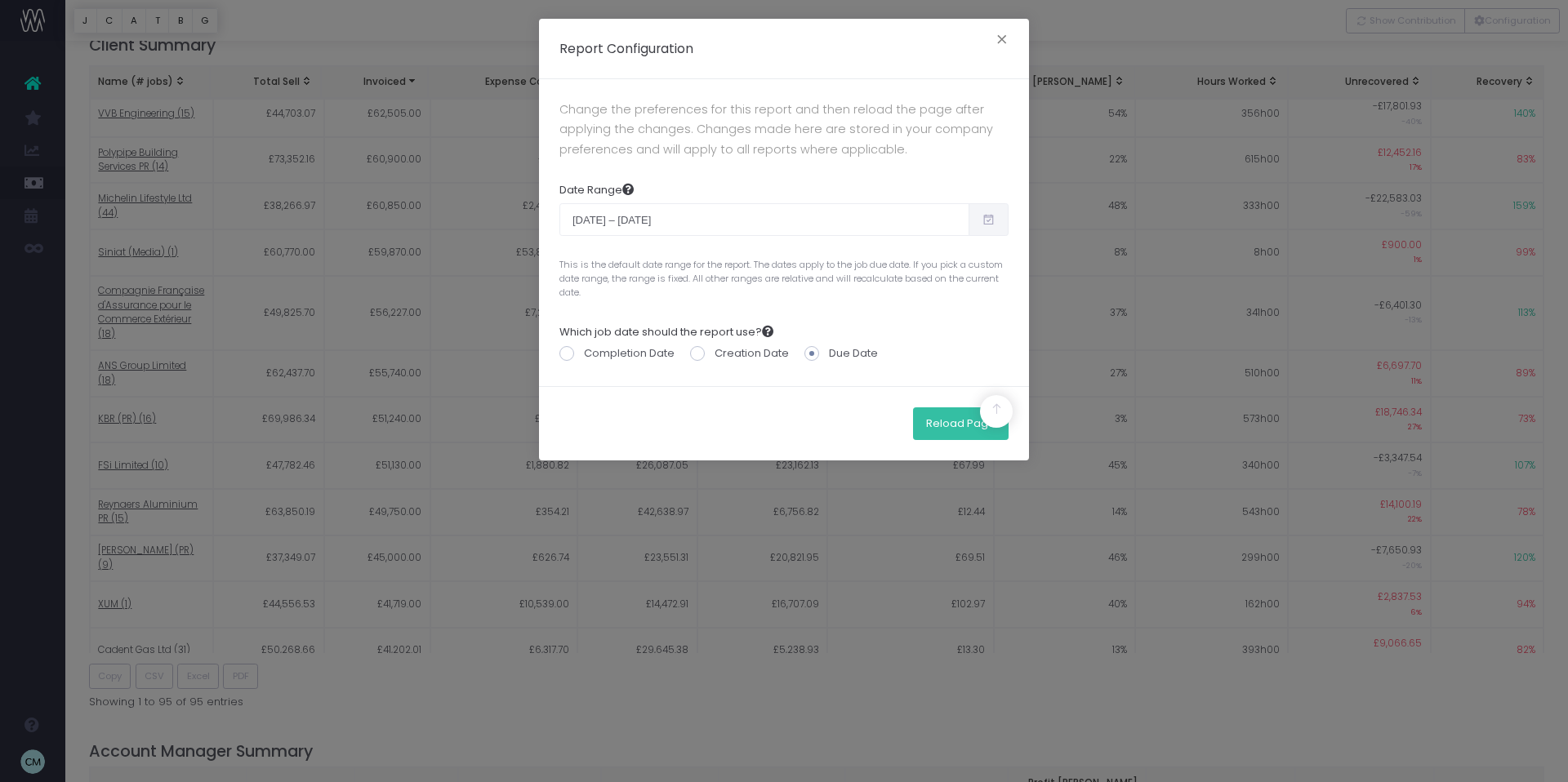
click at [940, 431] on button "Reload Page" at bounding box center [960, 423] width 95 height 32
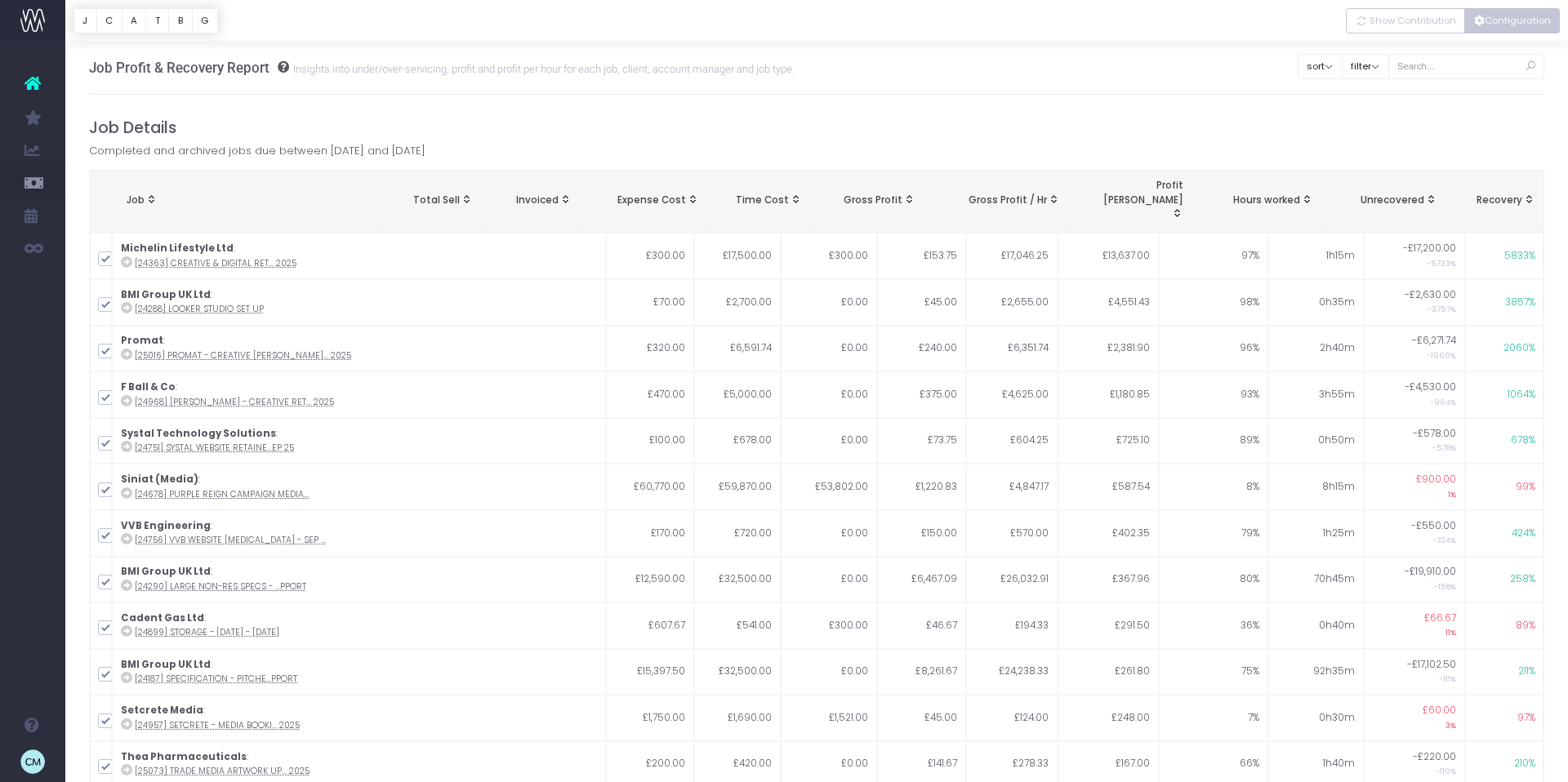
click at [1503, 16] on button "Configuration" at bounding box center [1512, 21] width 95 height 25
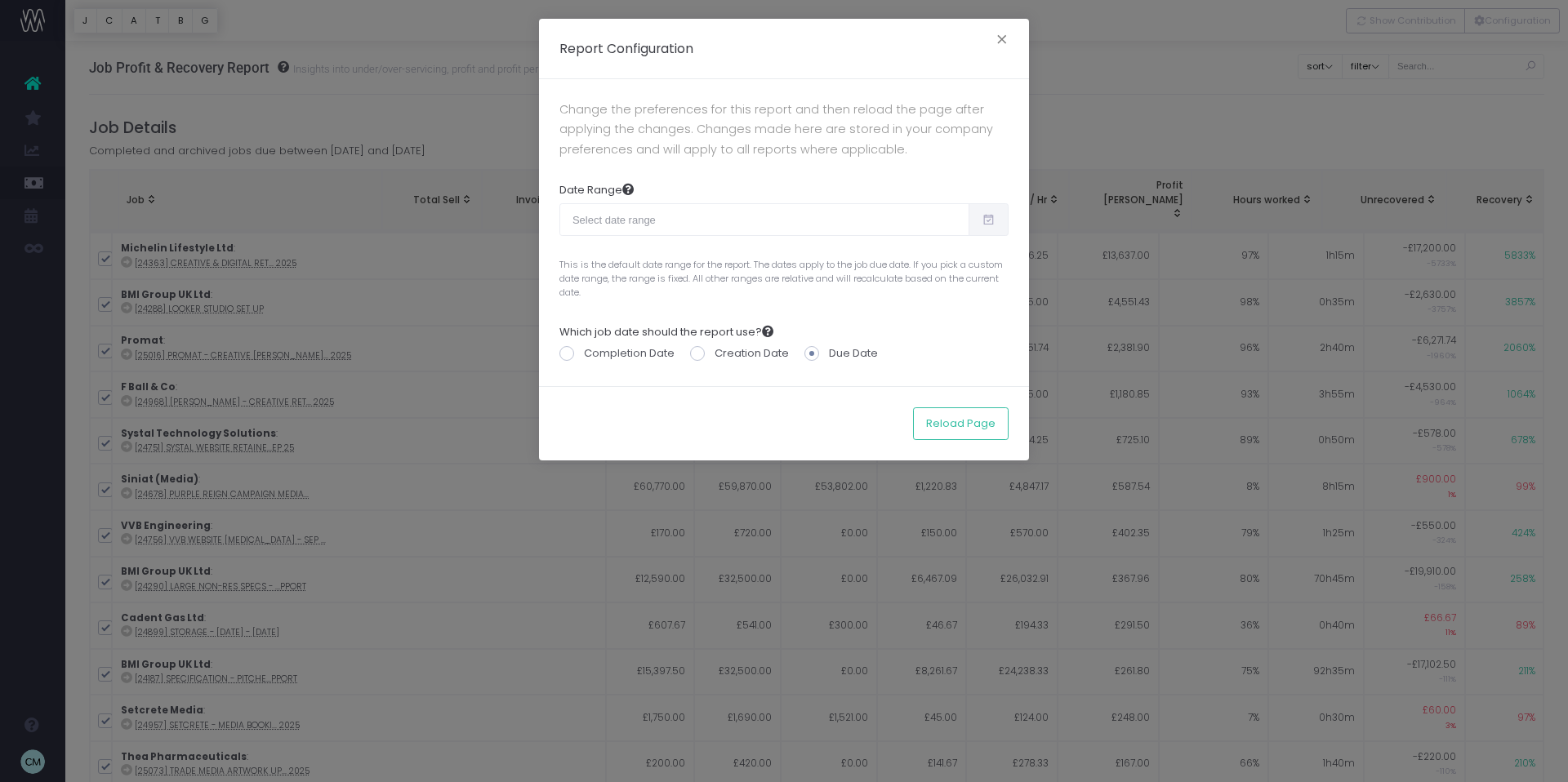
click at [991, 220] on icon at bounding box center [988, 220] width 14 height 0
type input "[DATE]"
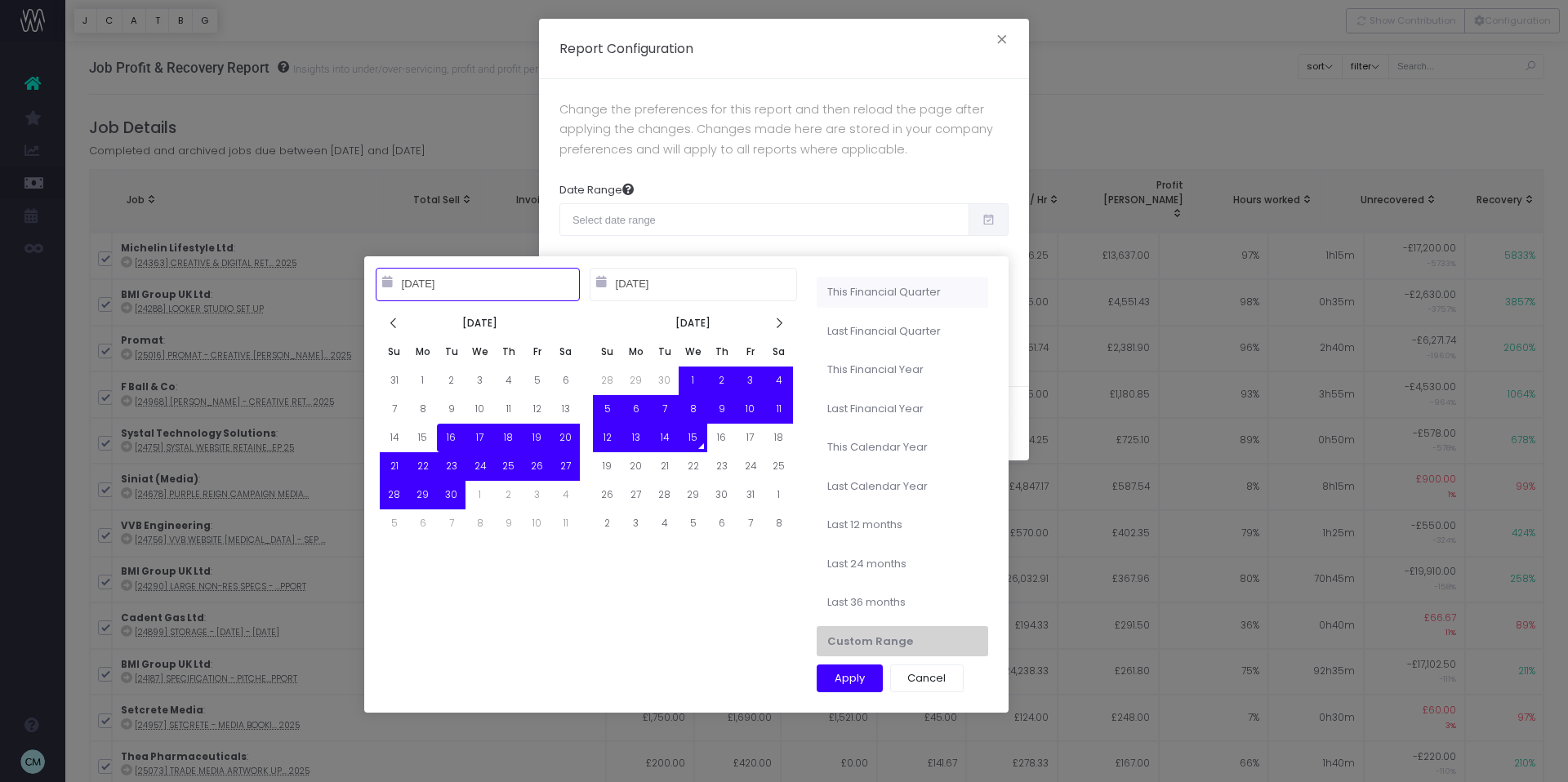
type input "10-01-2025"
type input "12-31-2025"
type input "07-01-2025"
type input "09-30-2025"
type input "10-01-2025"
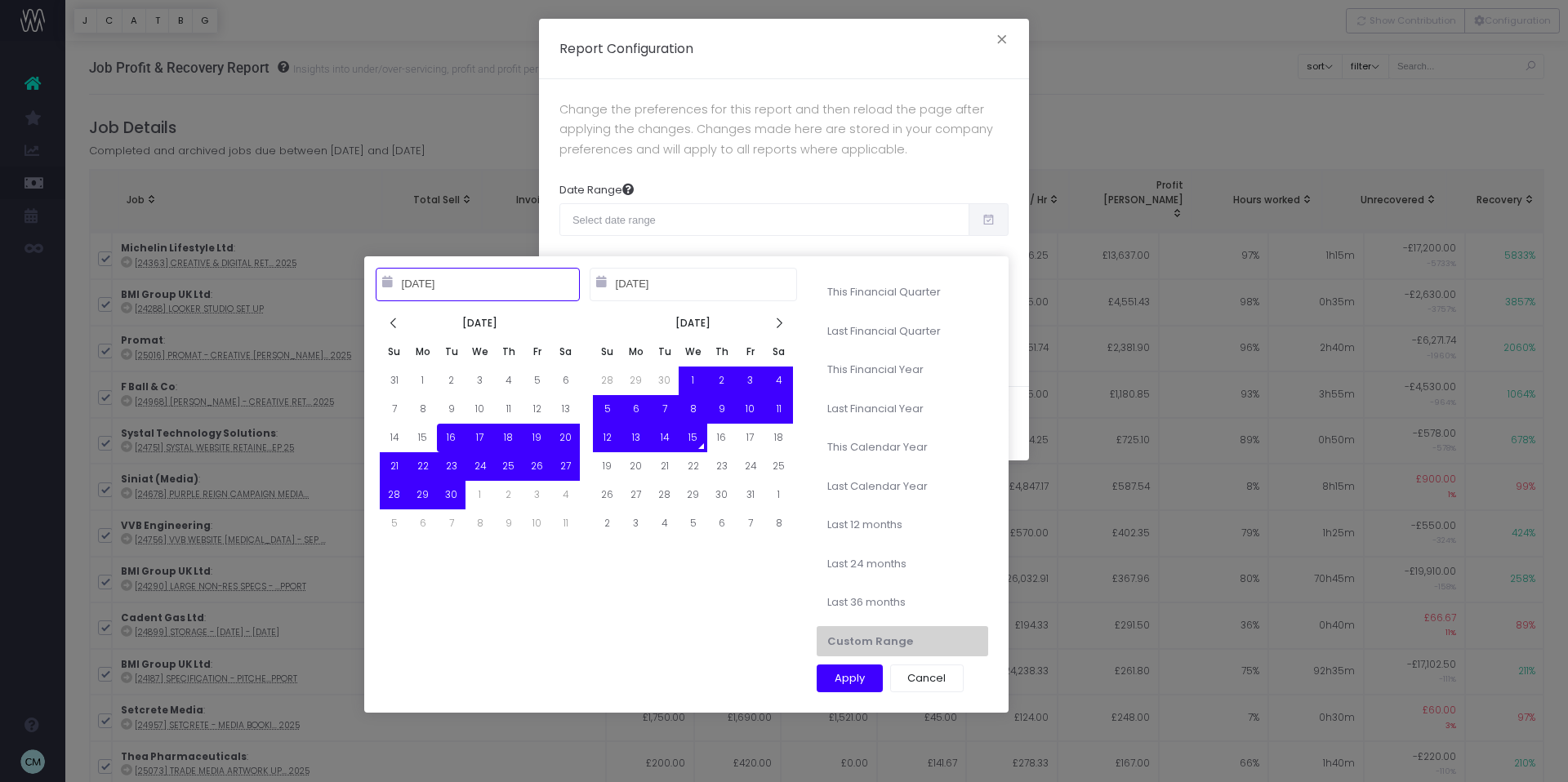
type input "09-30-2026"
type input "09-16-2025"
type input "10-15-2025"
type input "10-01-2024"
type input "09-30-2025"
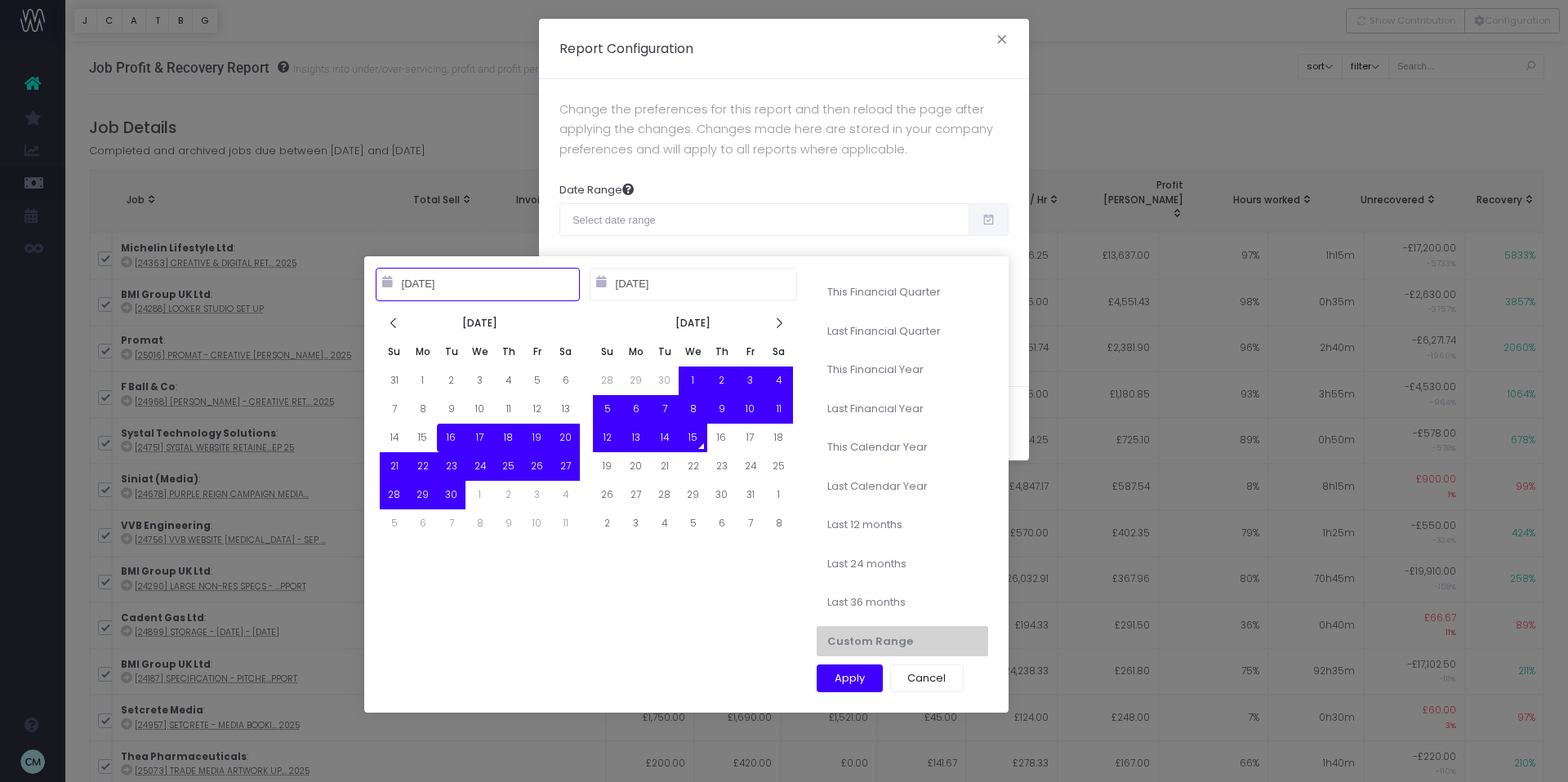
type input "01-01-2025"
type input "12-31-2025"
type input "09-16-2025"
type input "10-15-2025"
type input "01-01-2024"
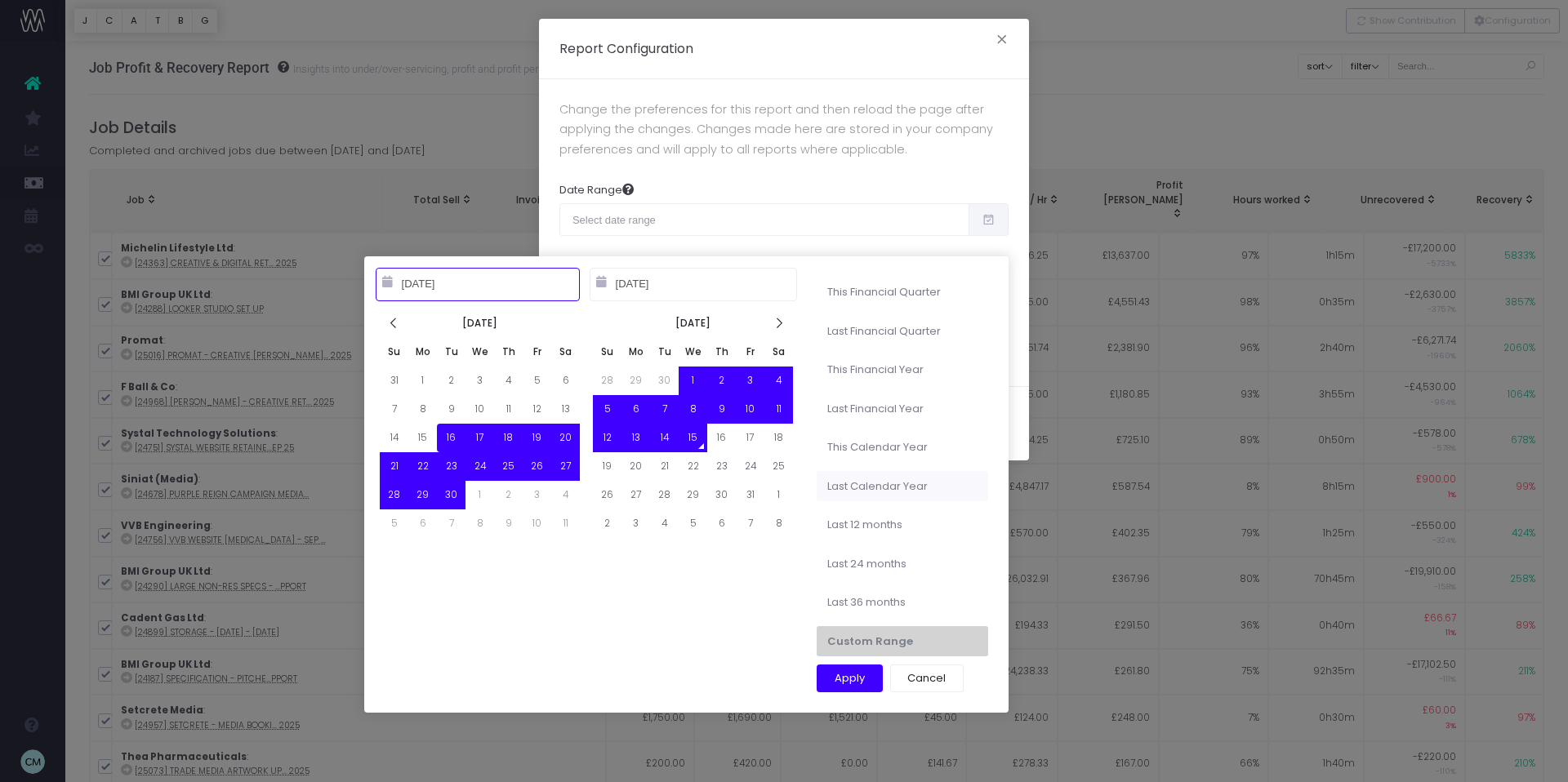
type input "12-31-2024"
type input "09-16-2025"
type input "10-15-2025"
type input "10-15-2024"
type input "10-14-2025"
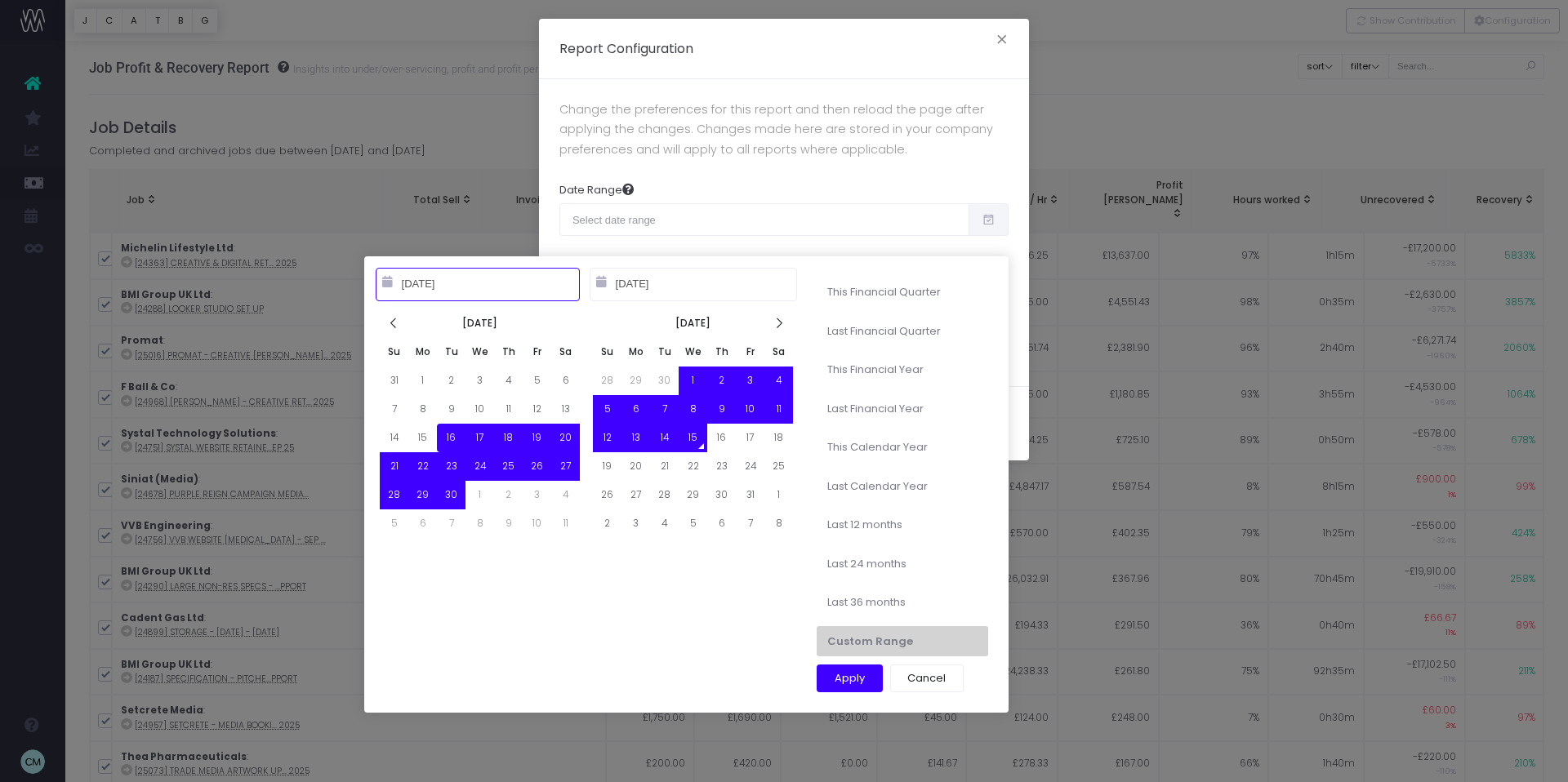
type input "10-15-2023"
type input "10-14-2025"
type input "09-16-2025"
type input "10-15-2025"
type input "10-15-2023"
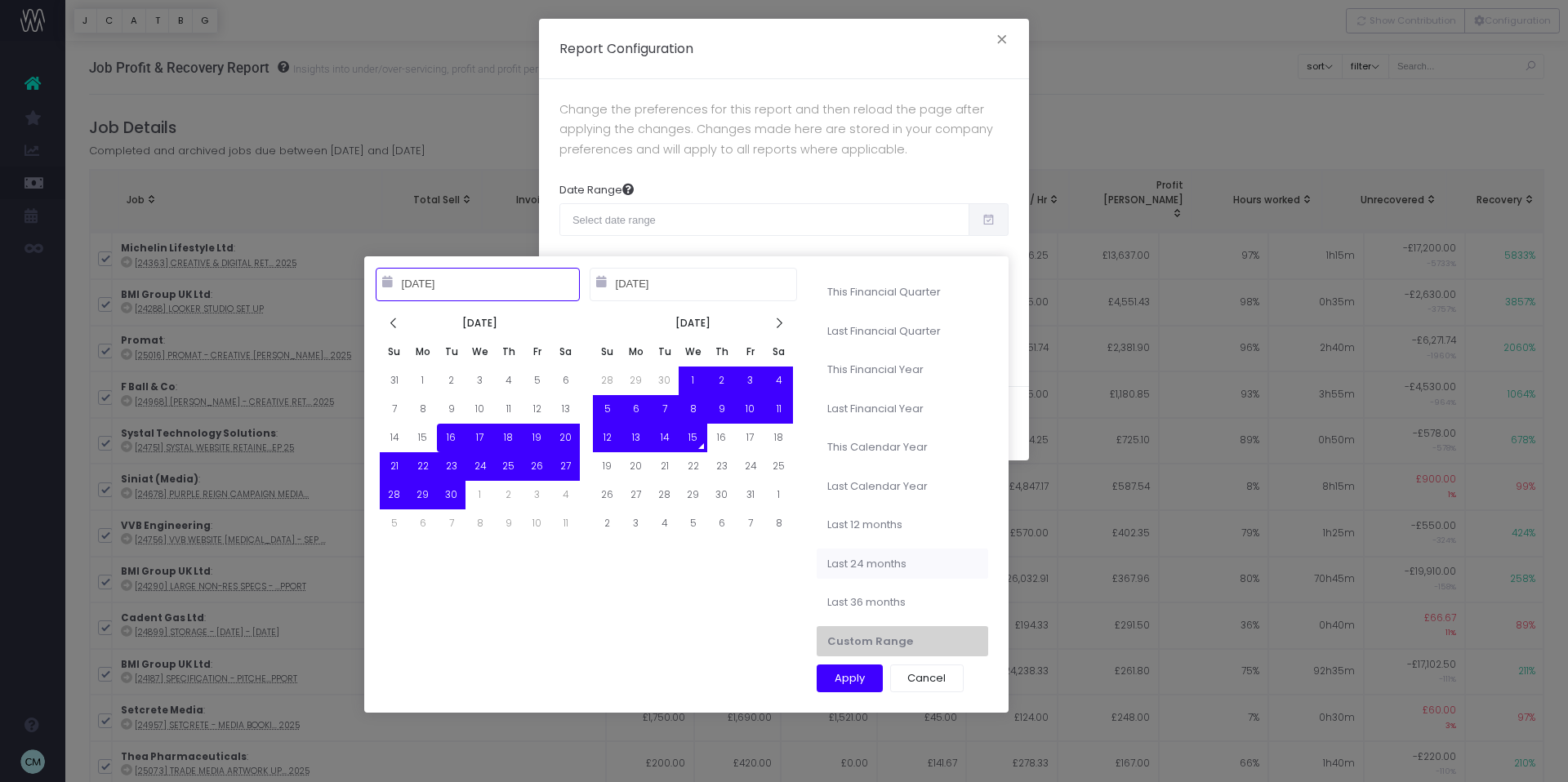
type input "10-14-2025"
type input "09-16-2025"
type input "10-15-2025"
type input "10-15-2024"
type input "10-14-2025"
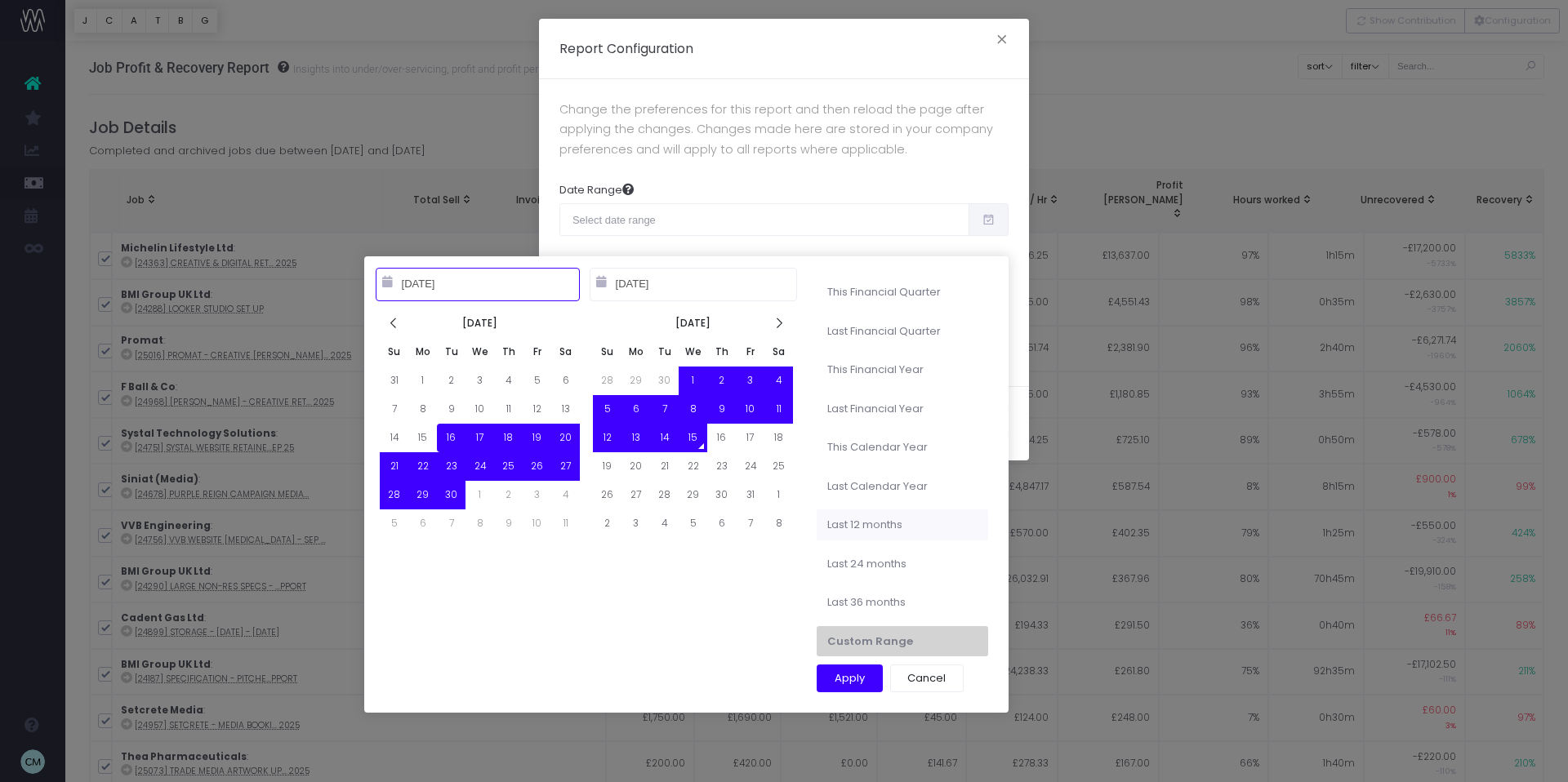
click at [882, 521] on li "Last 12 months" at bounding box center [902, 525] width 172 height 31
type input "Oct 15th 2024 – Oct 14th 2025"
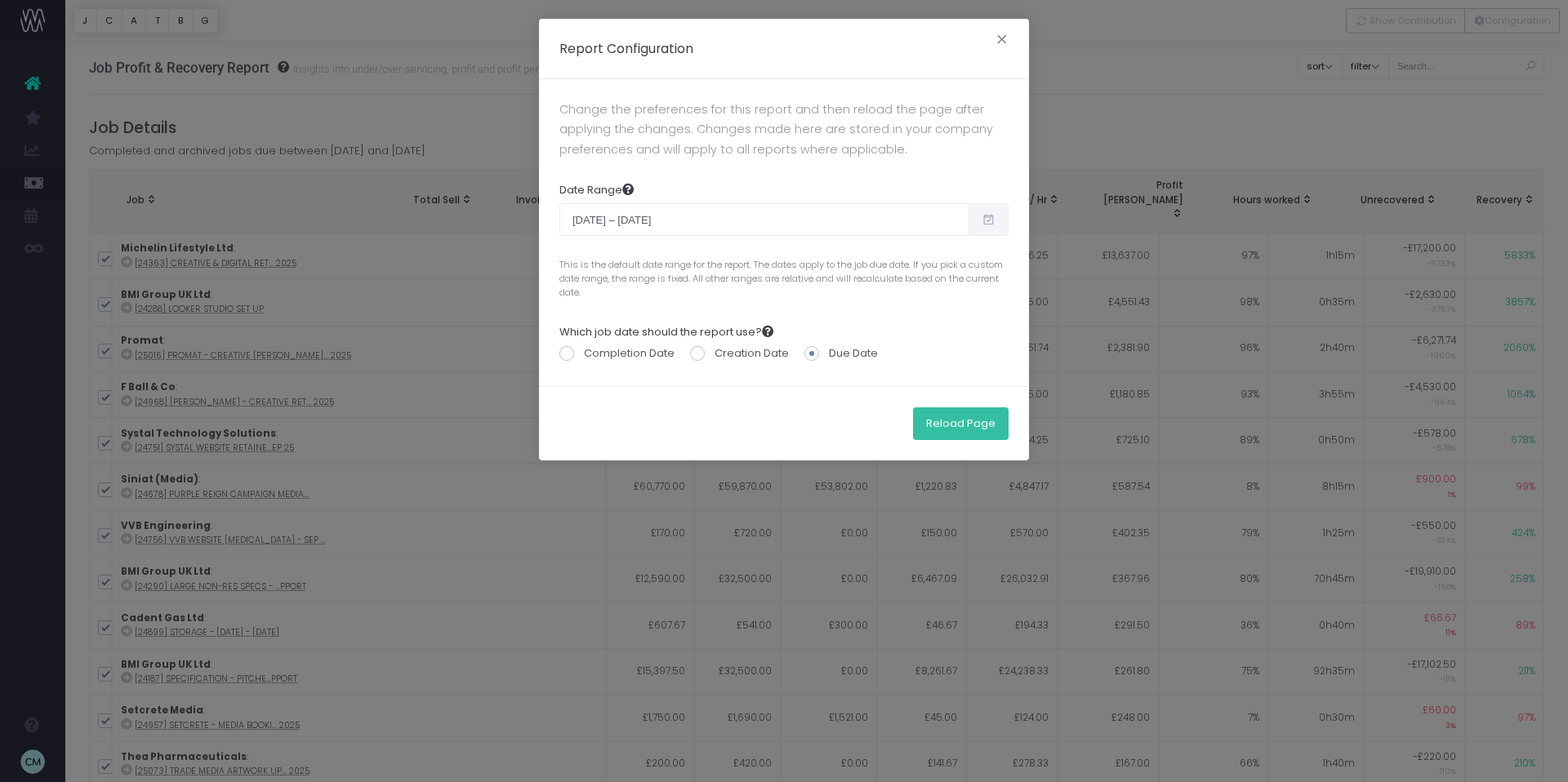
click at [962, 428] on button "Reload Page" at bounding box center [960, 423] width 95 height 32
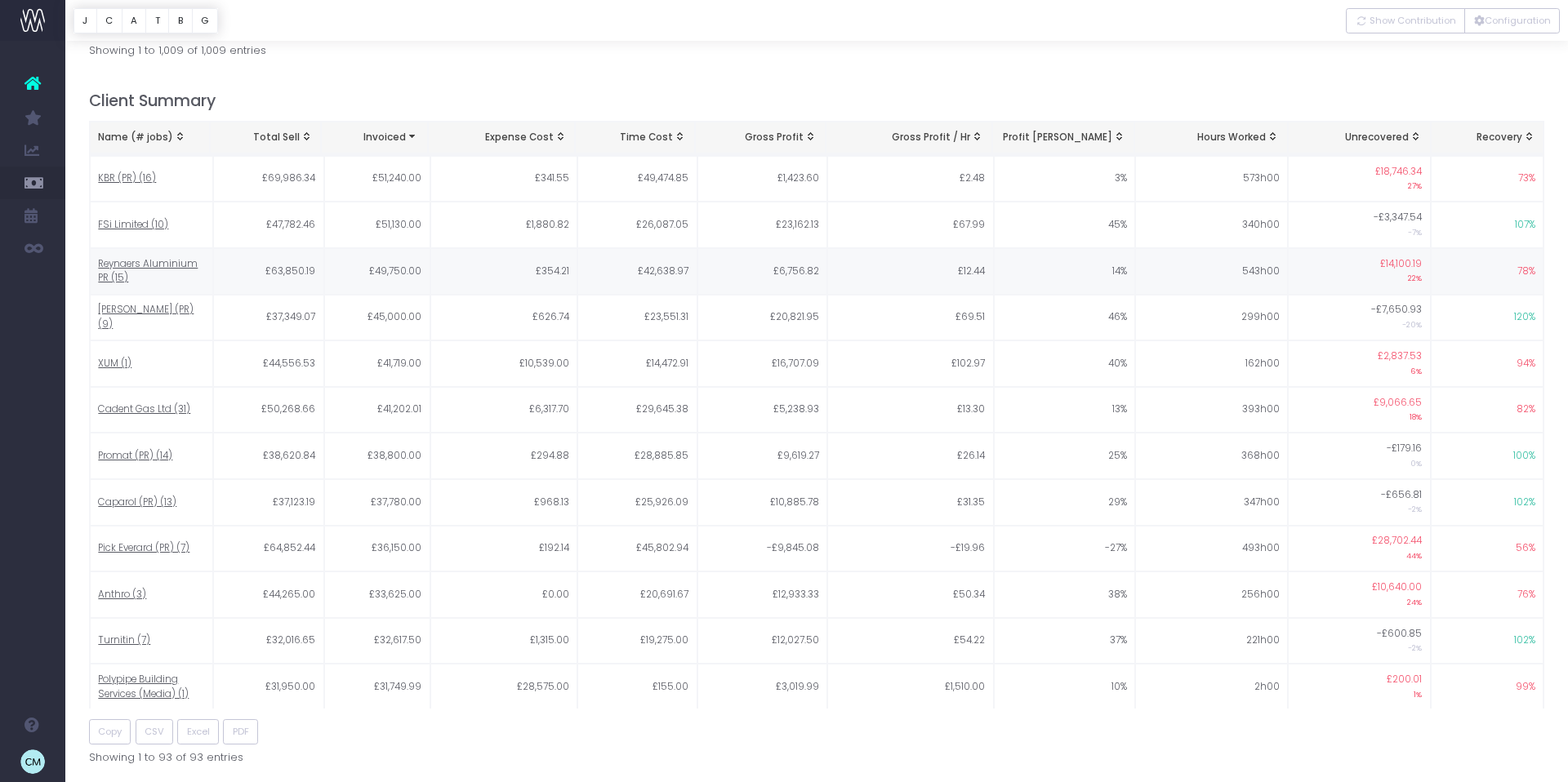
scroll to position [890, 0]
drag, startPoint x: 776, startPoint y: 276, endPoint x: 819, endPoint y: 274, distance: 43.0
click at [819, 294] on td "£20,821.95" at bounding box center [762, 317] width 130 height 46
copy td "20,821.95"
drag, startPoint x: 783, startPoint y: 412, endPoint x: 825, endPoint y: 410, distance: 42.0
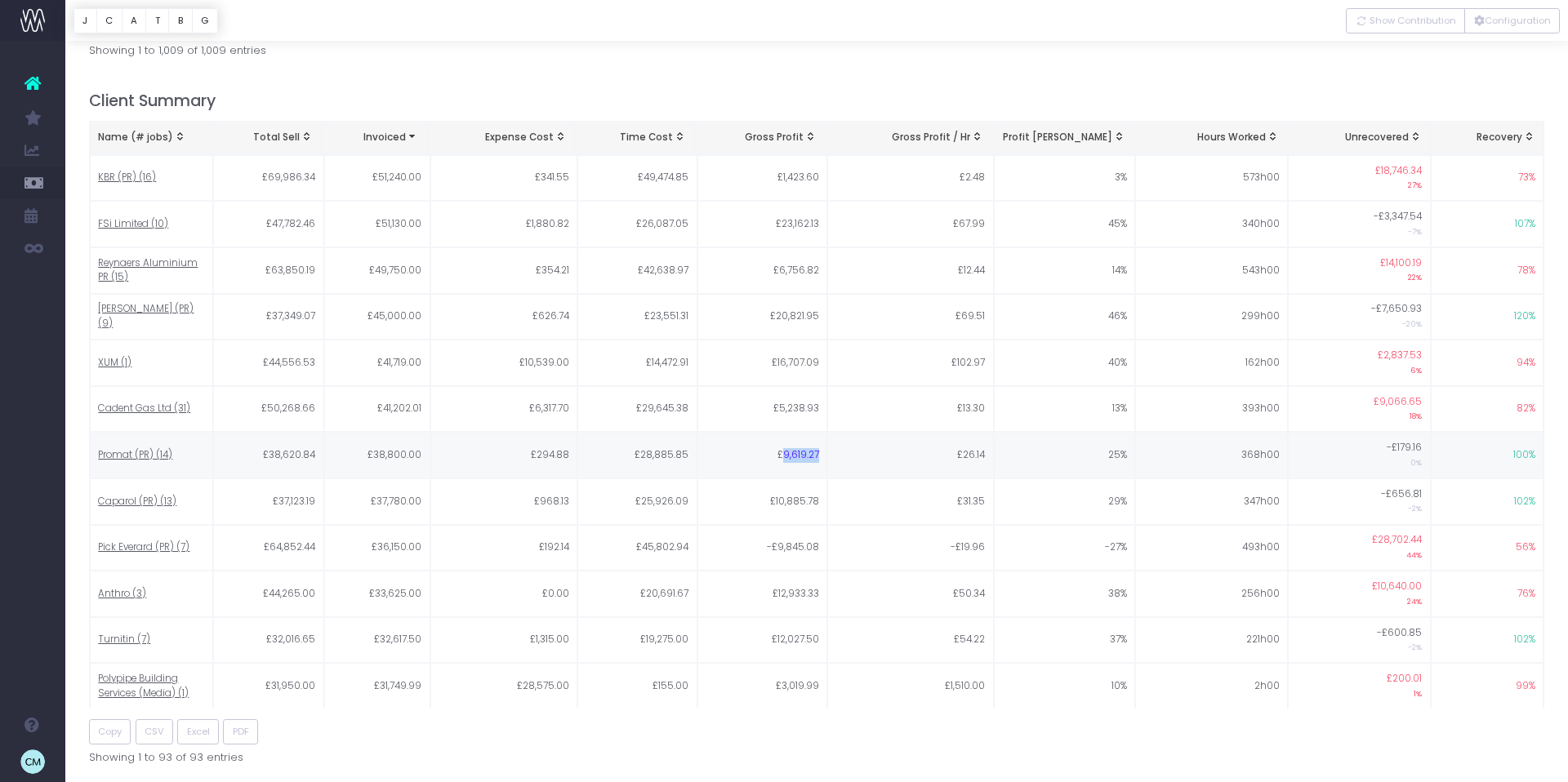
click at [825, 432] on td "£9,619.27" at bounding box center [762, 455] width 130 height 46
copy td "9,619.27"
drag, startPoint x: 780, startPoint y: 506, endPoint x: 826, endPoint y: 504, distance: 46.0
click at [826, 525] on tr "Pick [PERSON_NAME] (PR) (7) £64,852.44 £36,150.00 £192.14 £45,802.94 -£9,845.08…" at bounding box center [817, 549] width 1454 height 46
copy td "9,845.08"
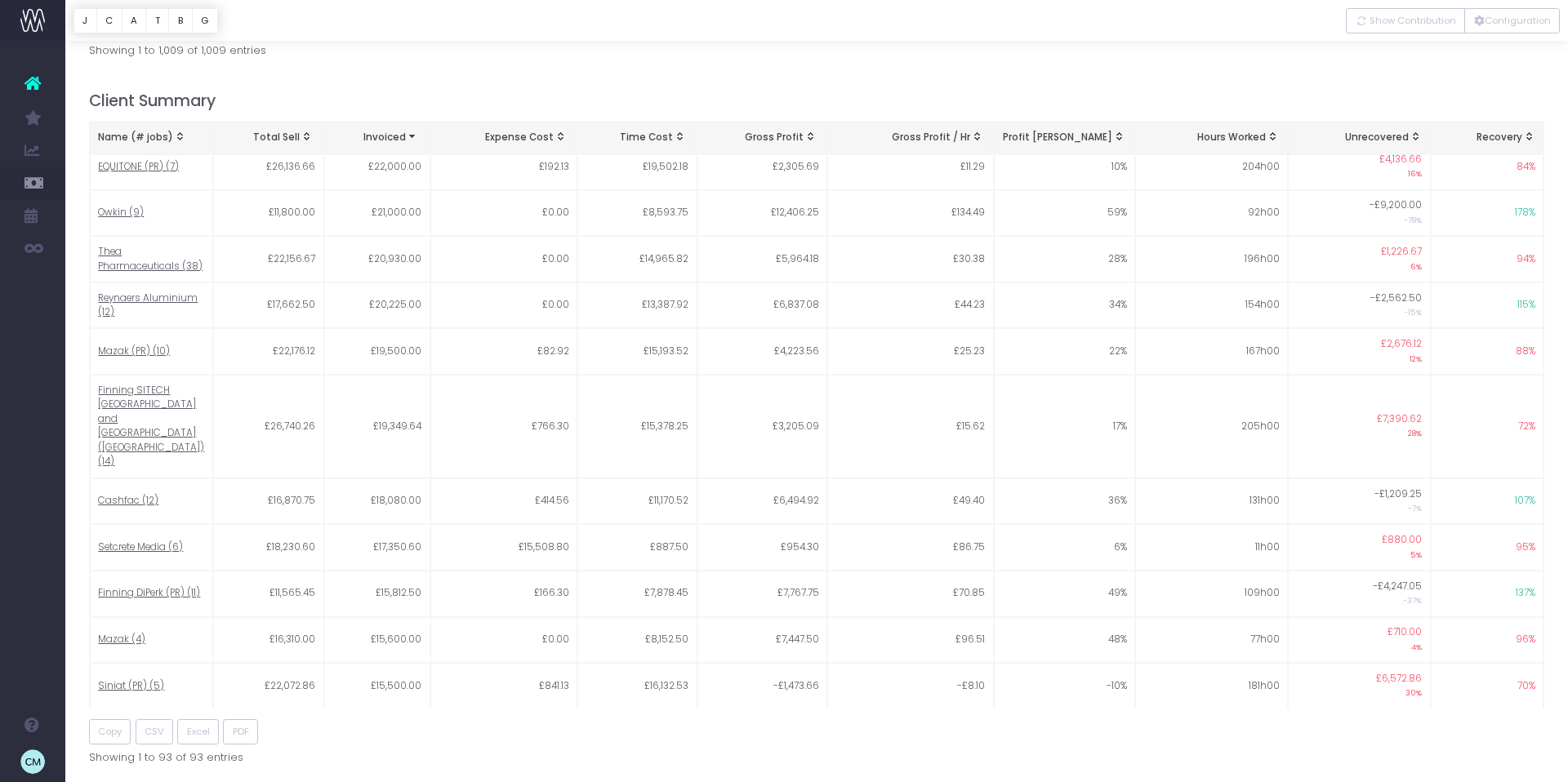
scroll to position [1720, 0]
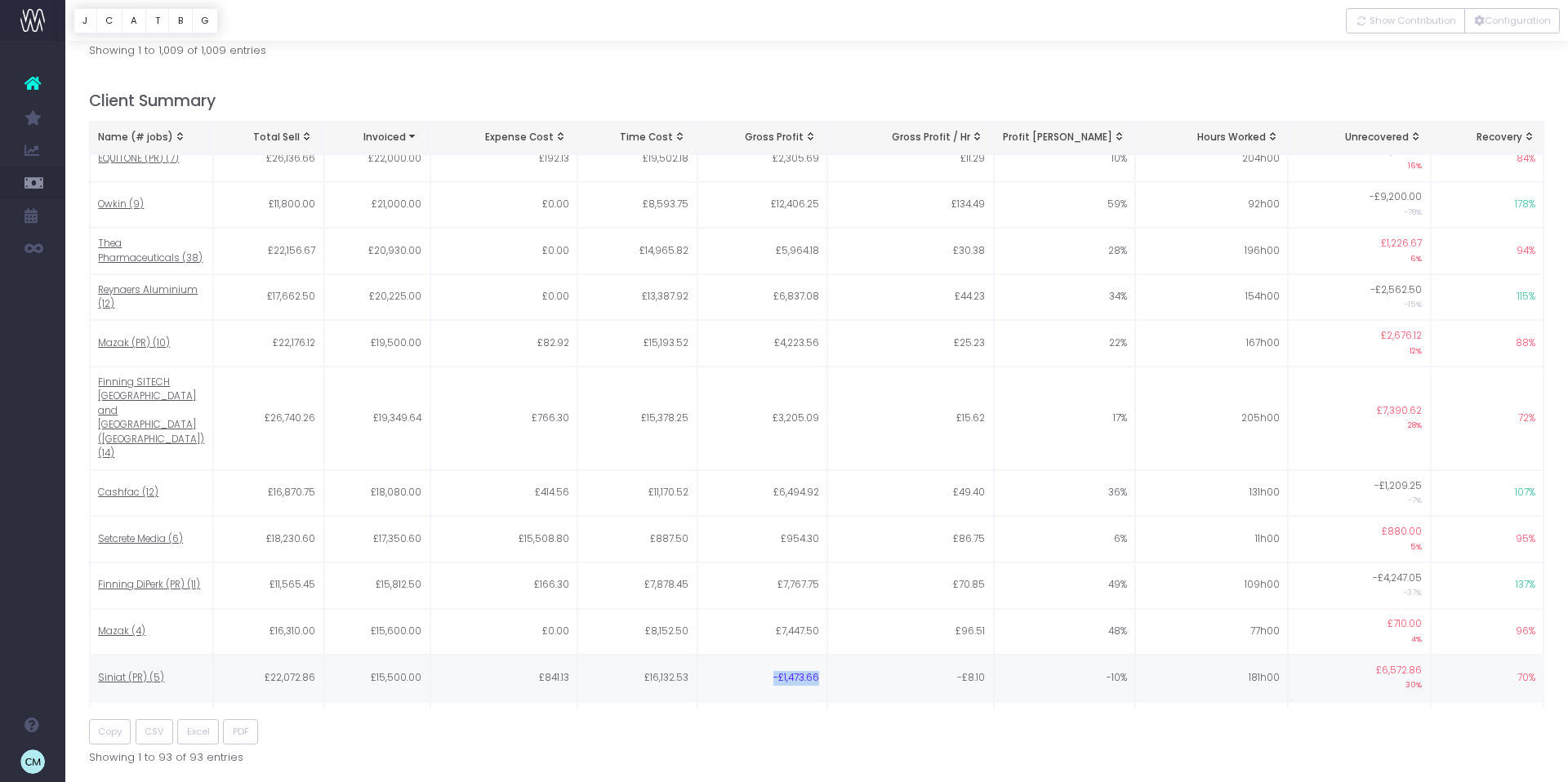
drag, startPoint x: 770, startPoint y: 584, endPoint x: 817, endPoint y: 579, distance: 47.3
click at [816, 655] on td "-£1,473.66" at bounding box center [762, 678] width 130 height 46
copy td "-£1,473.66"
click at [815, 658] on td "-£1,473.66" at bounding box center [762, 682] width 130 height 46
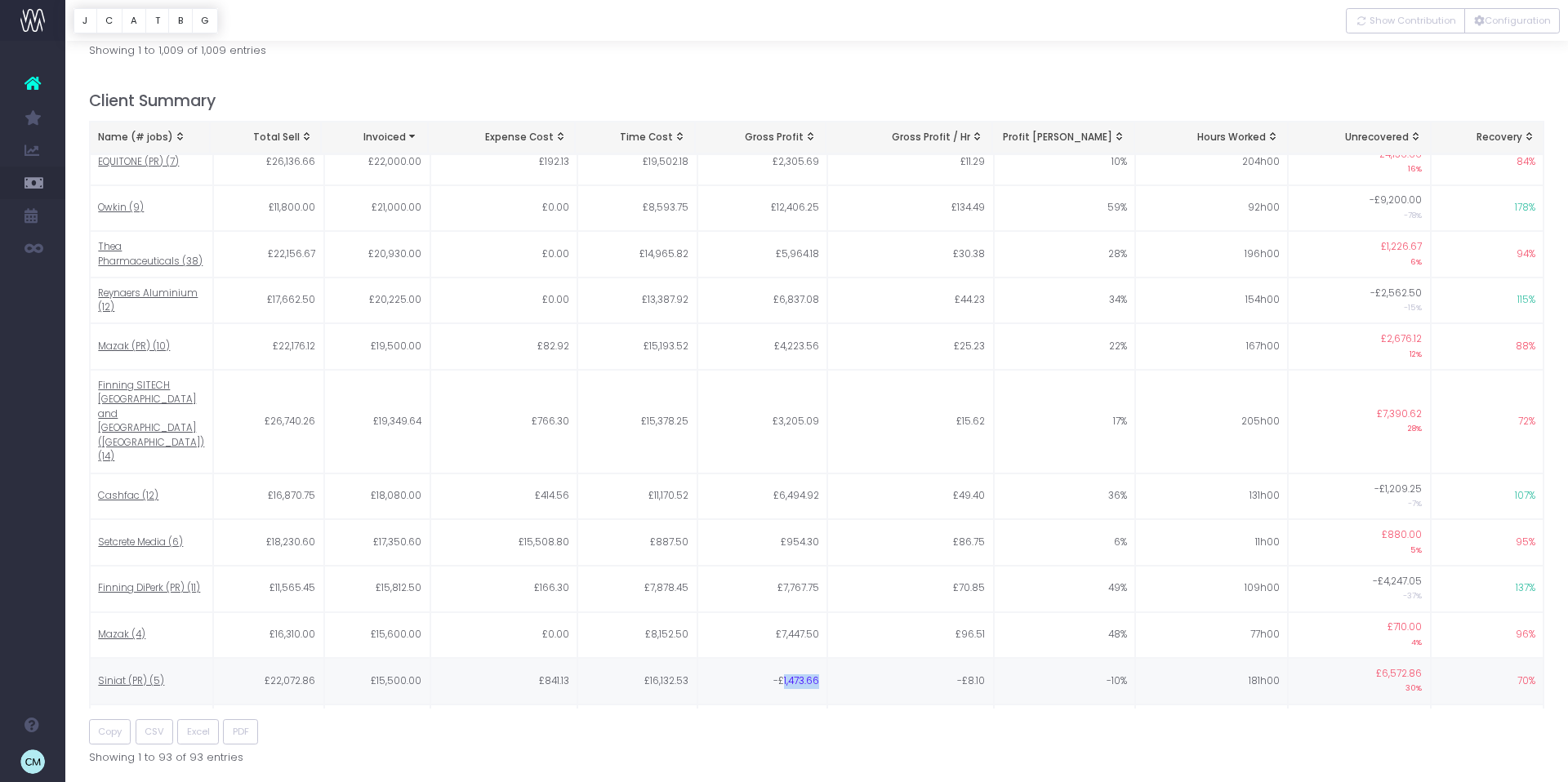
drag, startPoint x: 815, startPoint y: 579, endPoint x: 781, endPoint y: 583, distance: 34.2
click at [781, 658] on td "-£1,473.66" at bounding box center [762, 682] width 130 height 46
copy td "1,473.66"
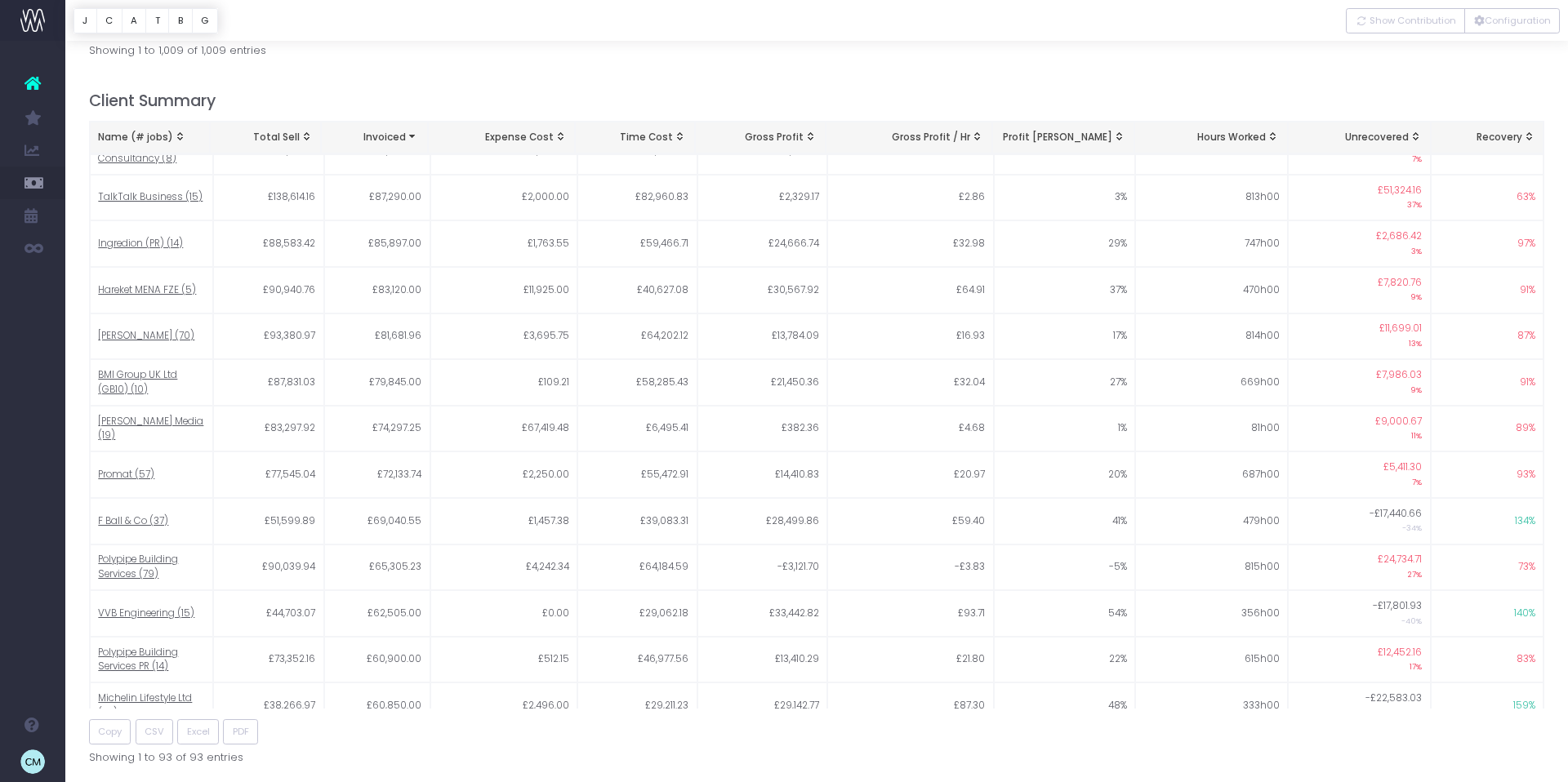
scroll to position [147, 0]
drag, startPoint x: 960, startPoint y: 326, endPoint x: 985, endPoint y: 325, distance: 25.0
click at [985, 361] on td "£32.04" at bounding box center [910, 384] width 166 height 46
drag, startPoint x: 776, startPoint y: 326, endPoint x: 828, endPoint y: 325, distance: 52.0
click at [828, 361] on tr "BMI Group UK Ltd (GB10) (10) £87,831.03 £79,845.00 £109.21 £58,285.43 £21,450.3…" at bounding box center [817, 384] width 1454 height 46
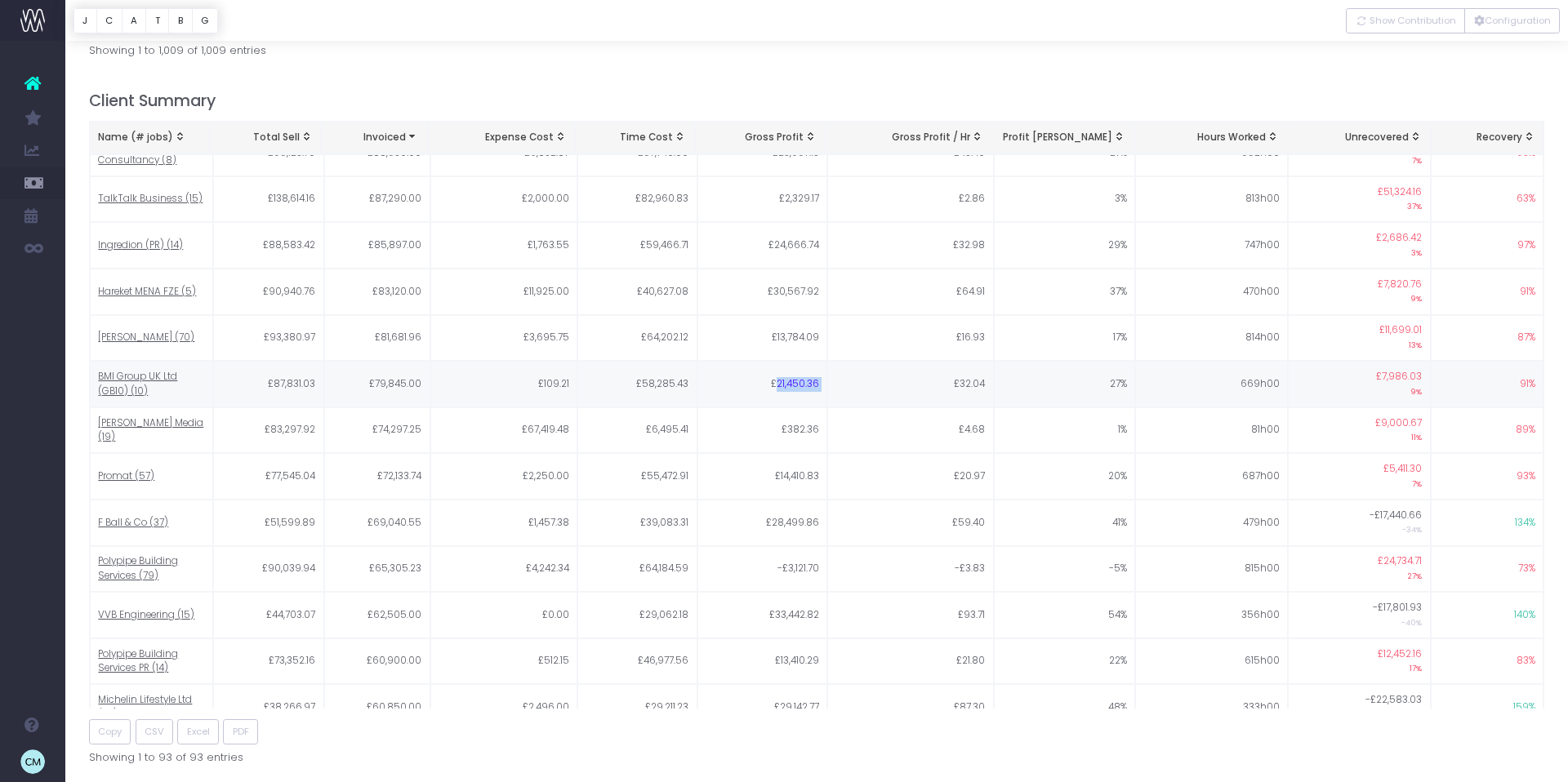
copy td "21,450.36"
